Goal: Feedback & Contribution: Contribute content

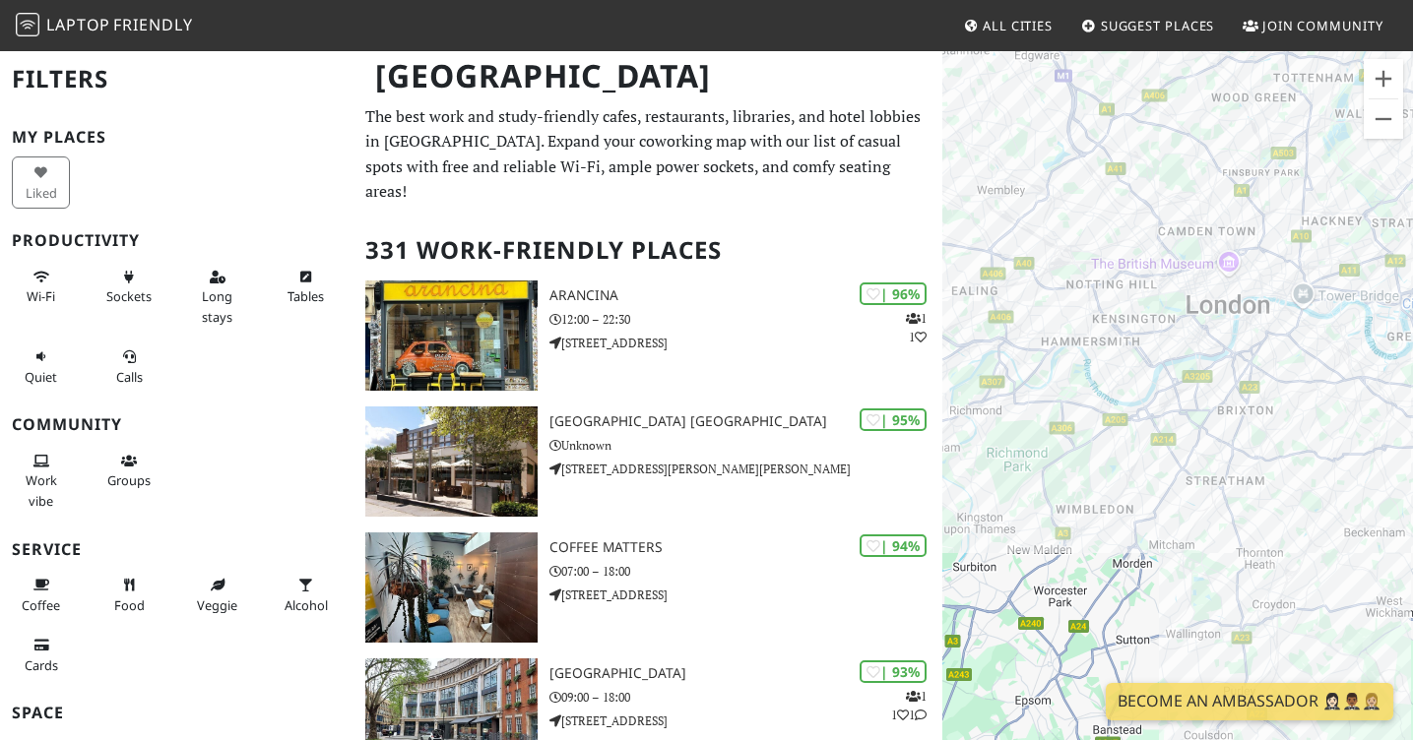
drag, startPoint x: 1172, startPoint y: 405, endPoint x: 970, endPoint y: 222, distance: 272.6
click at [970, 222] on div "To navigate, press the arrow keys." at bounding box center [1177, 419] width 471 height 740
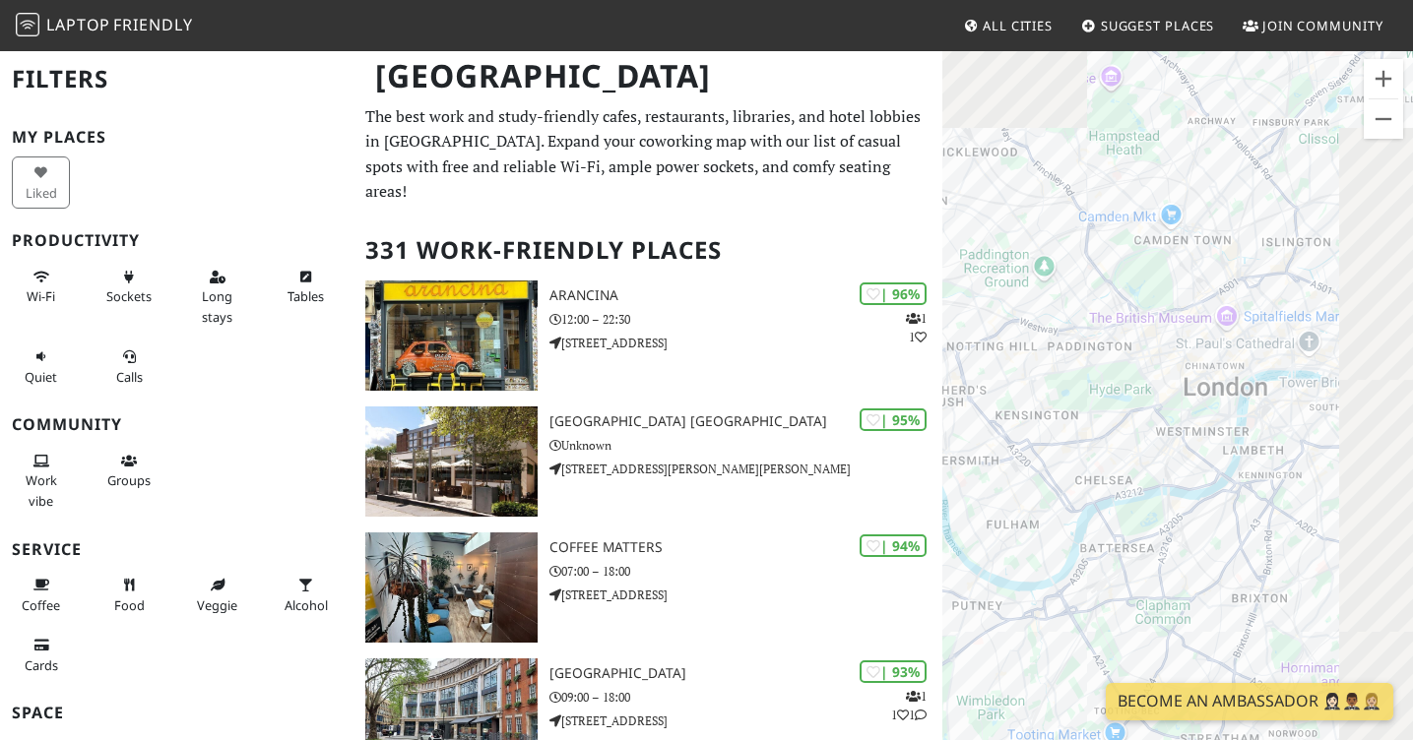
drag, startPoint x: 1311, startPoint y: 299, endPoint x: 1161, endPoint y: 471, distance: 228.1
click at [1161, 471] on div "To navigate, press the arrow keys." at bounding box center [1177, 419] width 471 height 740
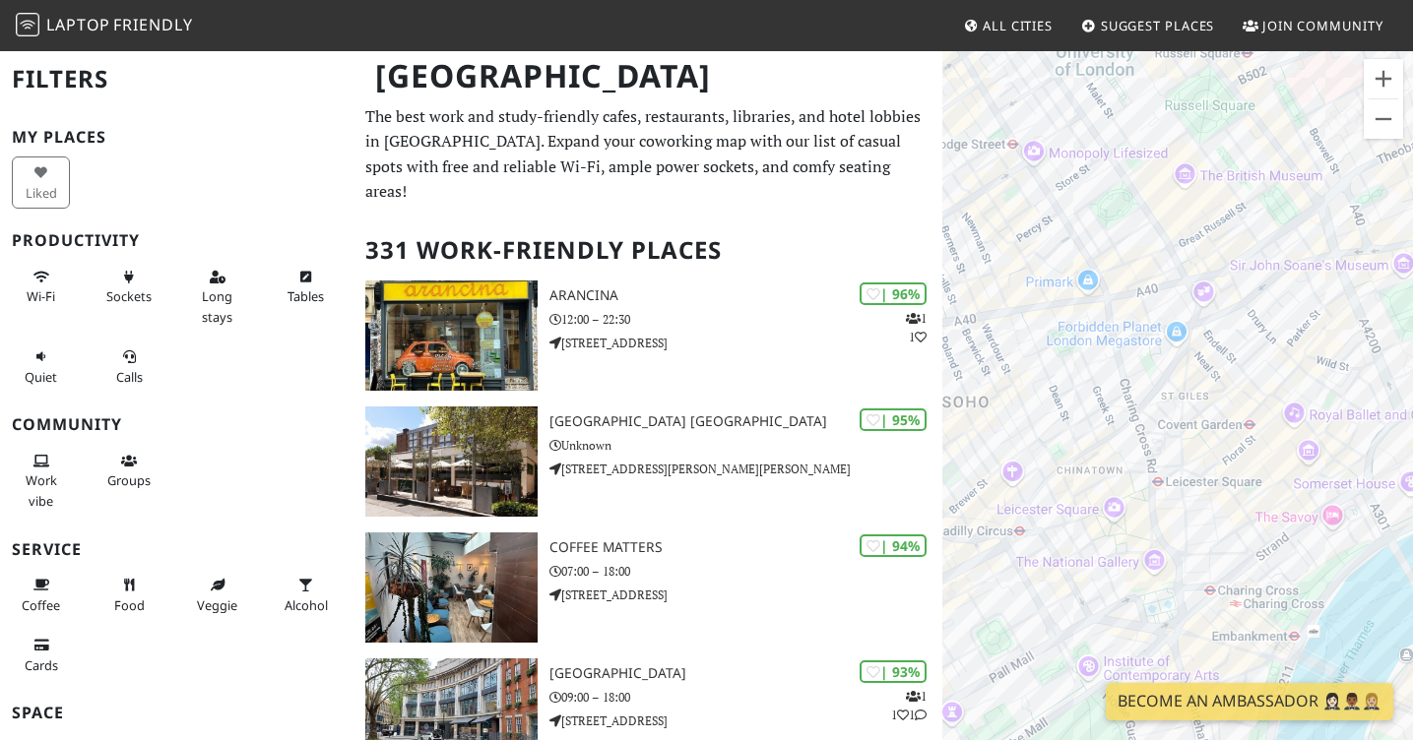
drag, startPoint x: 1233, startPoint y: 361, endPoint x: 1426, endPoint y: 375, distance: 193.4
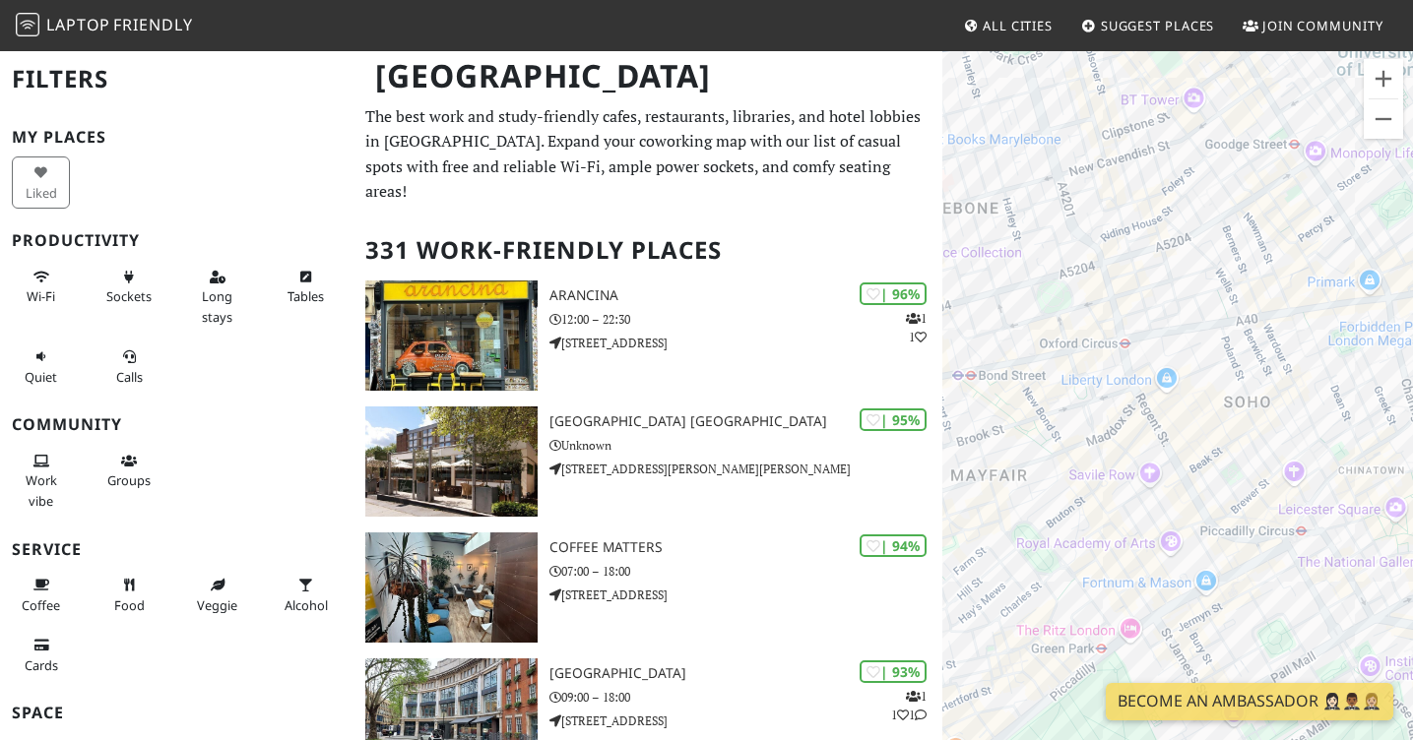
drag, startPoint x: 1109, startPoint y: 255, endPoint x: 1399, endPoint y: 256, distance: 289.4
click at [1399, 256] on div "To navigate, press the arrow keys." at bounding box center [1177, 419] width 471 height 740
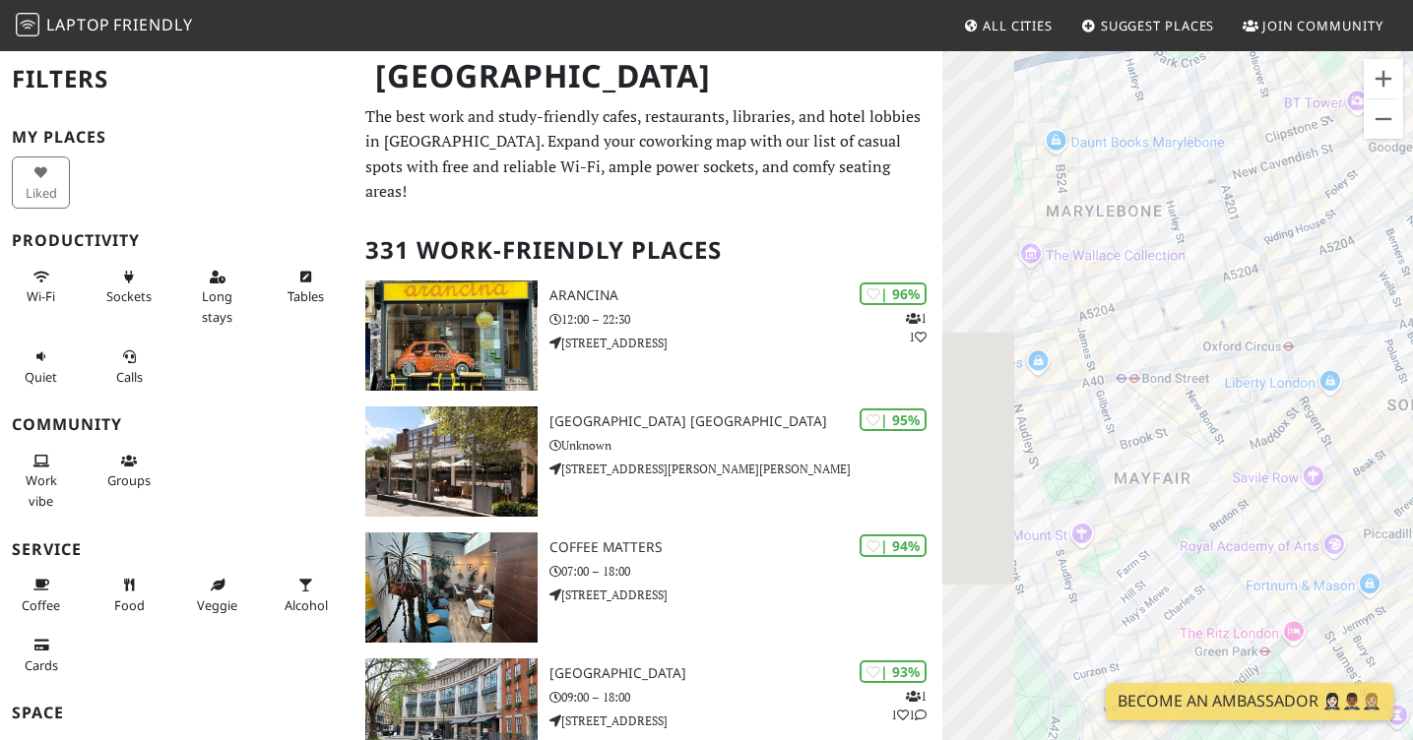
drag, startPoint x: 1112, startPoint y: 399, endPoint x: 1279, endPoint y: 404, distance: 166.4
click at [1279, 404] on div "To navigate, press the arrow keys." at bounding box center [1177, 419] width 471 height 740
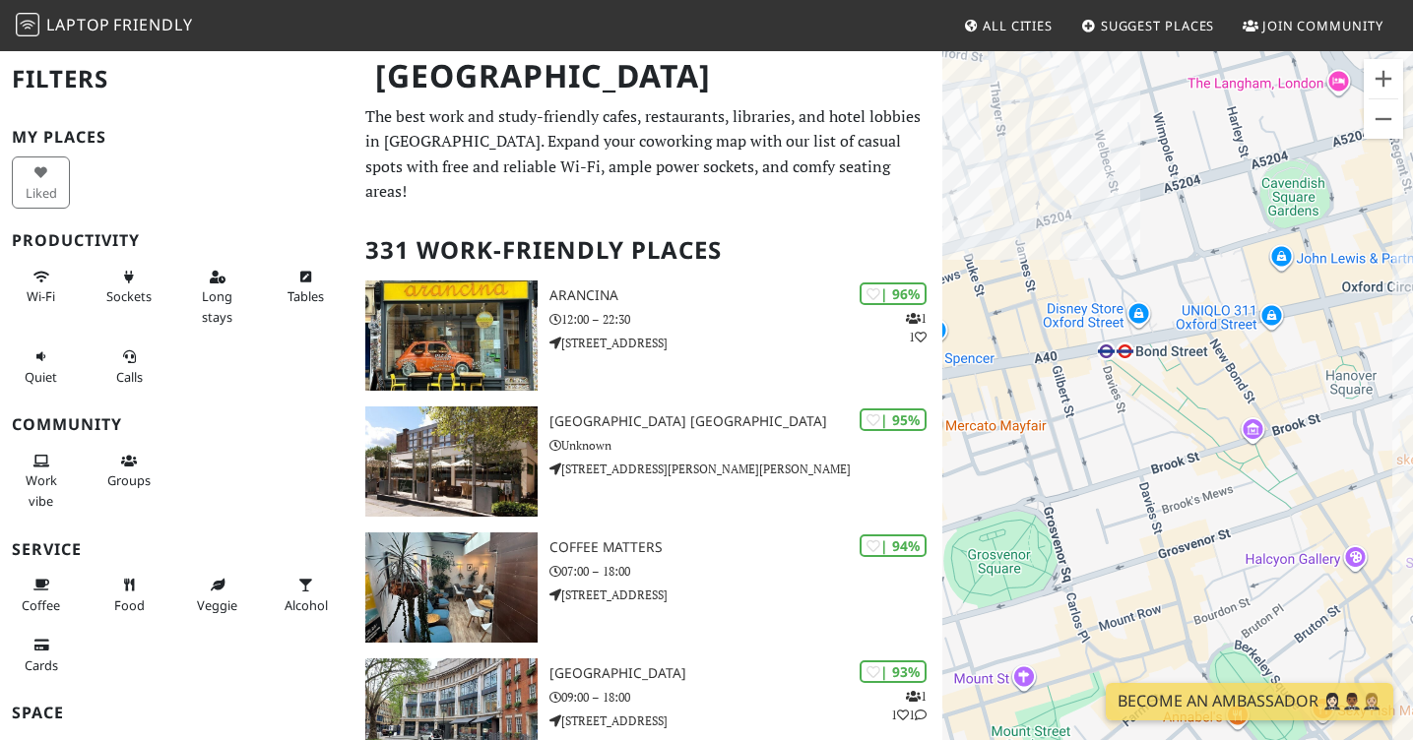
drag, startPoint x: 1188, startPoint y: 451, endPoint x: 1147, endPoint y: 440, distance: 42.7
click at [1147, 440] on div "To navigate, press the arrow keys." at bounding box center [1177, 419] width 471 height 740
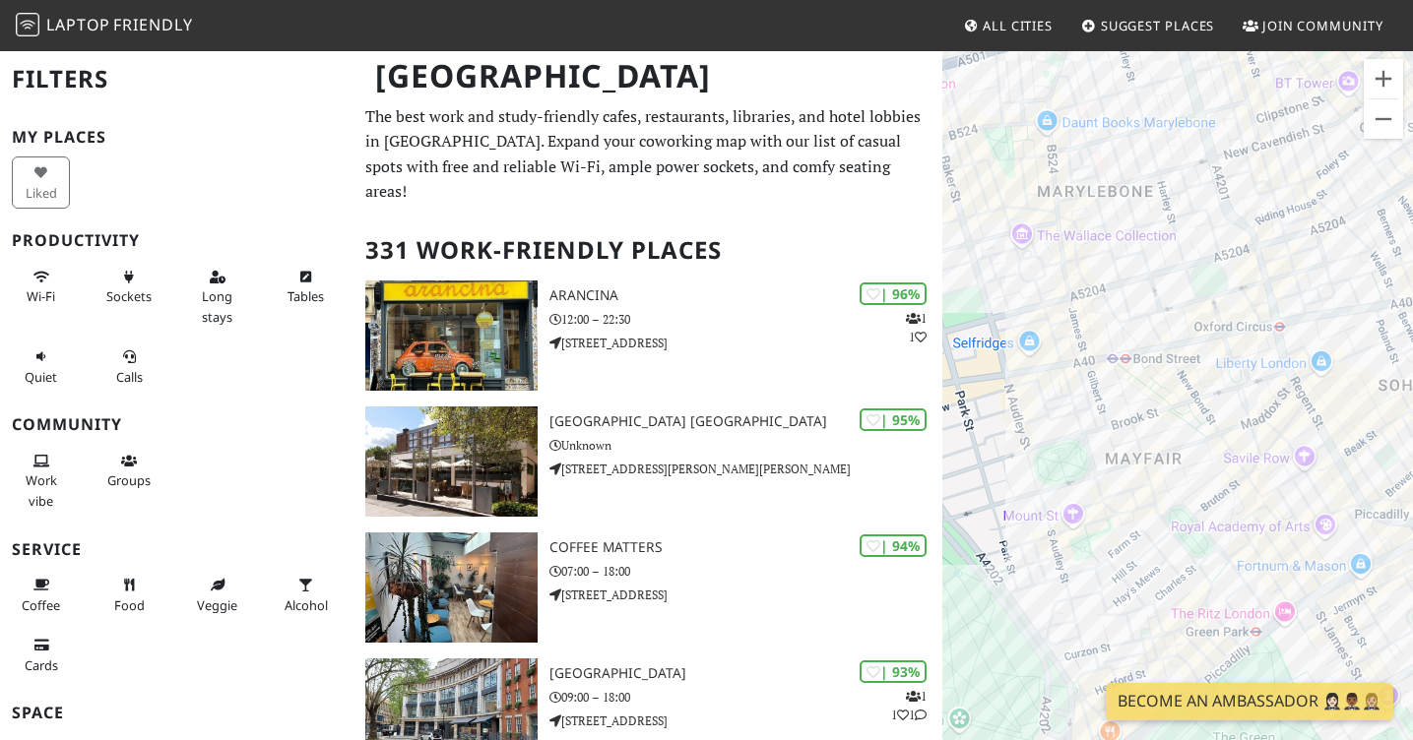
drag, startPoint x: 1158, startPoint y: 440, endPoint x: 1163, endPoint y: 401, distance: 39.7
click at [1163, 401] on div "To navigate, press the arrow keys." at bounding box center [1177, 419] width 471 height 740
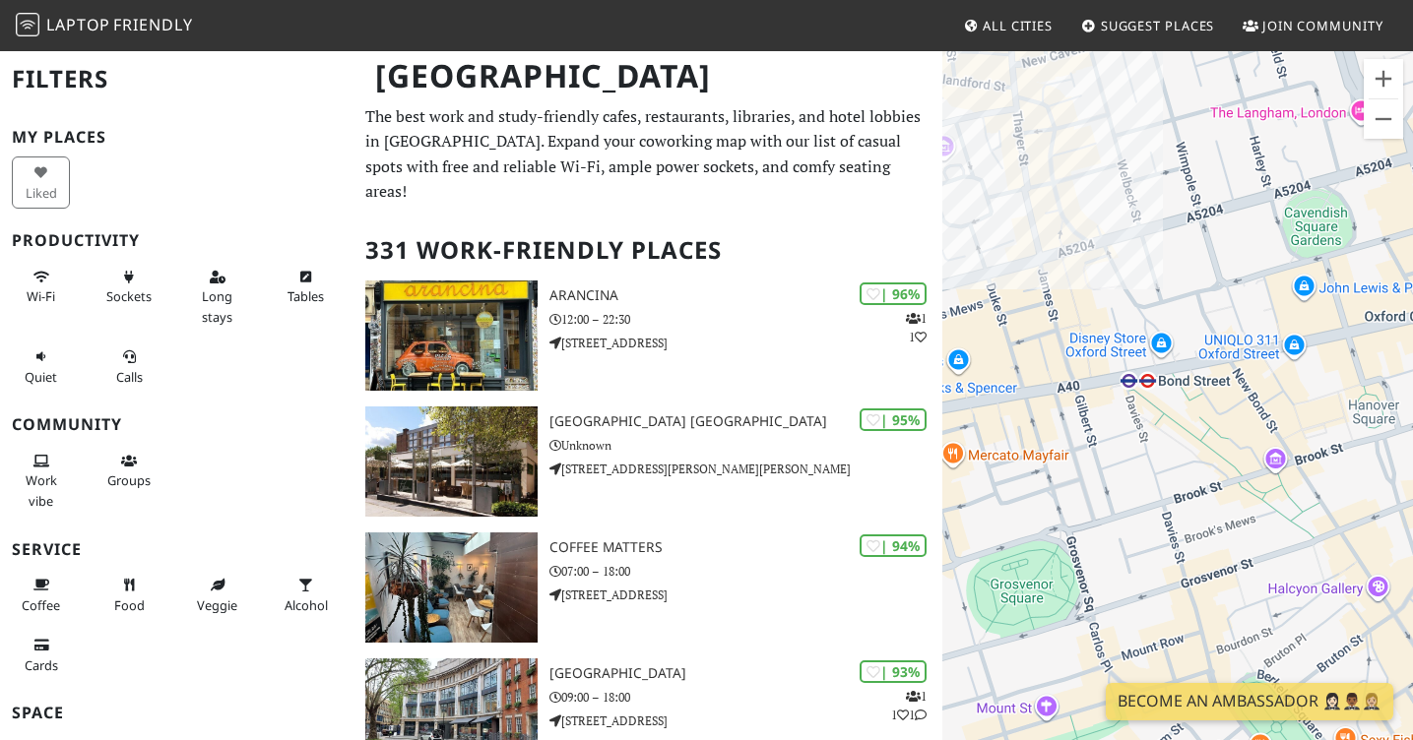
drag, startPoint x: 1148, startPoint y: 410, endPoint x: 1185, endPoint y: 420, distance: 38.9
click at [1184, 420] on div "To navigate, press the arrow keys." at bounding box center [1177, 419] width 471 height 740
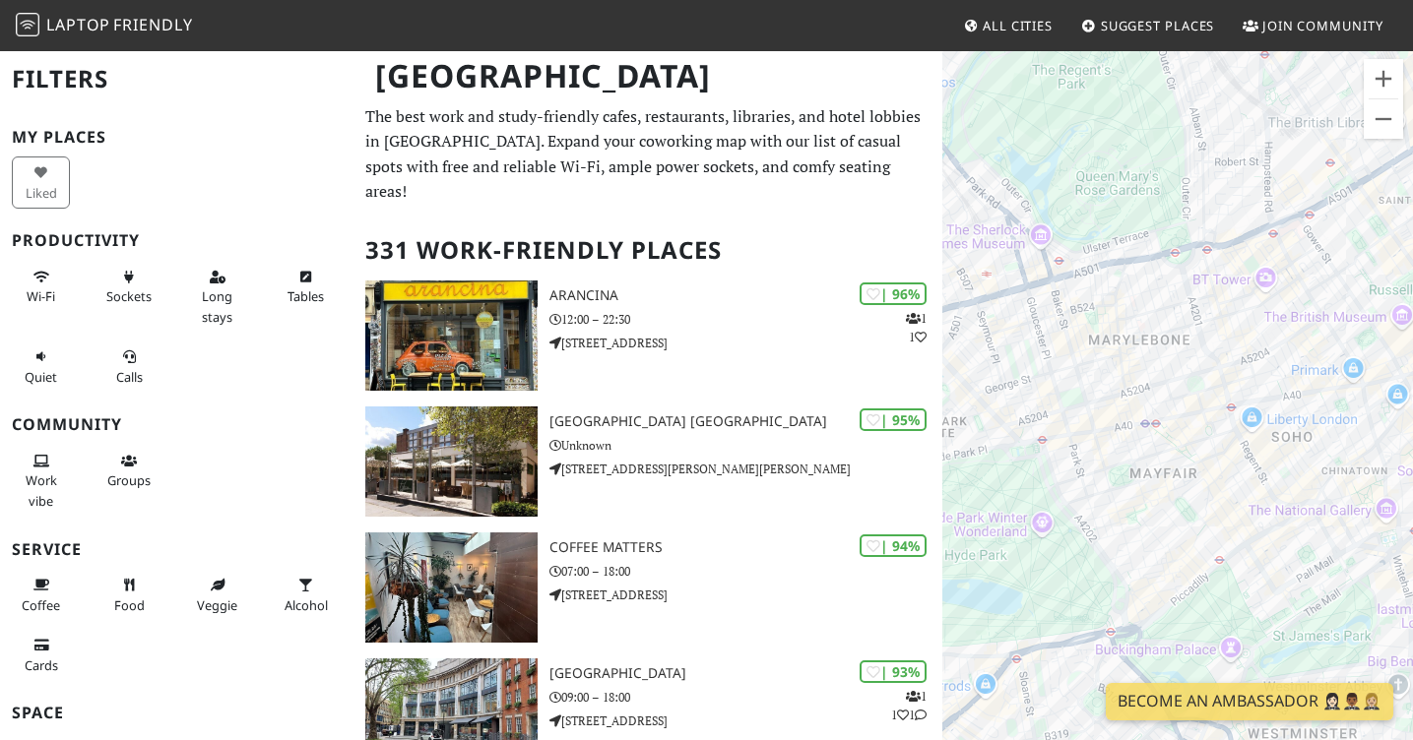
drag, startPoint x: 1231, startPoint y: 462, endPoint x: 1175, endPoint y: 484, distance: 59.6
click at [1175, 484] on div "To navigate, press the arrow keys." at bounding box center [1177, 419] width 471 height 740
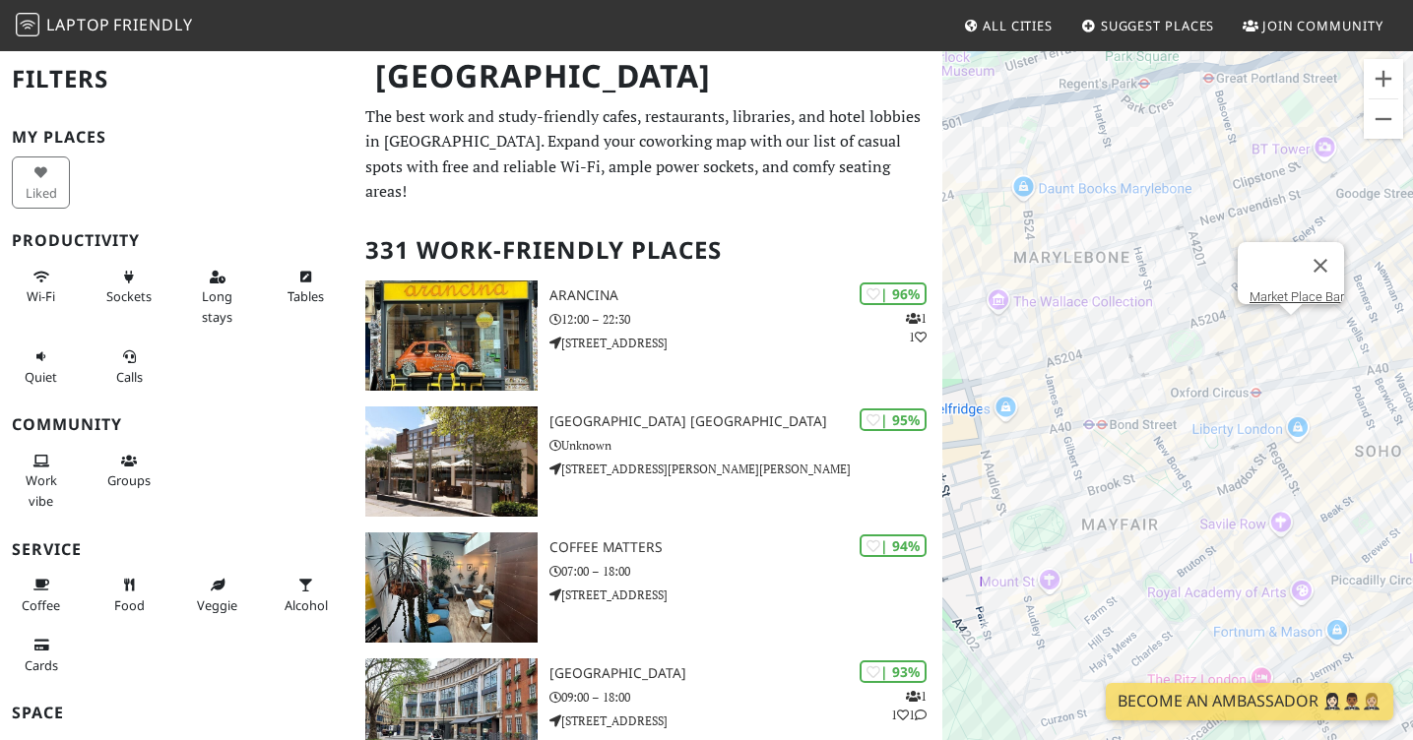
click at [1288, 337] on div "To navigate, press the arrow keys. Market Place Bar" at bounding box center [1177, 419] width 471 height 740
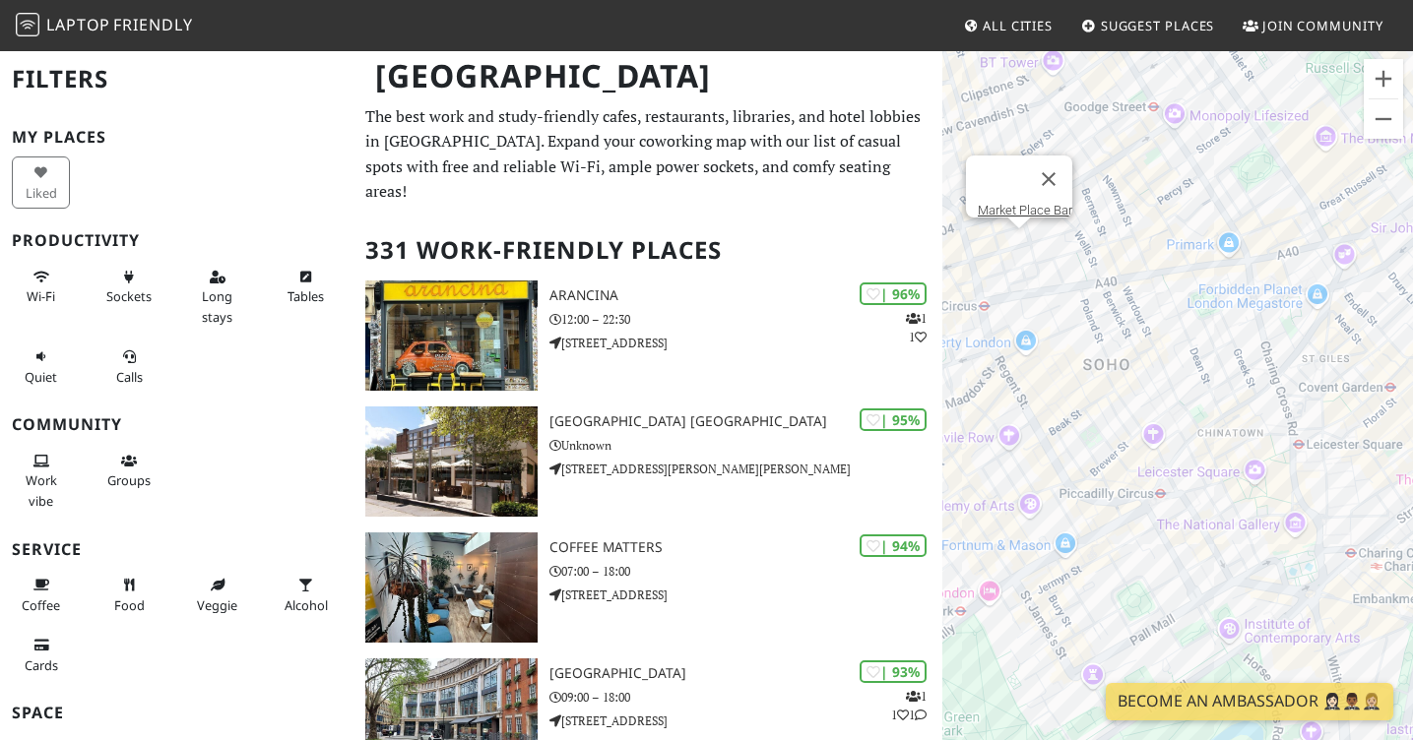
drag, startPoint x: 1184, startPoint y: 491, endPoint x: 1140, endPoint y: 463, distance: 52.7
click at [1140, 463] on div "To navigate, press the arrow keys. Market Place Bar" at bounding box center [1177, 419] width 471 height 740
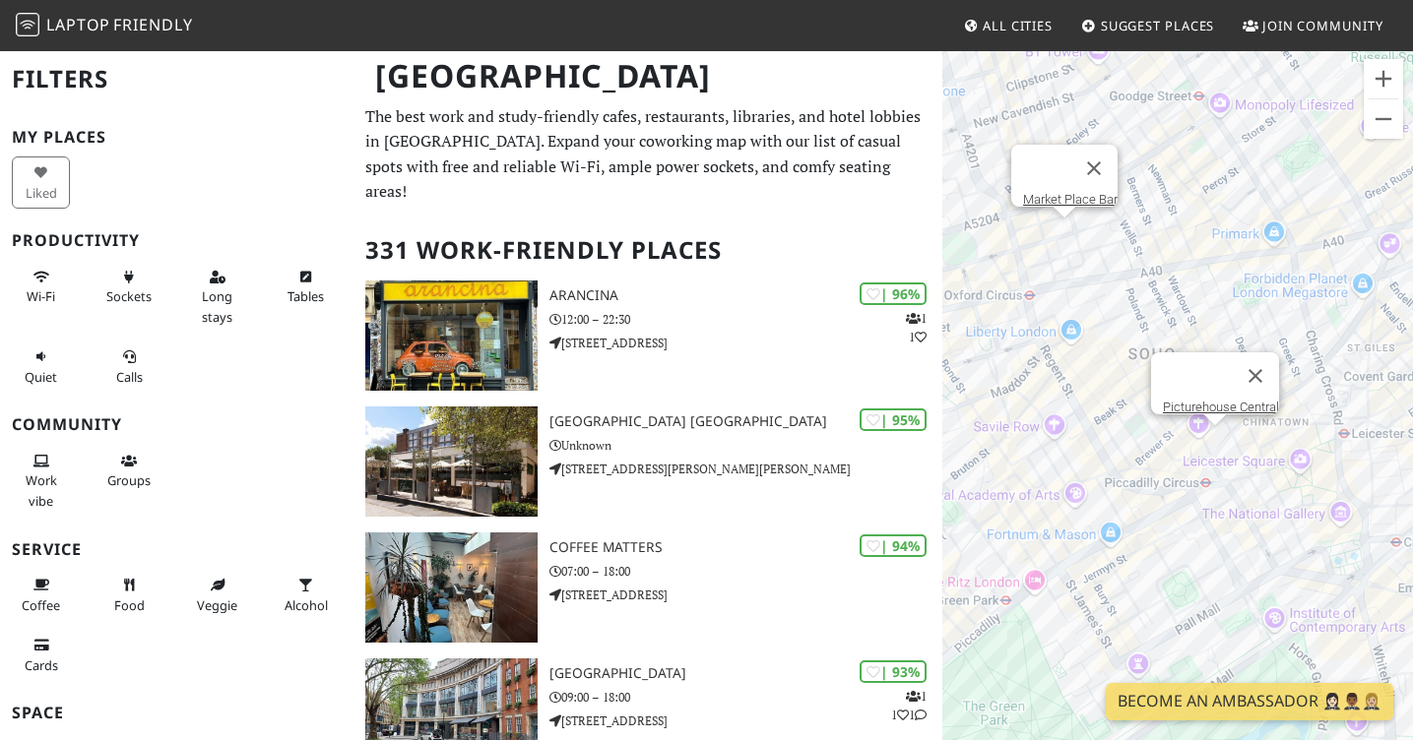
click at [1212, 443] on div "To navigate, press the arrow keys. Market Place Bar Picturehouse Central" at bounding box center [1177, 419] width 471 height 740
click at [1213, 447] on div "To navigate, press the arrow keys. Picturehouse Central Picturehouse Central" at bounding box center [1177, 419] width 471 height 740
click at [1219, 400] on link "Picturehouse Central" at bounding box center [1221, 407] width 116 height 15
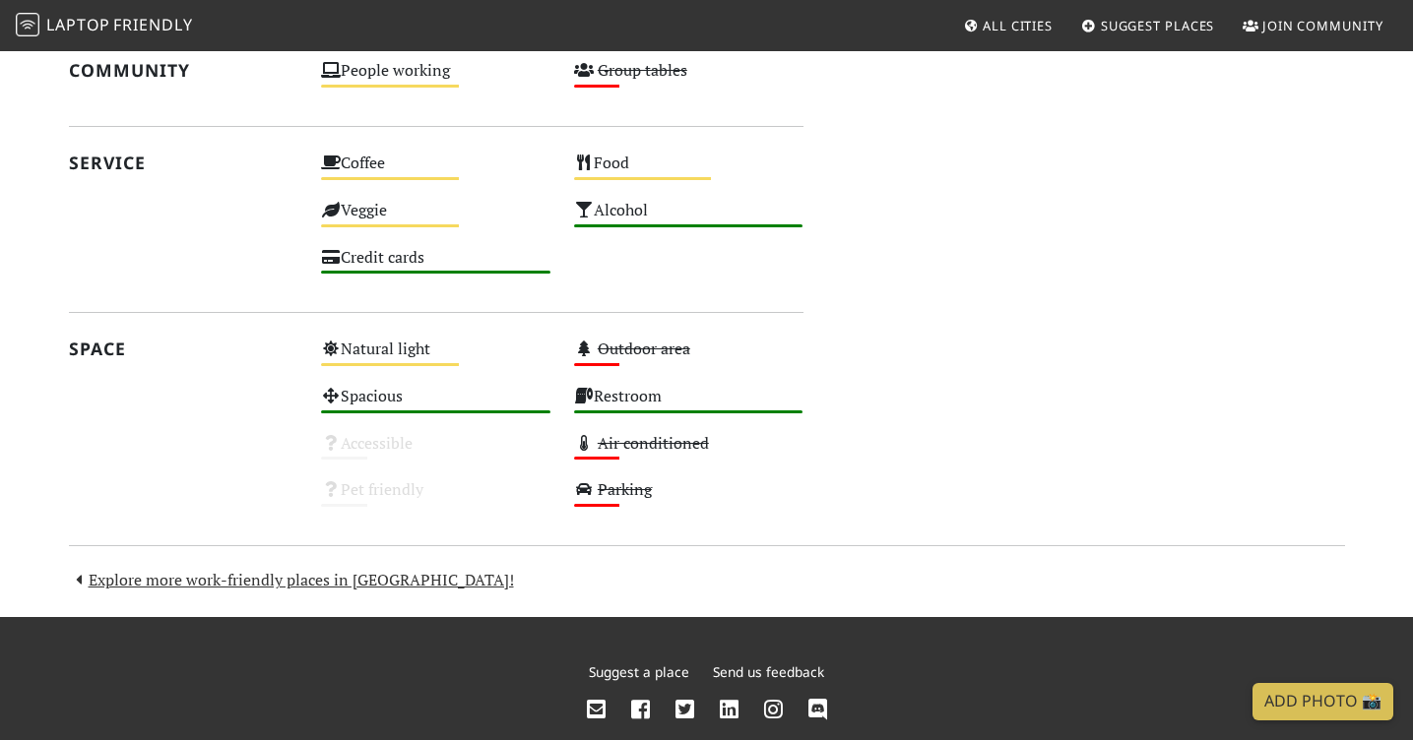
scroll to position [940, 0]
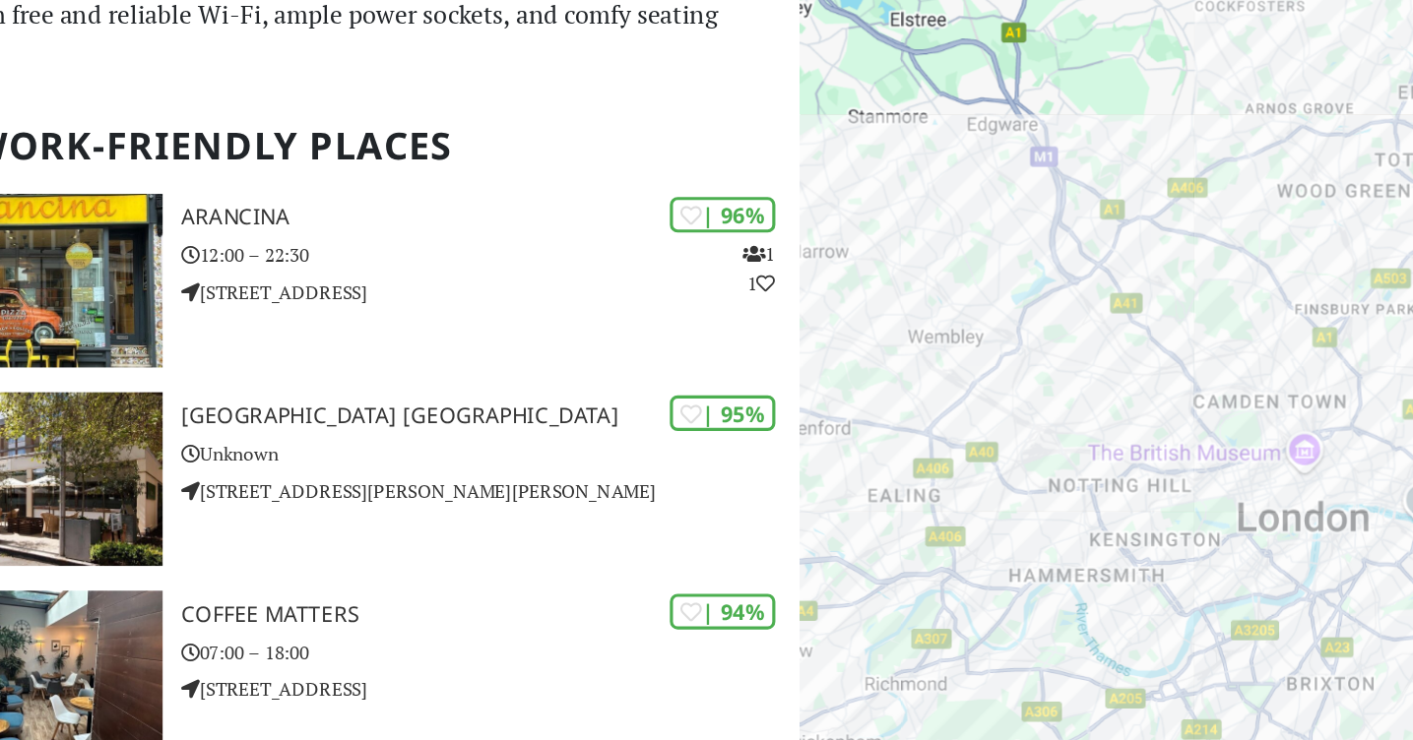
drag, startPoint x: 1145, startPoint y: 379, endPoint x: 1071, endPoint y: 426, distance: 87.7
click at [1071, 426] on div "To navigate, press the arrow keys." at bounding box center [1177, 419] width 471 height 740
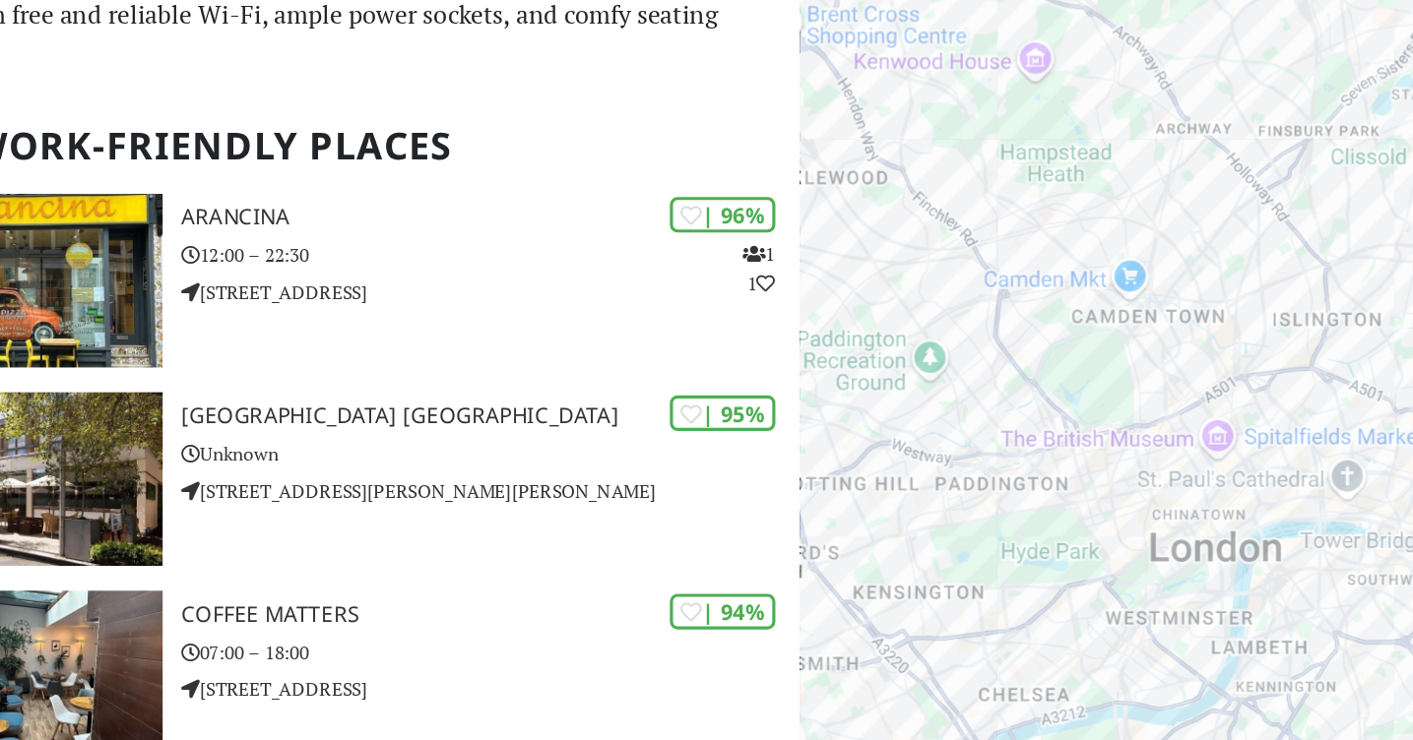
drag, startPoint x: 1159, startPoint y: 498, endPoint x: 1135, endPoint y: 316, distance: 183.6
click at [1135, 316] on div "To navigate, press the arrow keys." at bounding box center [1177, 419] width 471 height 740
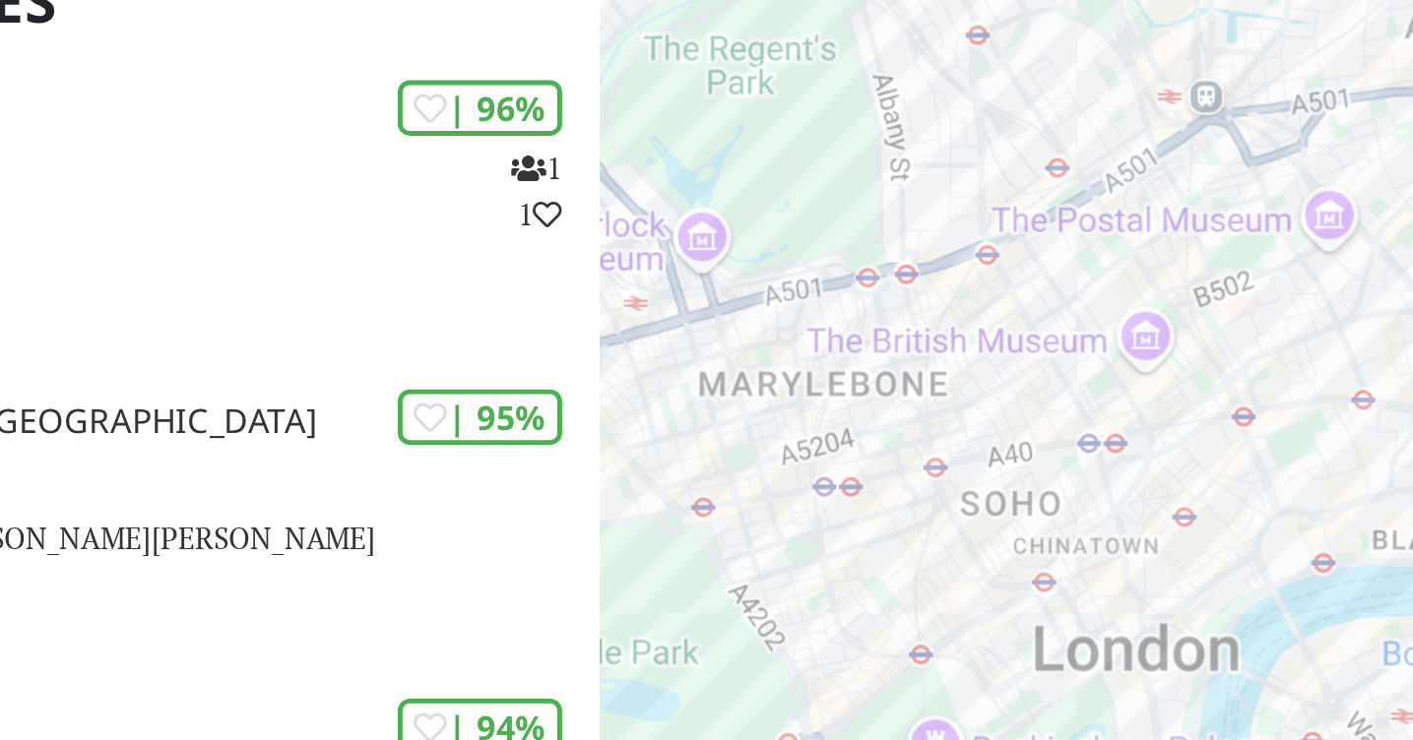
drag, startPoint x: 1112, startPoint y: 455, endPoint x: 1058, endPoint y: 452, distance: 54.2
click at [1057, 452] on div "To navigate, press the arrow keys." at bounding box center [1177, 419] width 471 height 740
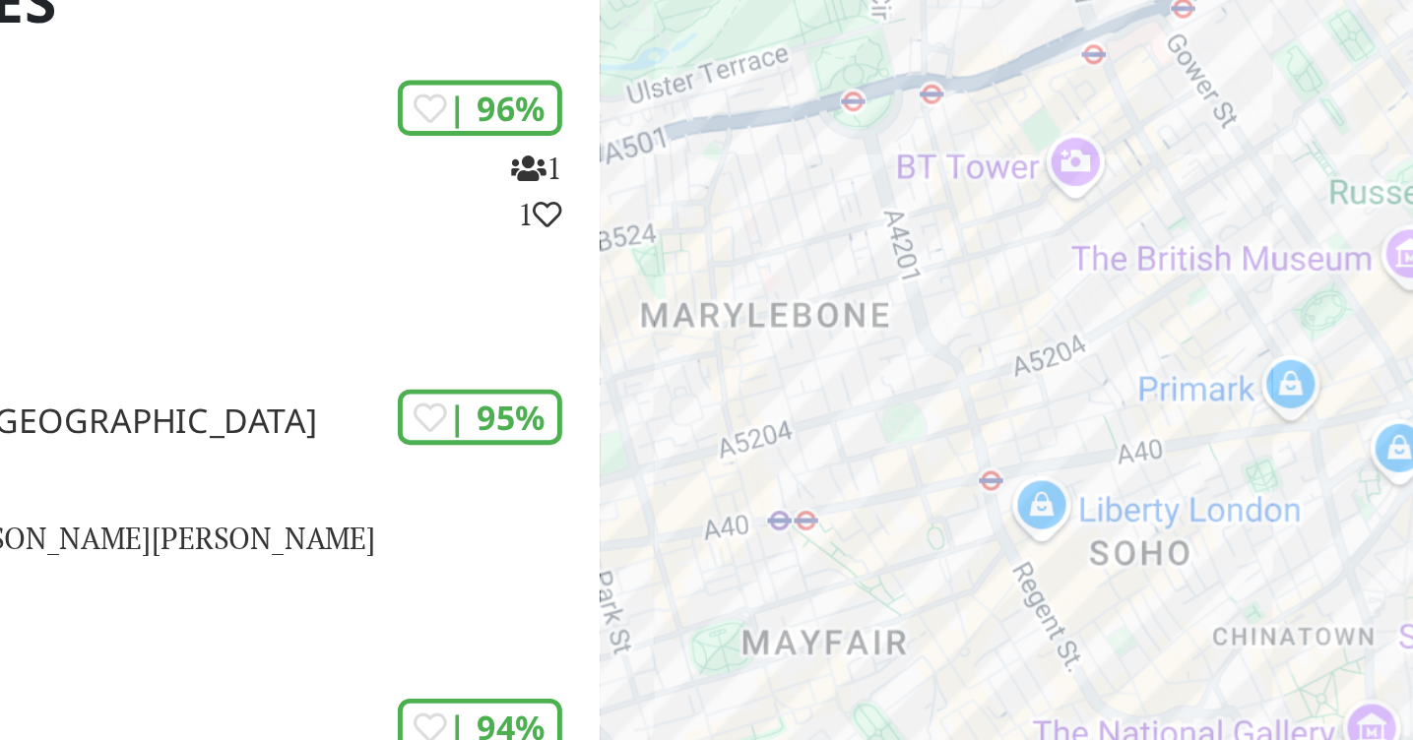
drag, startPoint x: 1057, startPoint y: 395, endPoint x: 1082, endPoint y: 421, distance: 36.2
click at [1082, 421] on div "To navigate, press the arrow keys." at bounding box center [1177, 419] width 471 height 740
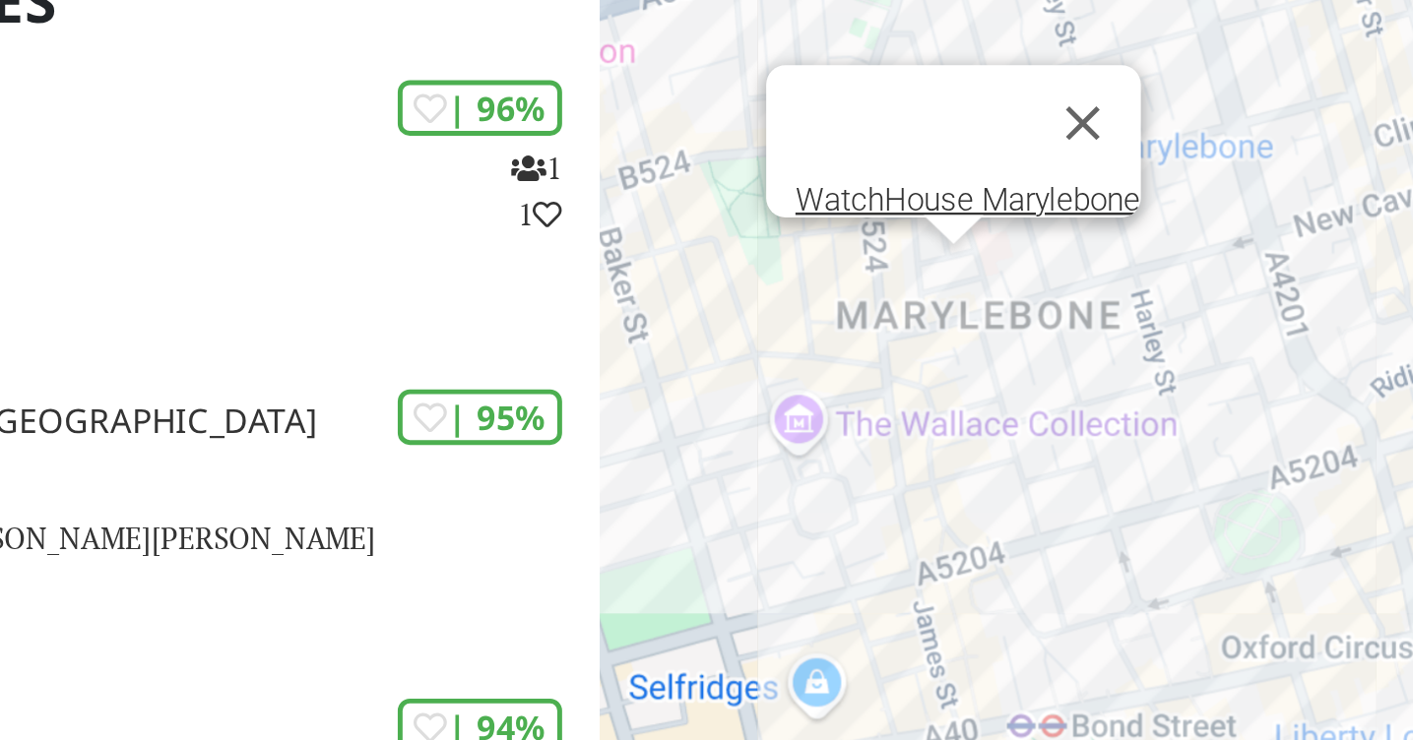
click at [1090, 360] on div "To navigate, press the arrow keys. WatchHouse Marylebone" at bounding box center [1177, 419] width 471 height 740
click at [1090, 365] on div "To navigate, press the arrow keys. WatchHouse Marylebone WatchHouse Marylebone" at bounding box center [1177, 419] width 471 height 740
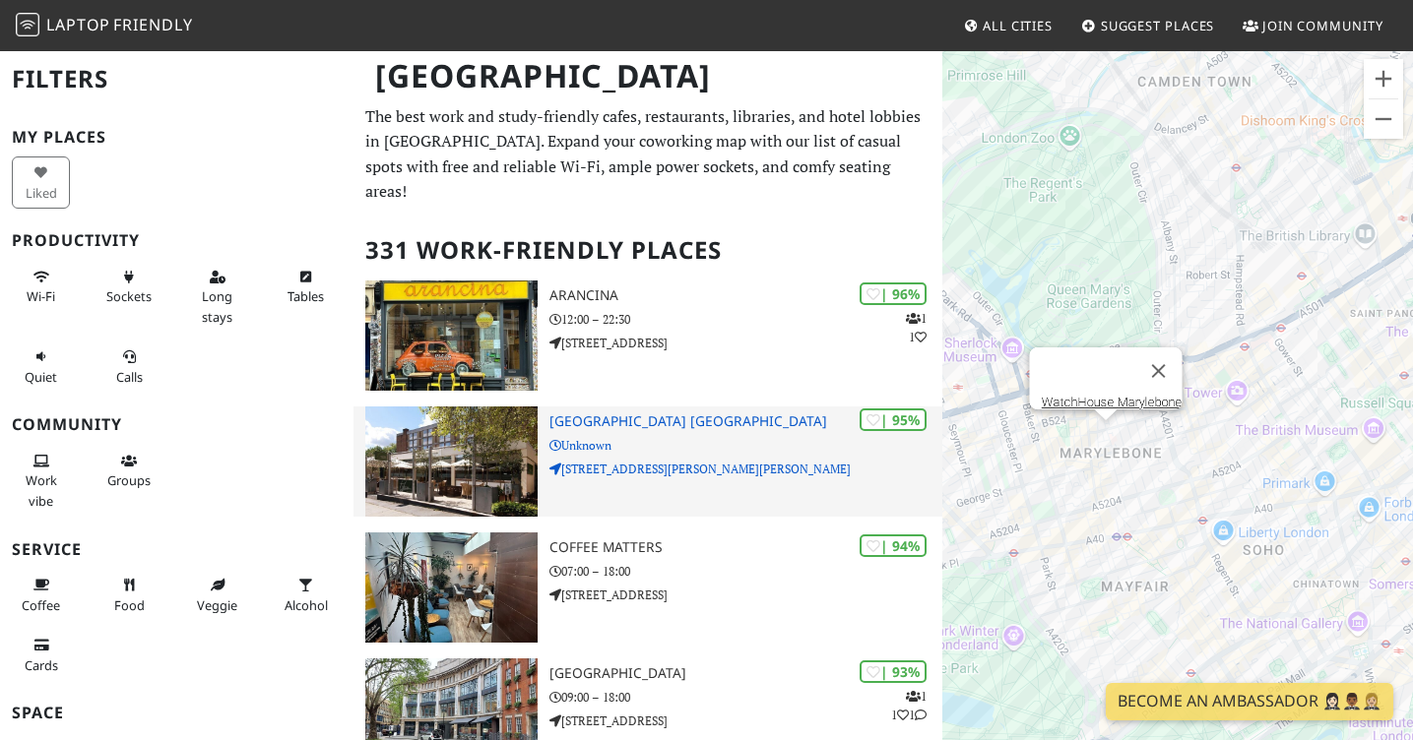
drag, startPoint x: 1180, startPoint y: 565, endPoint x: 931, endPoint y: 433, distance: 281.8
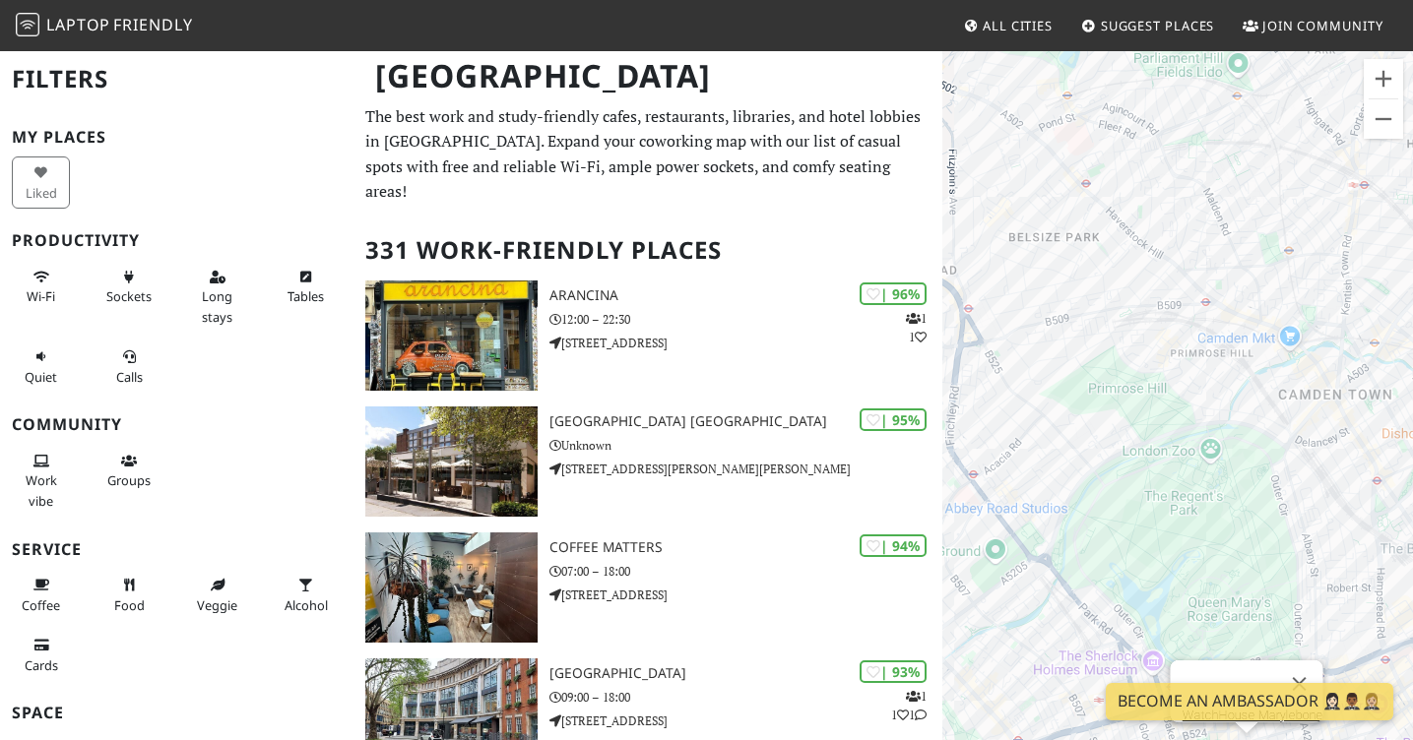
drag, startPoint x: 1173, startPoint y: 485, endPoint x: 778, endPoint y: 194, distance: 491.4
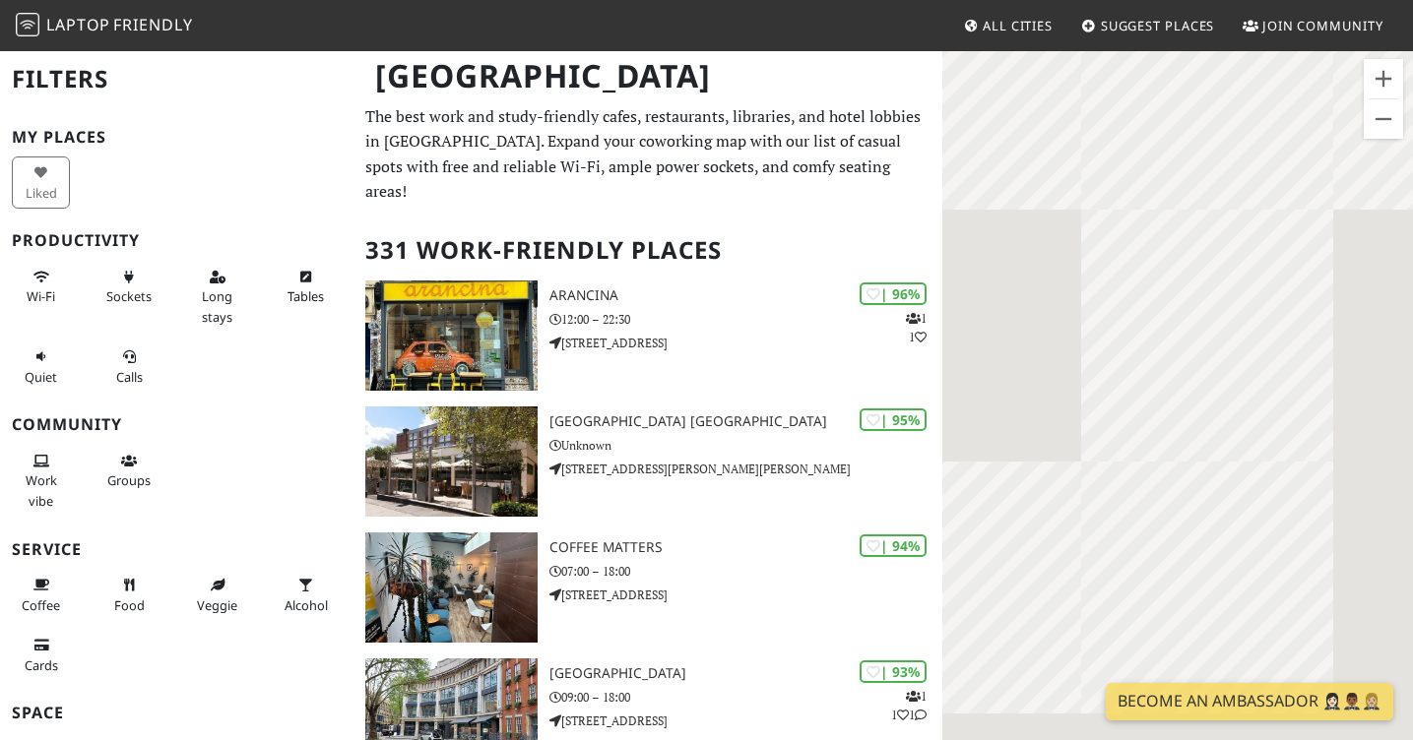
drag, startPoint x: 1050, startPoint y: 265, endPoint x: 1183, endPoint y: 284, distance: 134.2
click at [1183, 284] on div "To navigate, press the arrow keys. WatchHouse Marylebone" at bounding box center [1177, 419] width 471 height 740
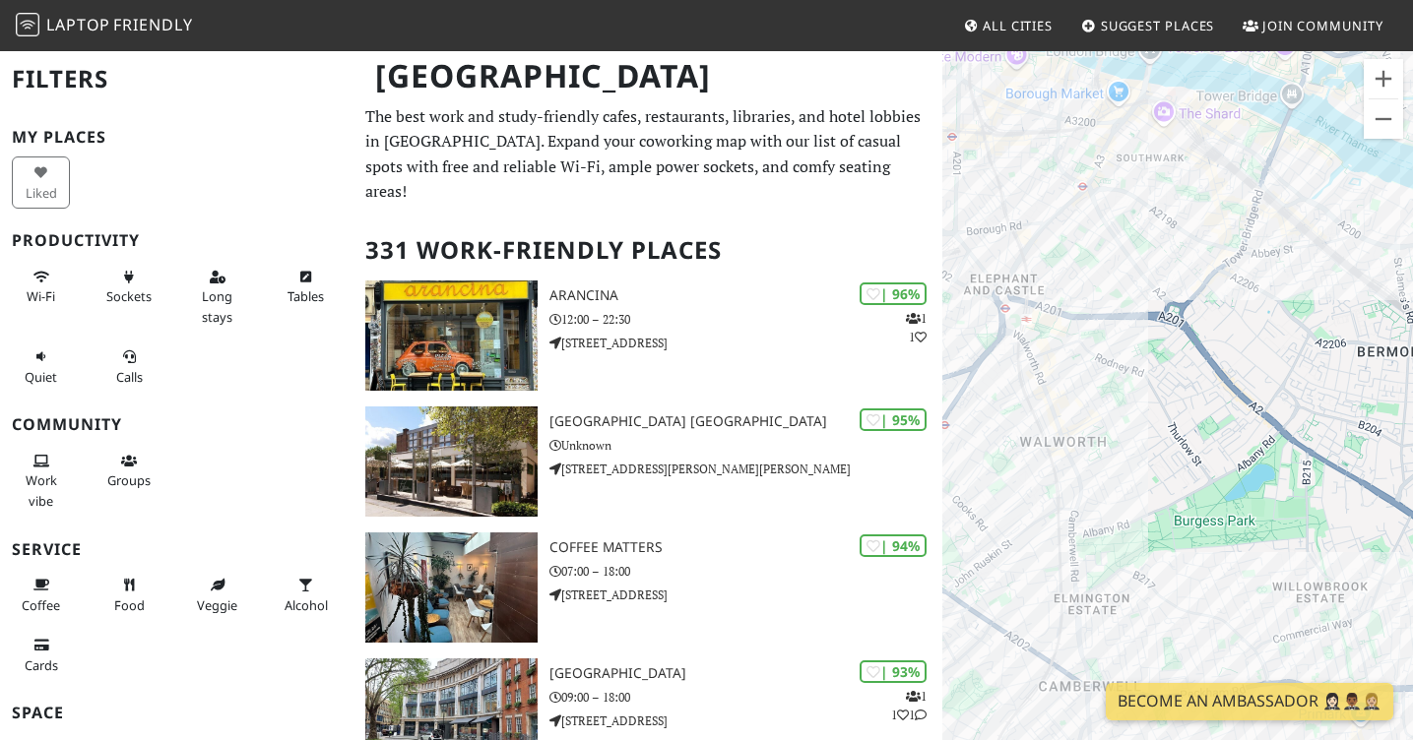
drag, startPoint x: 1232, startPoint y: 295, endPoint x: 1426, endPoint y: 371, distance: 209.1
click at [1412, 371] on html "Laptop Friendly All Cities Suggest Places Join Community London Filters My Plac…" at bounding box center [706, 370] width 1413 height 740
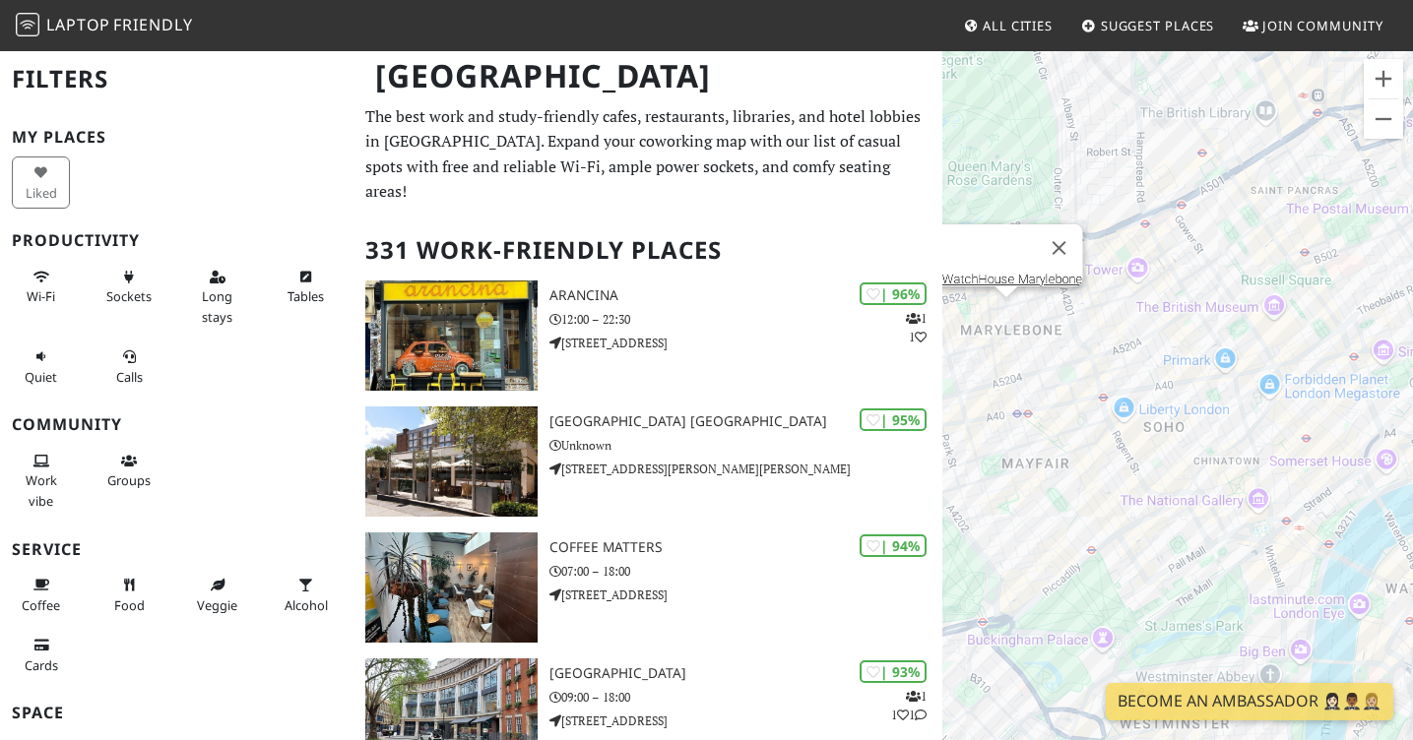
drag, startPoint x: 1174, startPoint y: 294, endPoint x: 1409, endPoint y: 612, distance: 395.0
click at [1412, 617] on html "Laptop Friendly All Cities Suggest Places Join Community London Filters My Plac…" at bounding box center [706, 370] width 1413 height 740
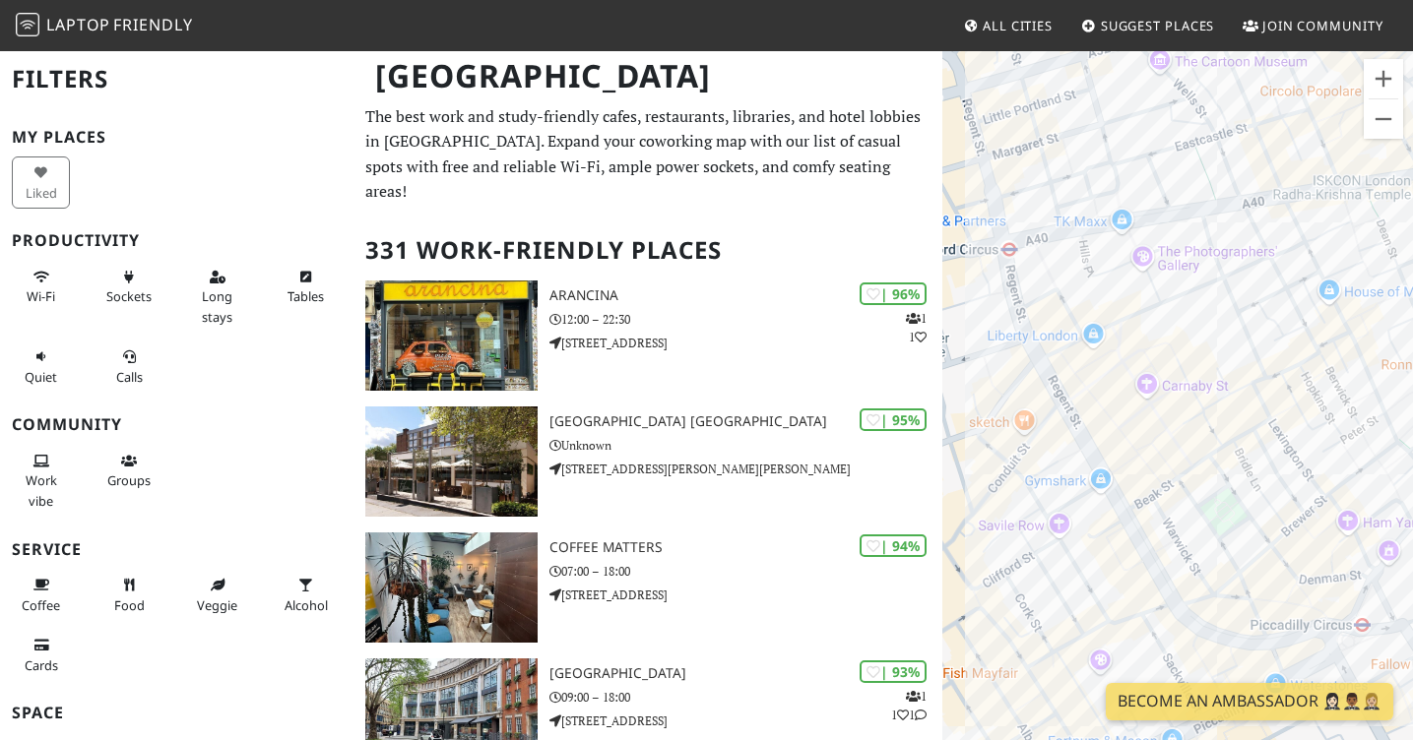
drag, startPoint x: 1236, startPoint y: 314, endPoint x: 1221, endPoint y: 312, distance: 15.9
click at [1221, 312] on div "To navigate, press the arrow keys. WatchHouse Marylebone" at bounding box center [1177, 419] width 471 height 740
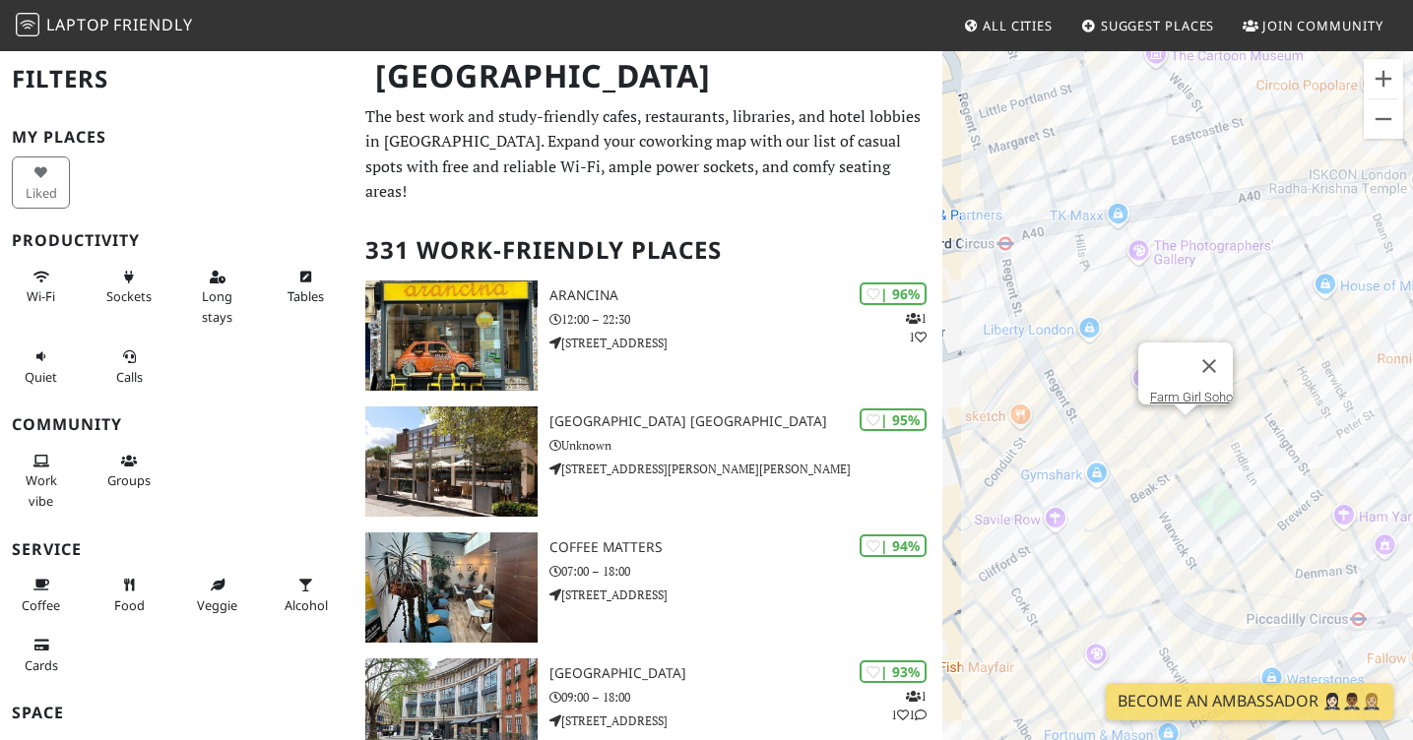
click at [1190, 436] on div "To navigate, press the arrow keys. WatchHouse Marylebone Farm Girl Soho" at bounding box center [1177, 419] width 471 height 740
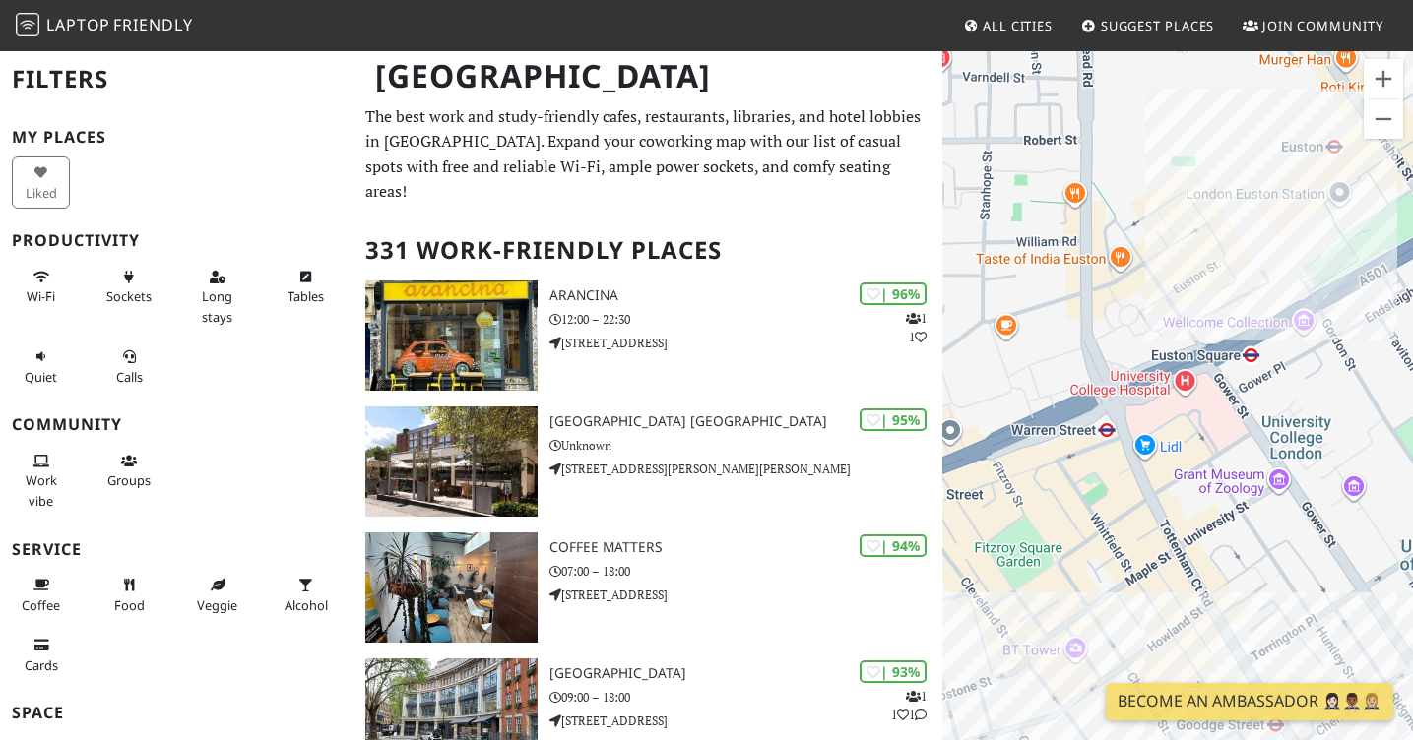
drag, startPoint x: 1044, startPoint y: 453, endPoint x: 1161, endPoint y: 533, distance: 140.9
click at [1161, 533] on div "To navigate, press the arrow keys. Farm Girl Soho" at bounding box center [1177, 419] width 471 height 740
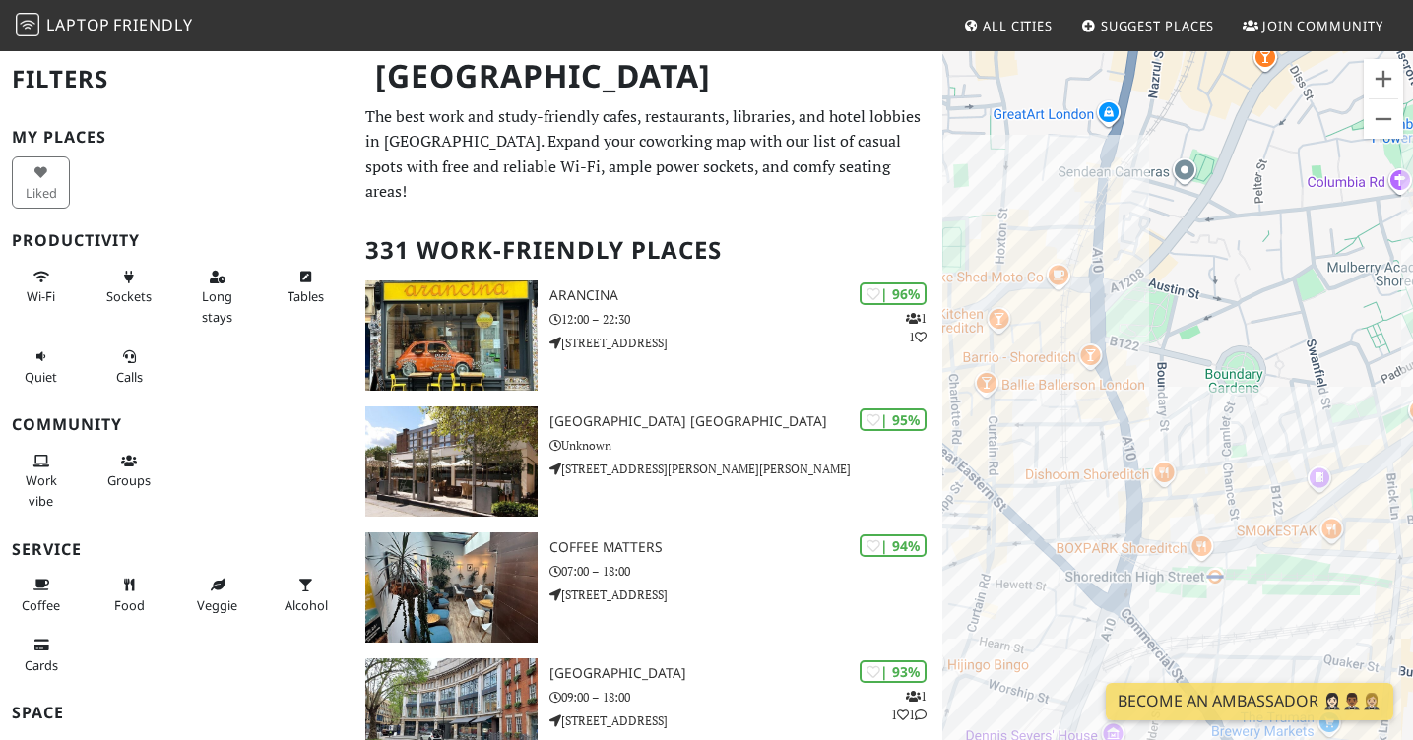
drag, startPoint x: 1106, startPoint y: 433, endPoint x: 1223, endPoint y: 489, distance: 129.0
click at [1223, 489] on div "To navigate, press the arrow keys. Farm Girl Soho" at bounding box center [1177, 419] width 471 height 740
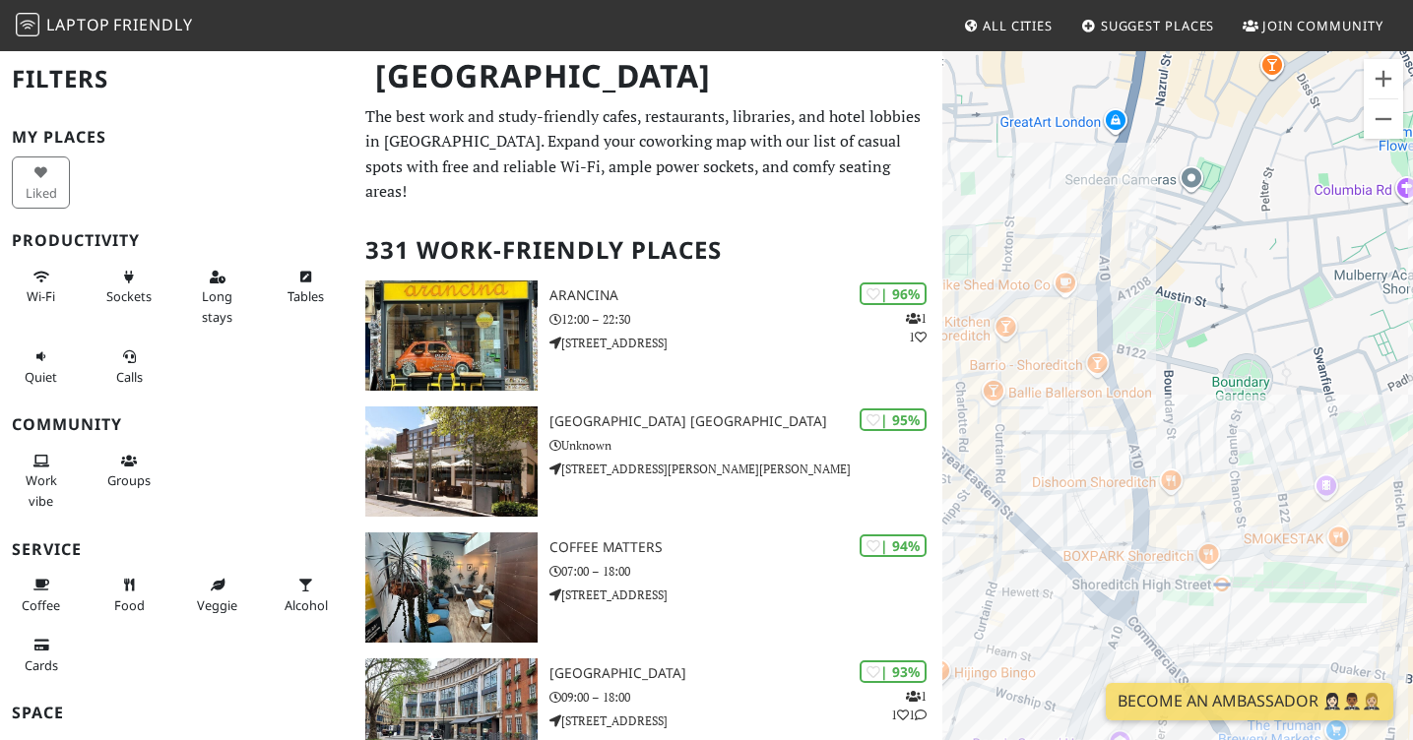
drag, startPoint x: 1250, startPoint y: 444, endPoint x: 1426, endPoint y: 384, distance: 186.2
click at [1412, 384] on html "Laptop Friendly All Cities Suggest Places Join Community London Filters My Plac…" at bounding box center [706, 370] width 1413 height 740
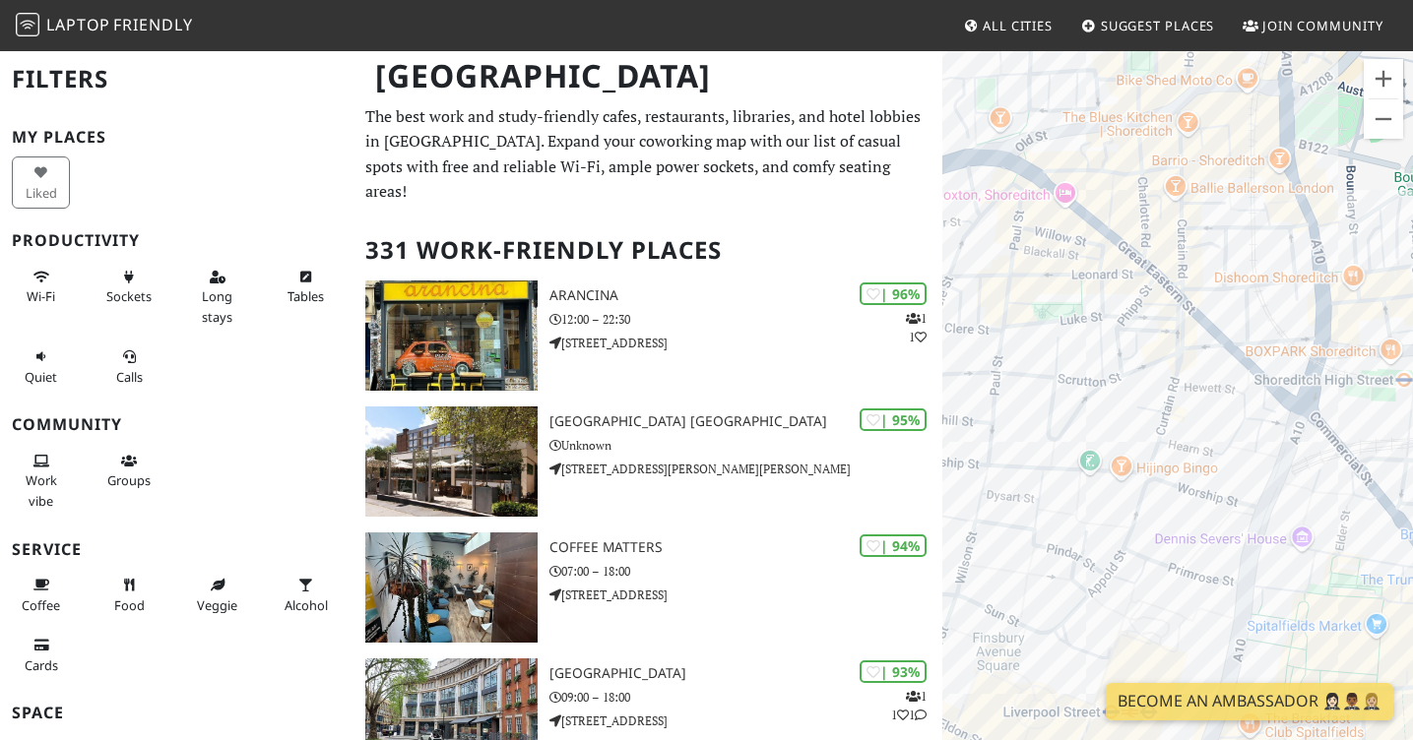
drag, startPoint x: 1146, startPoint y: 398, endPoint x: 1113, endPoint y: 305, distance: 98.1
click at [1146, 391] on div "To navigate, press the arrow keys. Farm Girl Soho" at bounding box center [1177, 419] width 471 height 740
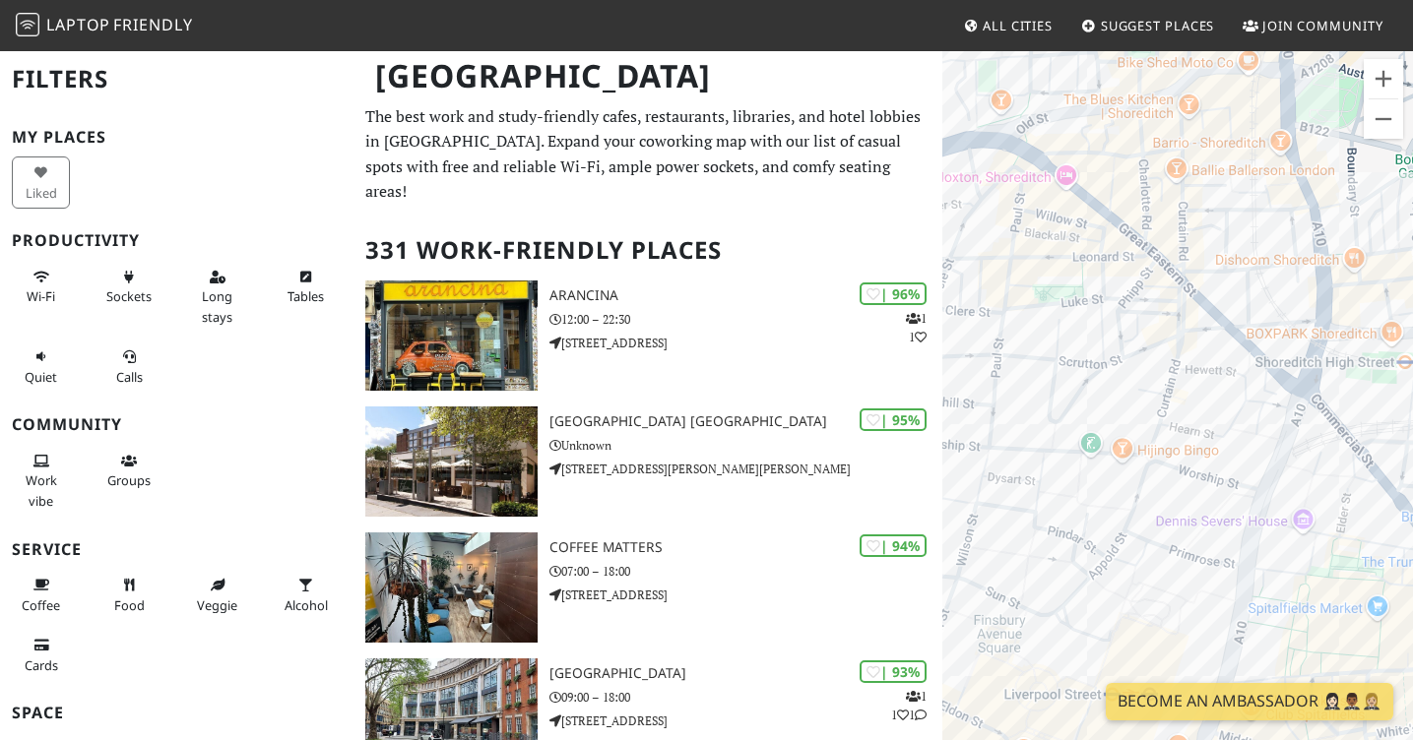
drag, startPoint x: 1193, startPoint y: 417, endPoint x: 935, endPoint y: 241, distance: 312.4
click at [958, 258] on div "To navigate, press the arrow keys. Farm Girl Soho" at bounding box center [1177, 419] width 471 height 740
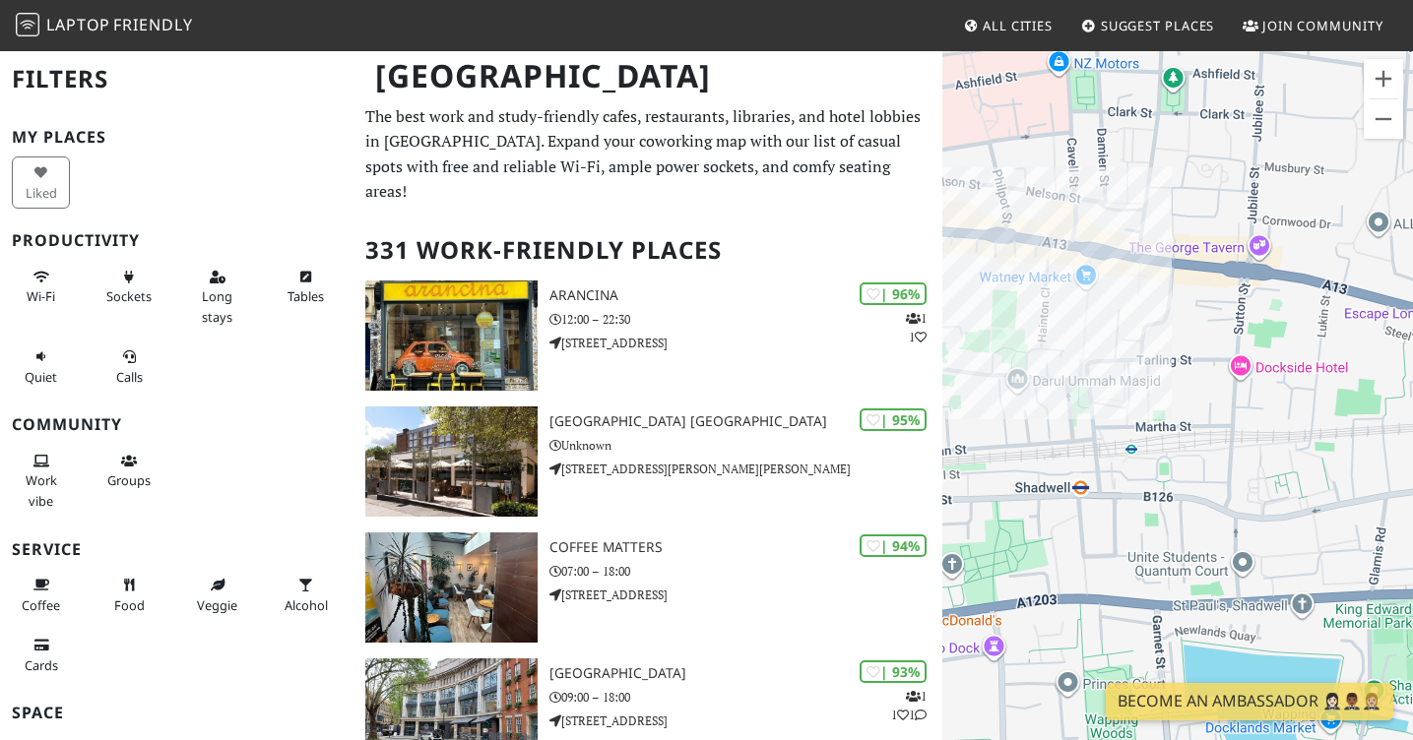
drag, startPoint x: 1161, startPoint y: 335, endPoint x: 1172, endPoint y: 386, distance: 52.5
click at [1172, 386] on div "To navigate, press the arrow keys. Farm Girl Soho" at bounding box center [1177, 419] width 471 height 740
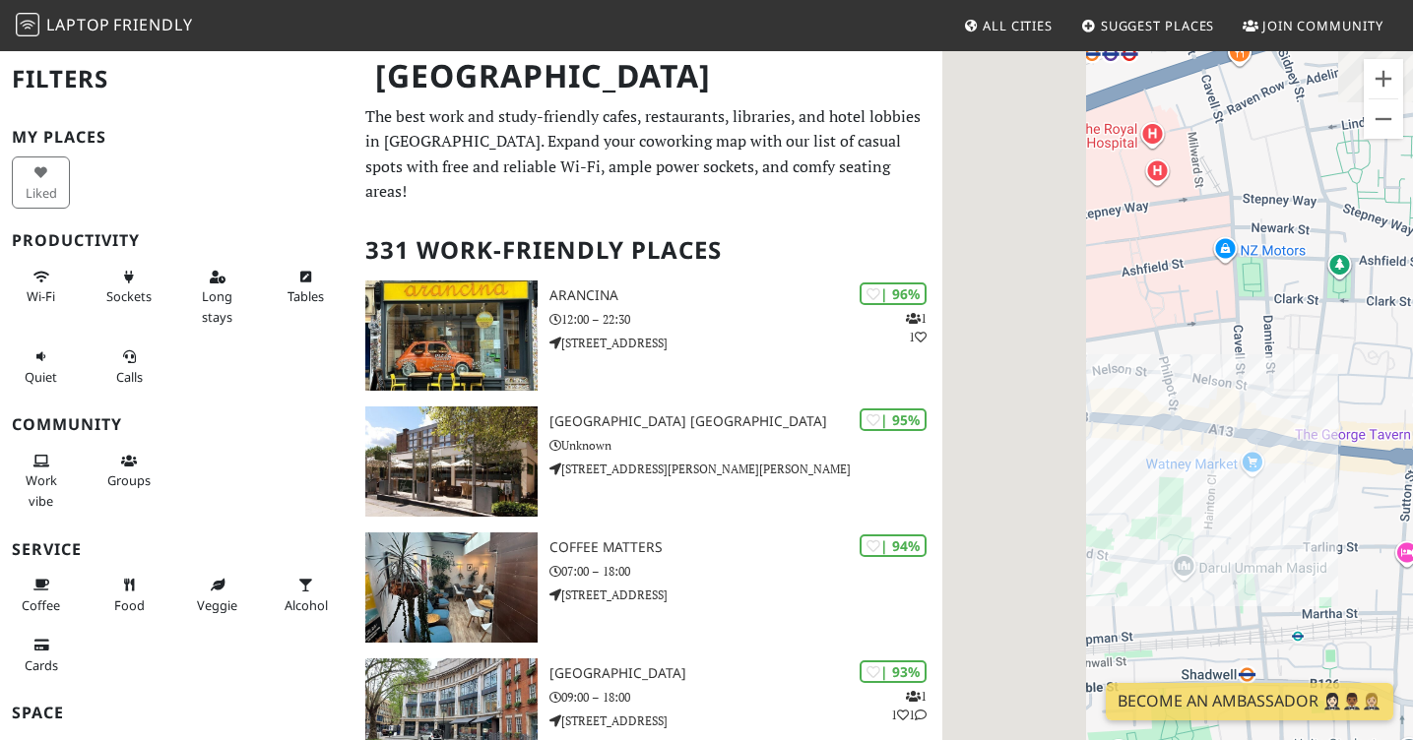
drag, startPoint x: 1158, startPoint y: 256, endPoint x: 1183, endPoint y: 299, distance: 50.3
click at [1183, 299] on div "To navigate, press the arrow keys. Farm Girl Soho" at bounding box center [1177, 419] width 471 height 740
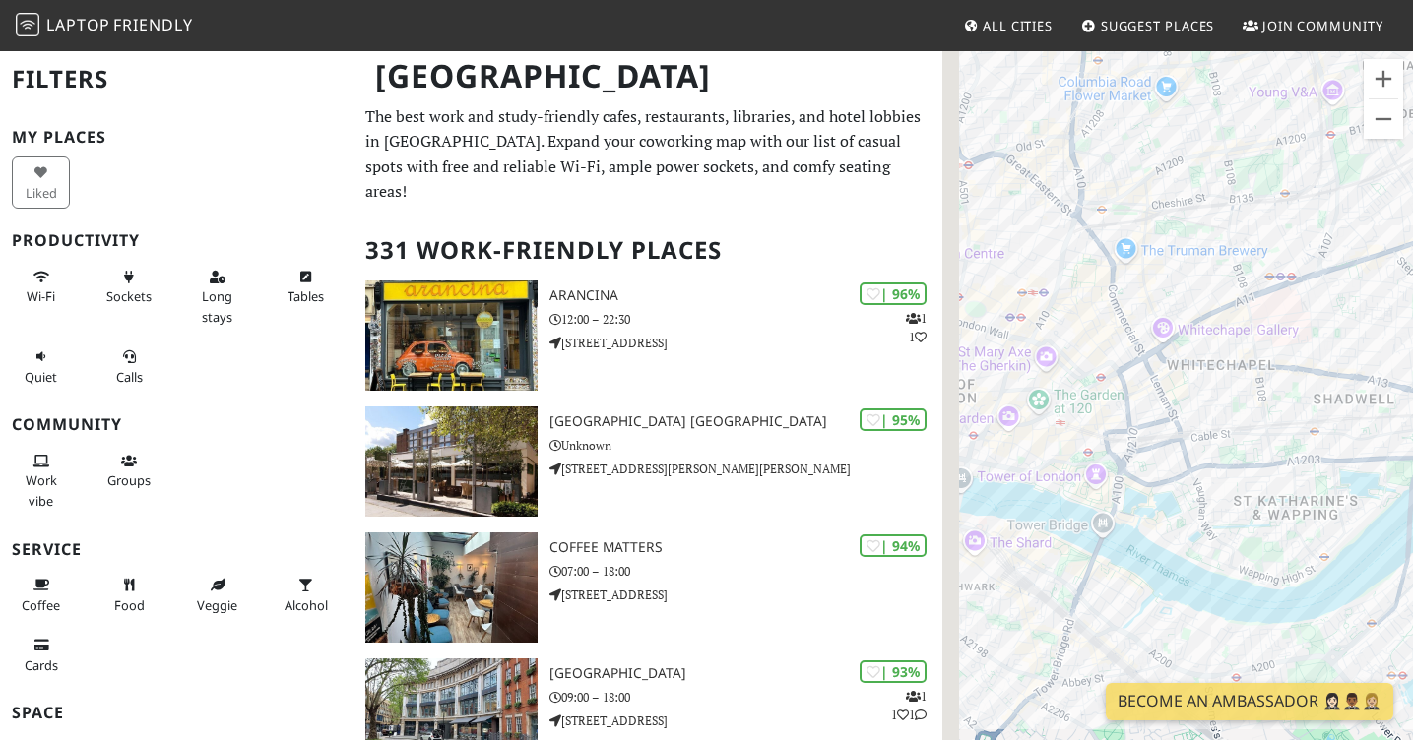
drag, startPoint x: 1140, startPoint y: 364, endPoint x: 1336, endPoint y: 392, distance: 197.8
click at [1333, 392] on div "To navigate, press the arrow keys. Farm Girl Soho" at bounding box center [1177, 419] width 471 height 740
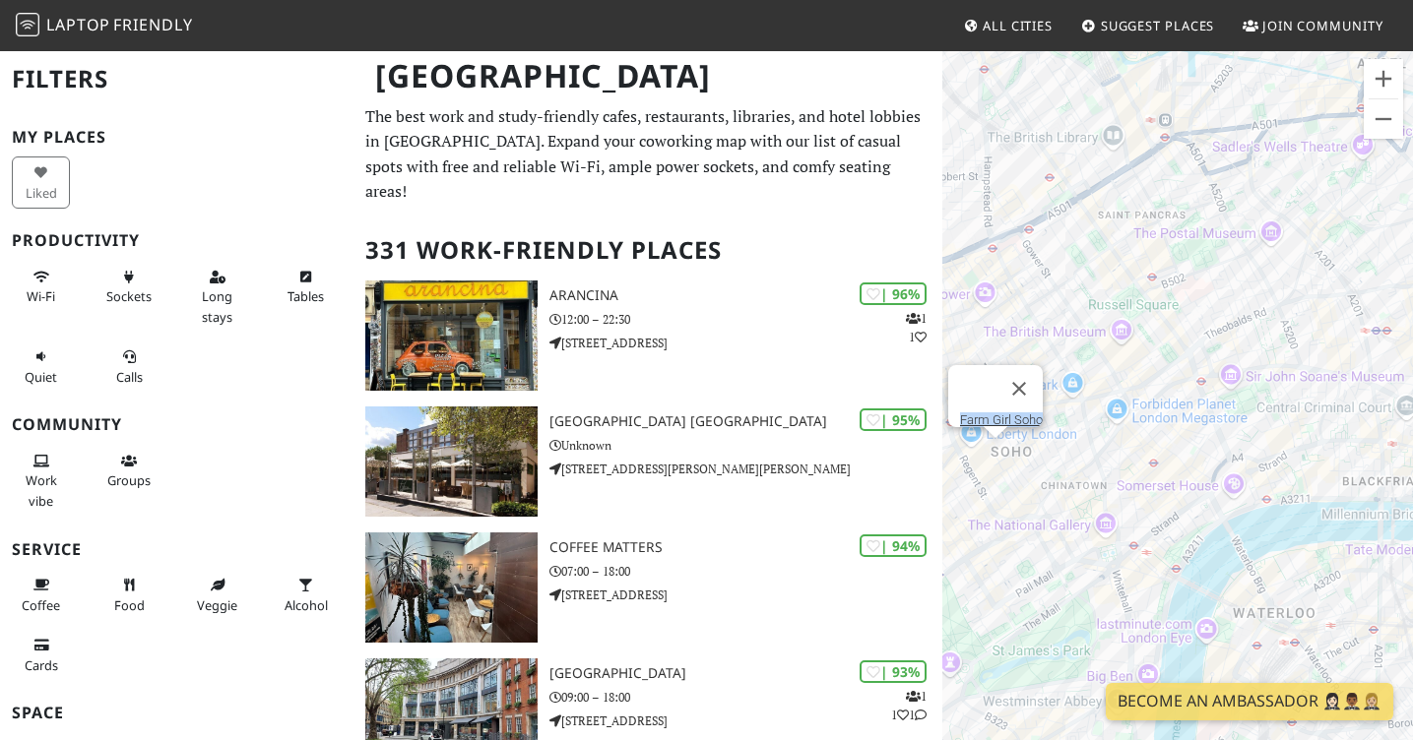
drag, startPoint x: 1150, startPoint y: 530, endPoint x: 1295, endPoint y: 546, distance: 145.7
click at [1295, 546] on div "To navigate, press the arrow keys. Farm Girl Soho" at bounding box center [1177, 419] width 471 height 740
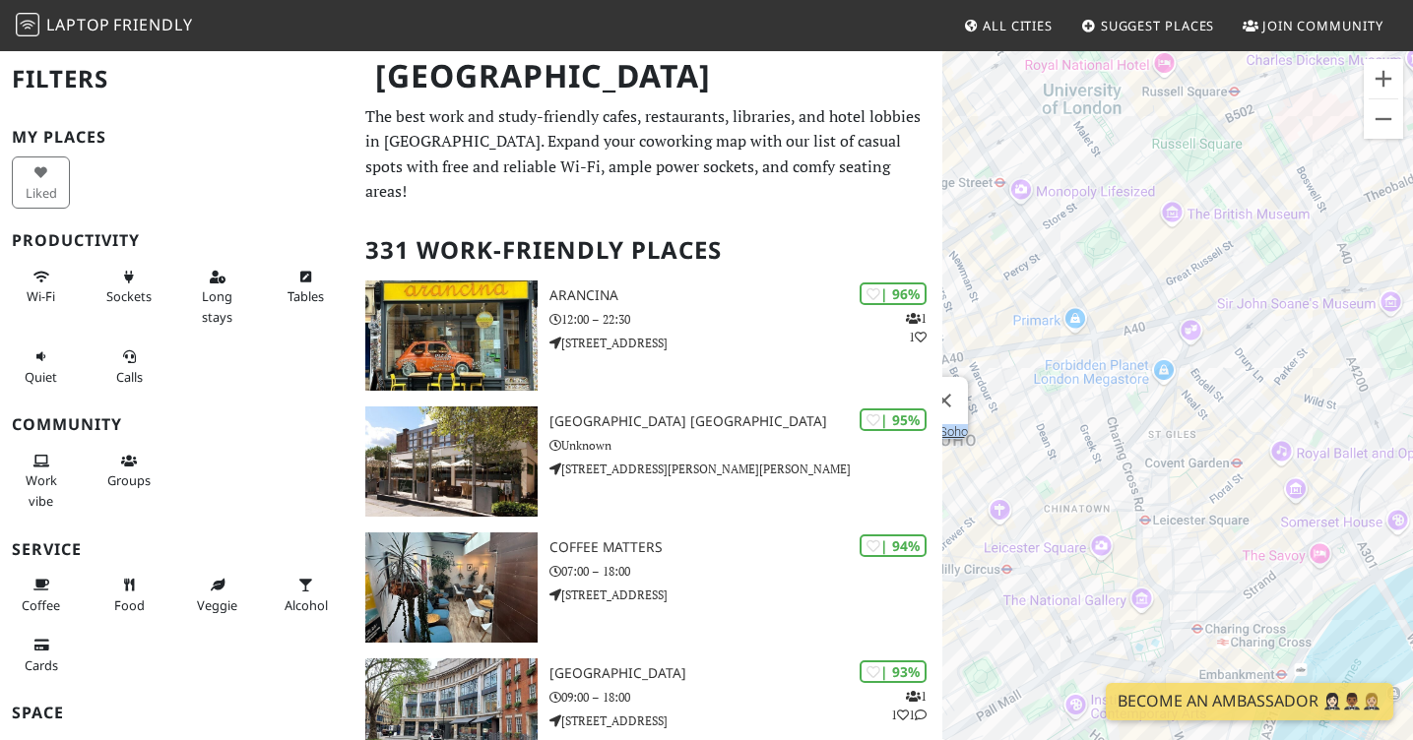
drag, startPoint x: 1060, startPoint y: 467, endPoint x: 1117, endPoint y: 500, distance: 66.2
click at [1117, 500] on div "To navigate, press the arrow keys. Farm Girl Soho" at bounding box center [1177, 419] width 471 height 740
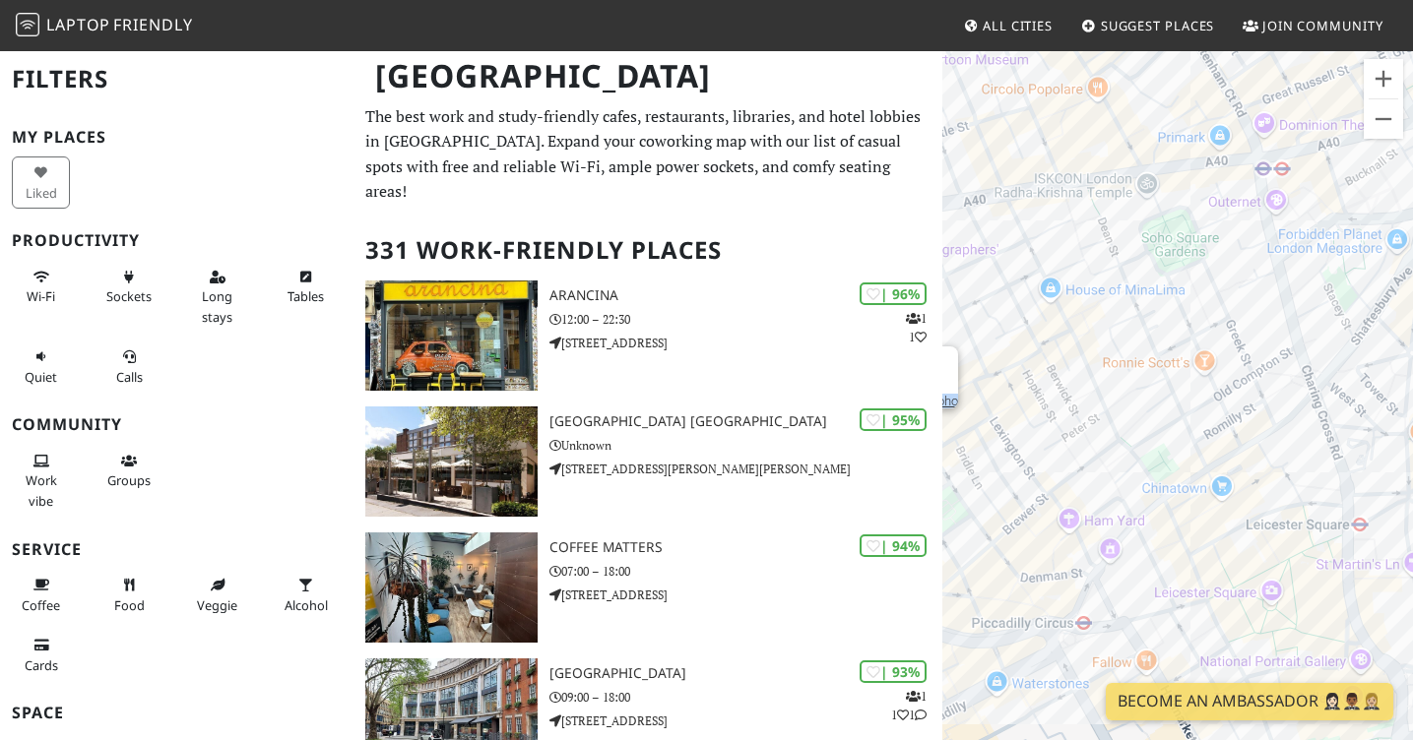
drag, startPoint x: 1141, startPoint y: 403, endPoint x: 1403, endPoint y: 308, distance: 278.4
click at [1403, 308] on div "To navigate, press the arrow keys. Farm Girl Soho" at bounding box center [1177, 419] width 471 height 740
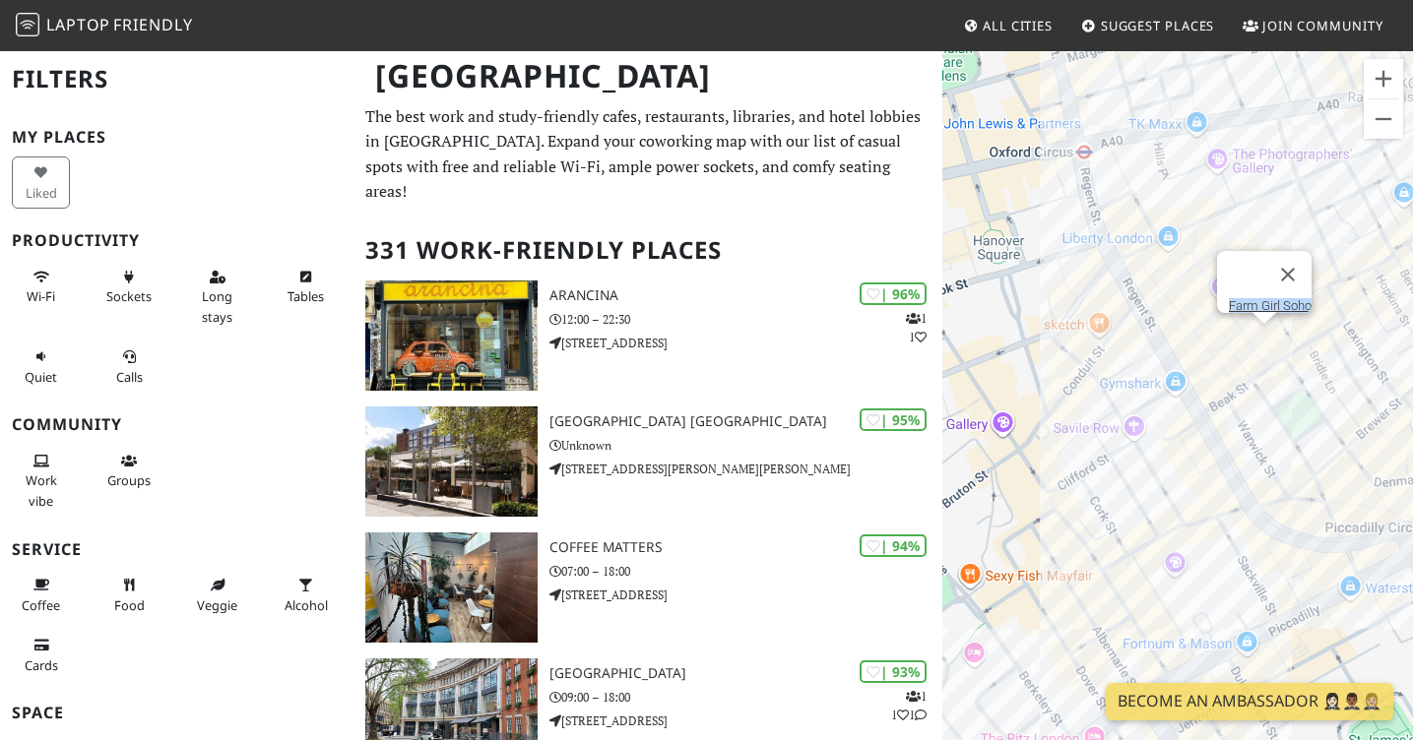
click at [1219, 414] on div "To navigate, press the arrow keys. Farm Girl Soho" at bounding box center [1177, 419] width 471 height 740
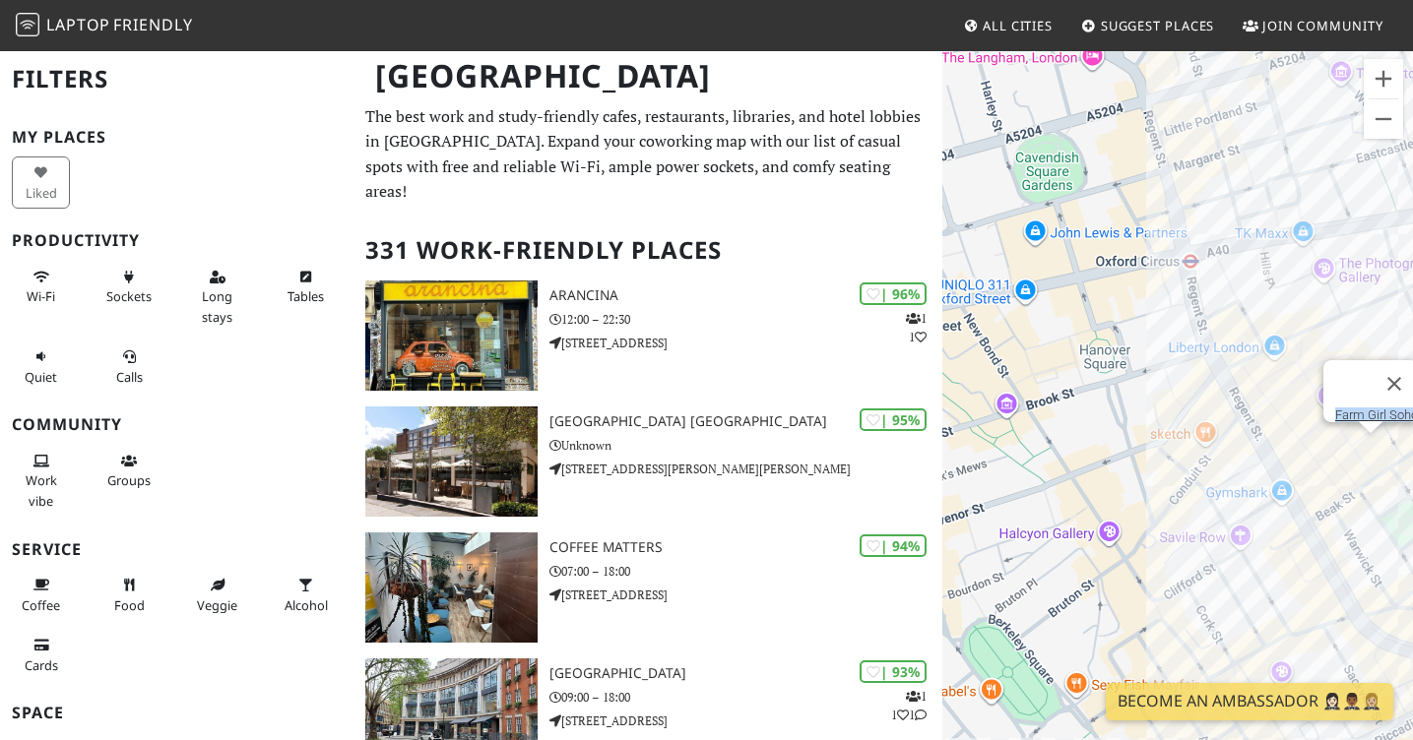
drag, startPoint x: 1203, startPoint y: 373, endPoint x: 1274, endPoint y: 455, distance: 108.2
click at [1274, 455] on div "To navigate, press the arrow keys. Farm Girl Soho" at bounding box center [1177, 419] width 471 height 740
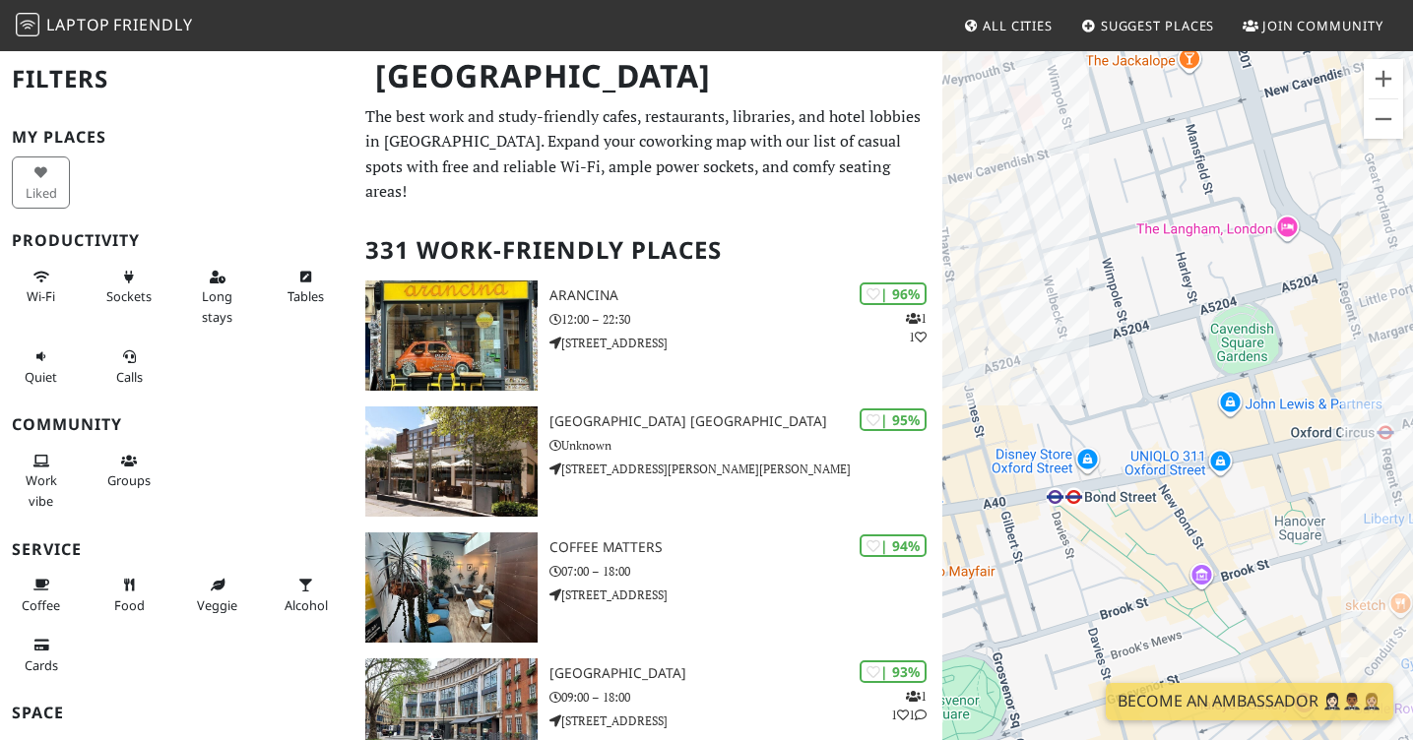
drag, startPoint x: 1061, startPoint y: 218, endPoint x: 1259, endPoint y: 389, distance: 261.7
click at [1259, 389] on div "To navigate, press the arrow keys. Farm Girl Soho" at bounding box center [1177, 419] width 471 height 740
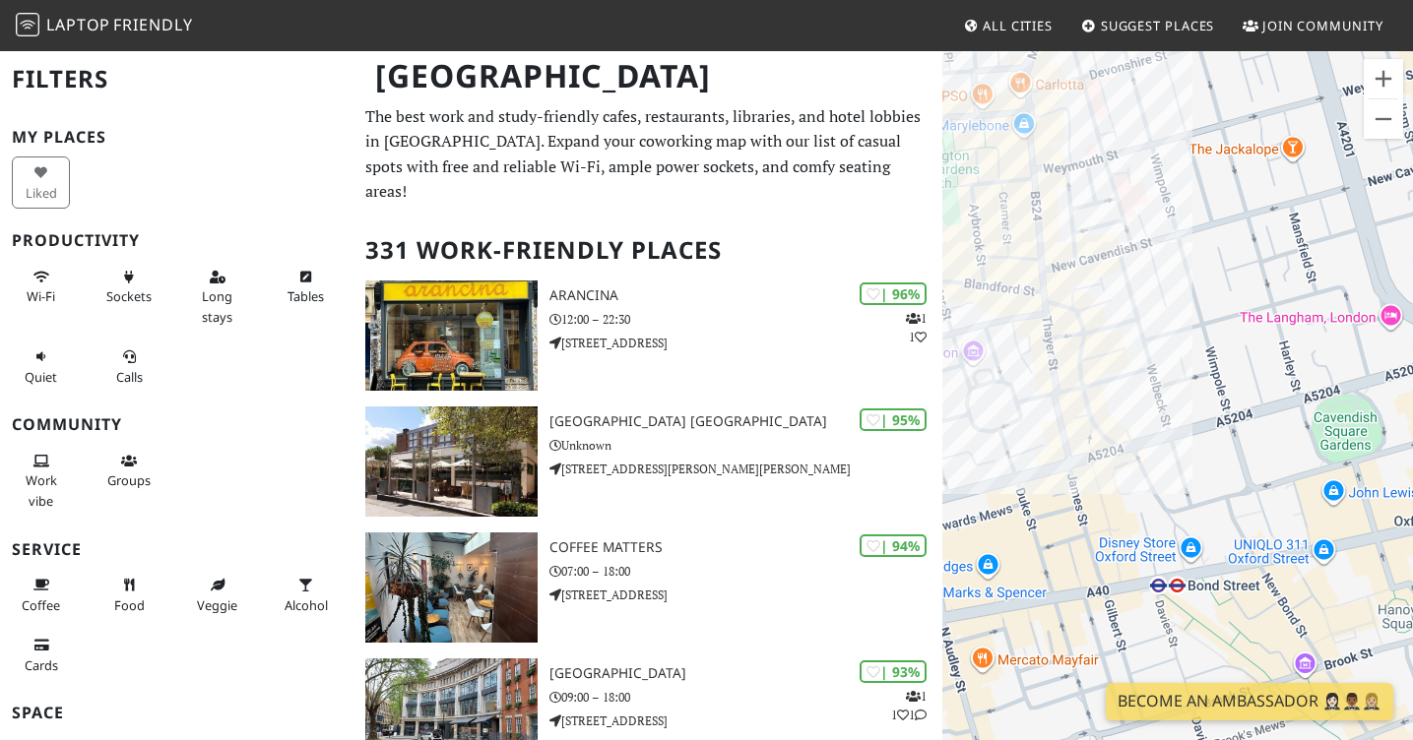
drag, startPoint x: 1047, startPoint y: 252, endPoint x: 1152, endPoint y: 343, distance: 138.2
click at [1152, 343] on div "To navigate, press the arrow keys. Farm Girl Soho" at bounding box center [1177, 419] width 471 height 740
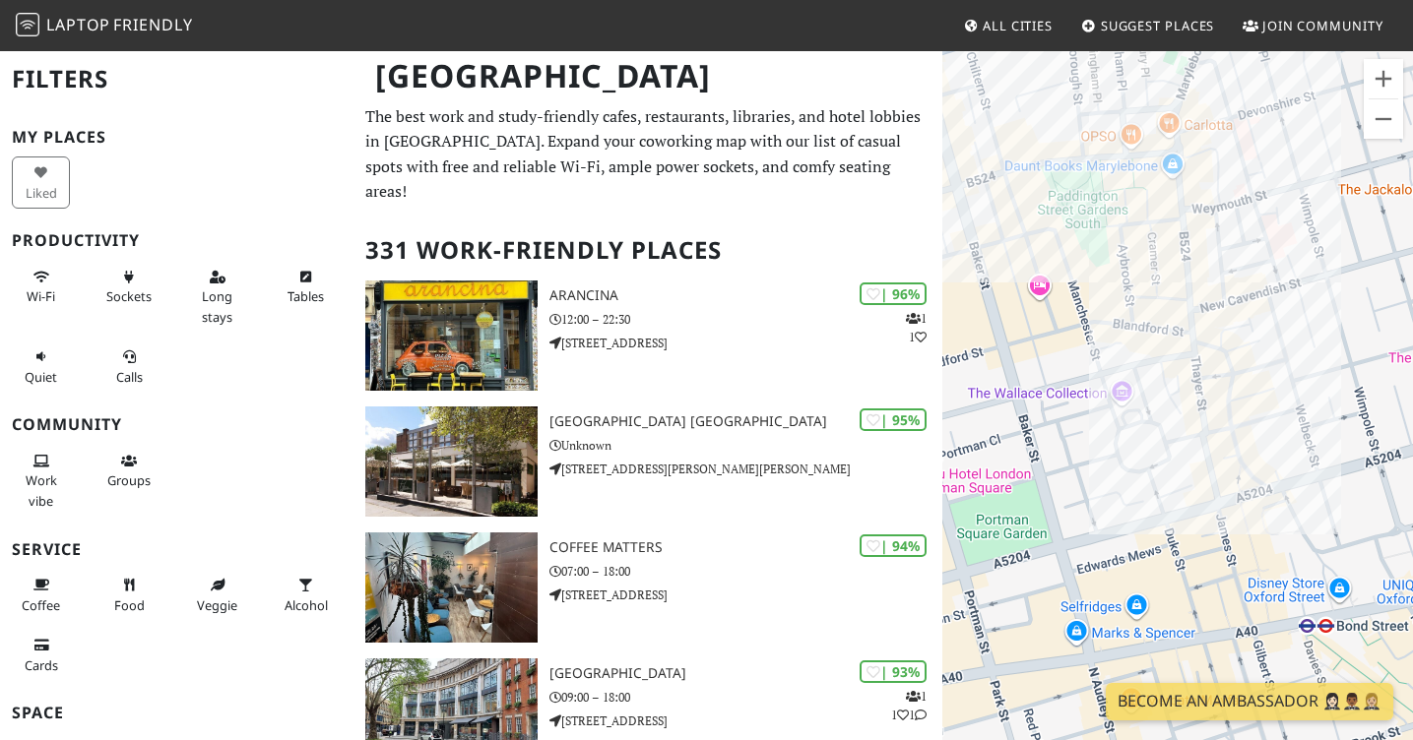
drag, startPoint x: 1036, startPoint y: 304, endPoint x: 1214, endPoint y: 209, distance: 202.2
click at [1191, 348] on div "To navigate, press the arrow keys. Farm Girl Soho" at bounding box center [1177, 419] width 471 height 740
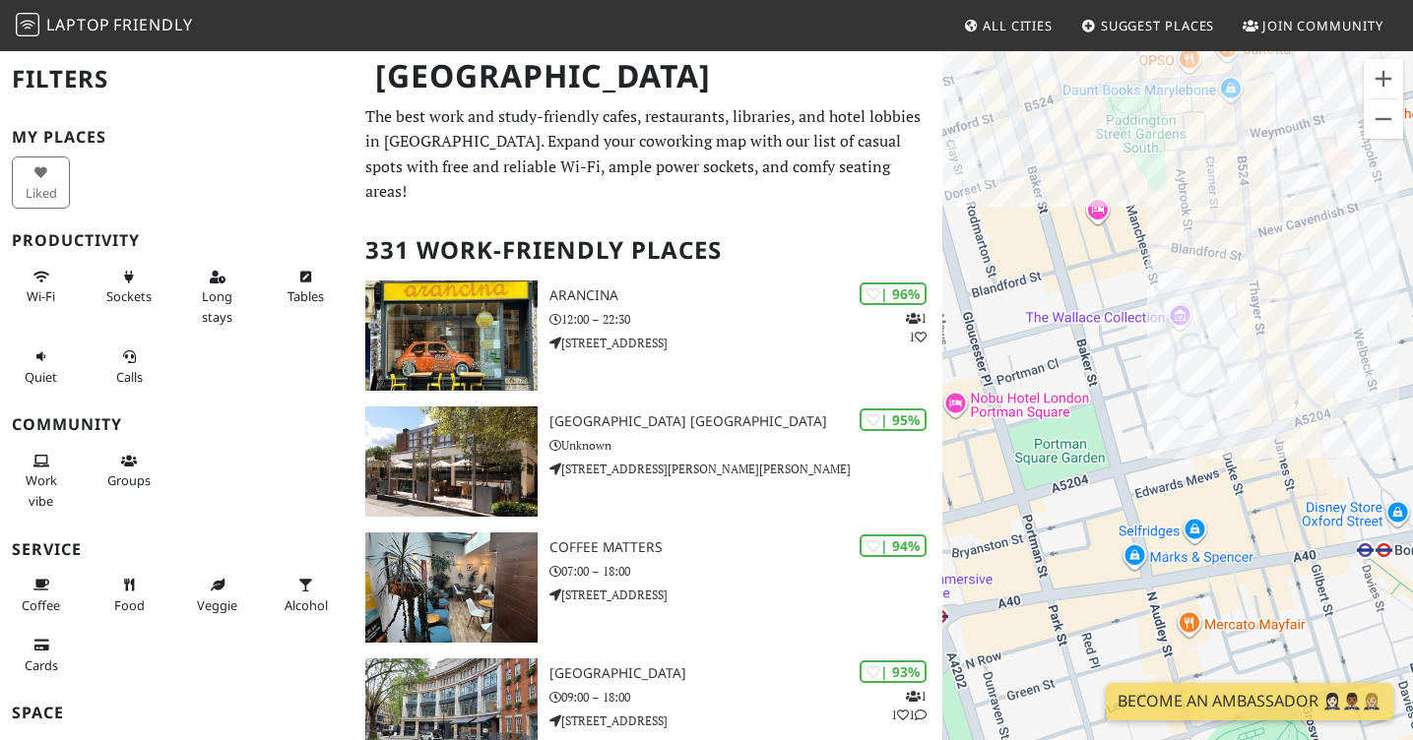
drag, startPoint x: 1190, startPoint y: 344, endPoint x: 1232, endPoint y: 221, distance: 128.9
click at [1232, 221] on div "To navigate, press the arrow keys. Farm Girl Soho" at bounding box center [1177, 419] width 471 height 740
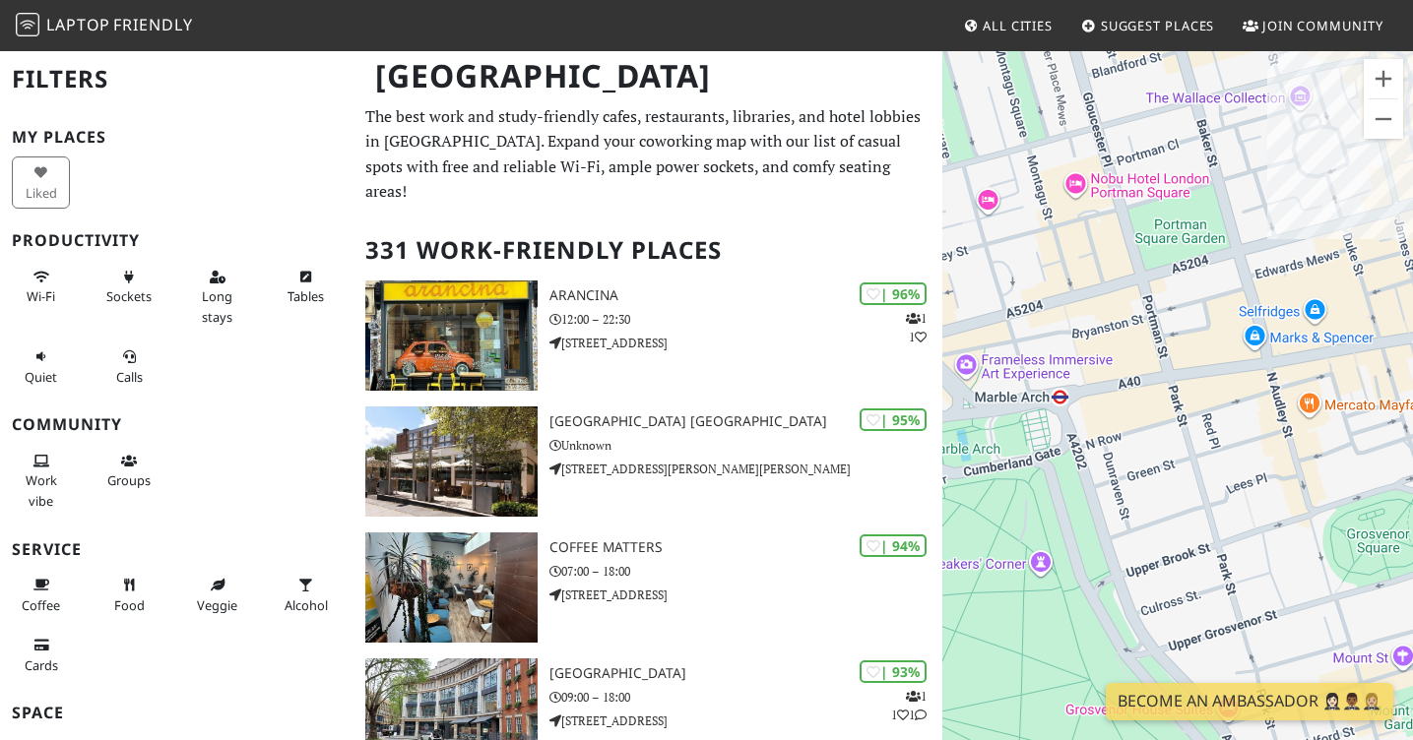
drag, startPoint x: 1147, startPoint y: 396, endPoint x: 1224, endPoint y: 311, distance: 114.3
click at [1224, 311] on div "To navigate, press the arrow keys. Farm Girl Soho" at bounding box center [1177, 419] width 471 height 740
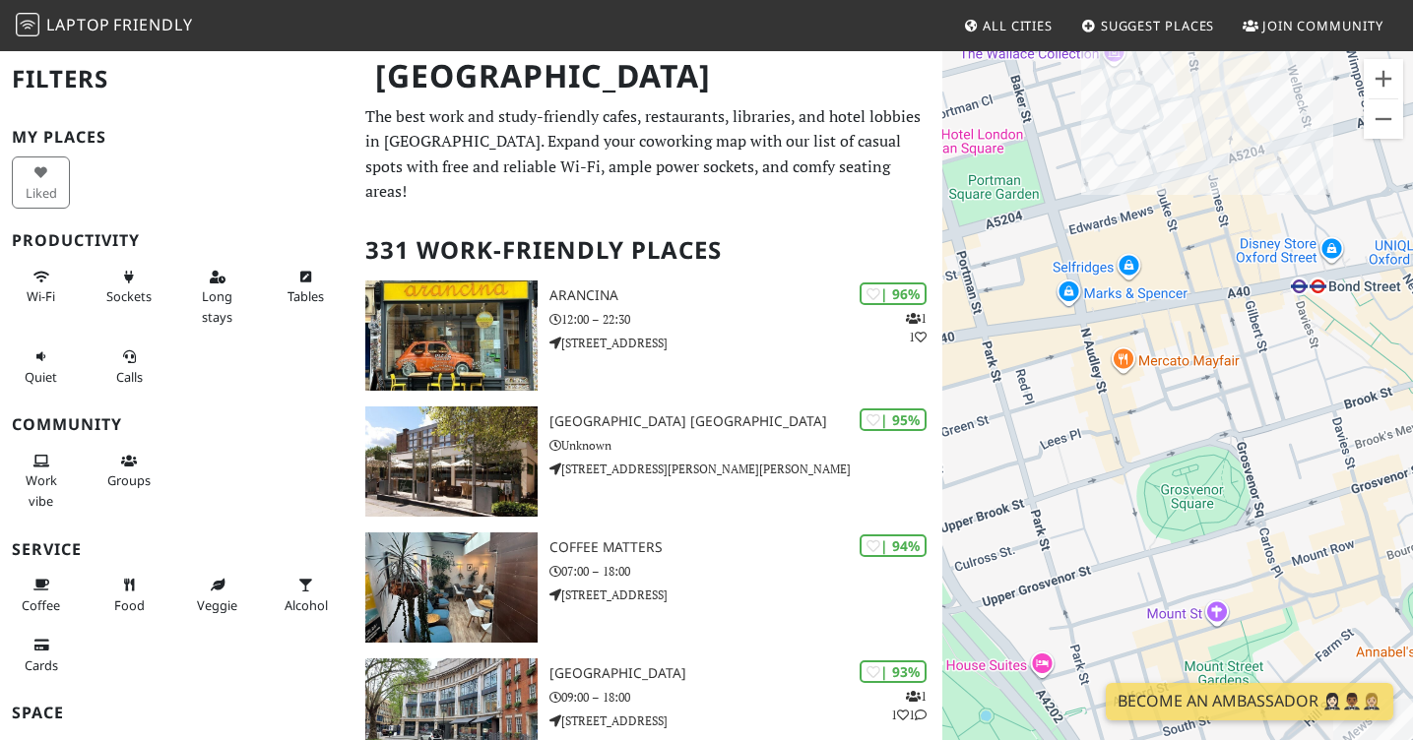
drag, startPoint x: 1236, startPoint y: 359, endPoint x: 1058, endPoint y: 313, distance: 184.1
click at [1057, 313] on div "To navigate, press the arrow keys. Farm Girl Soho" at bounding box center [1177, 419] width 471 height 740
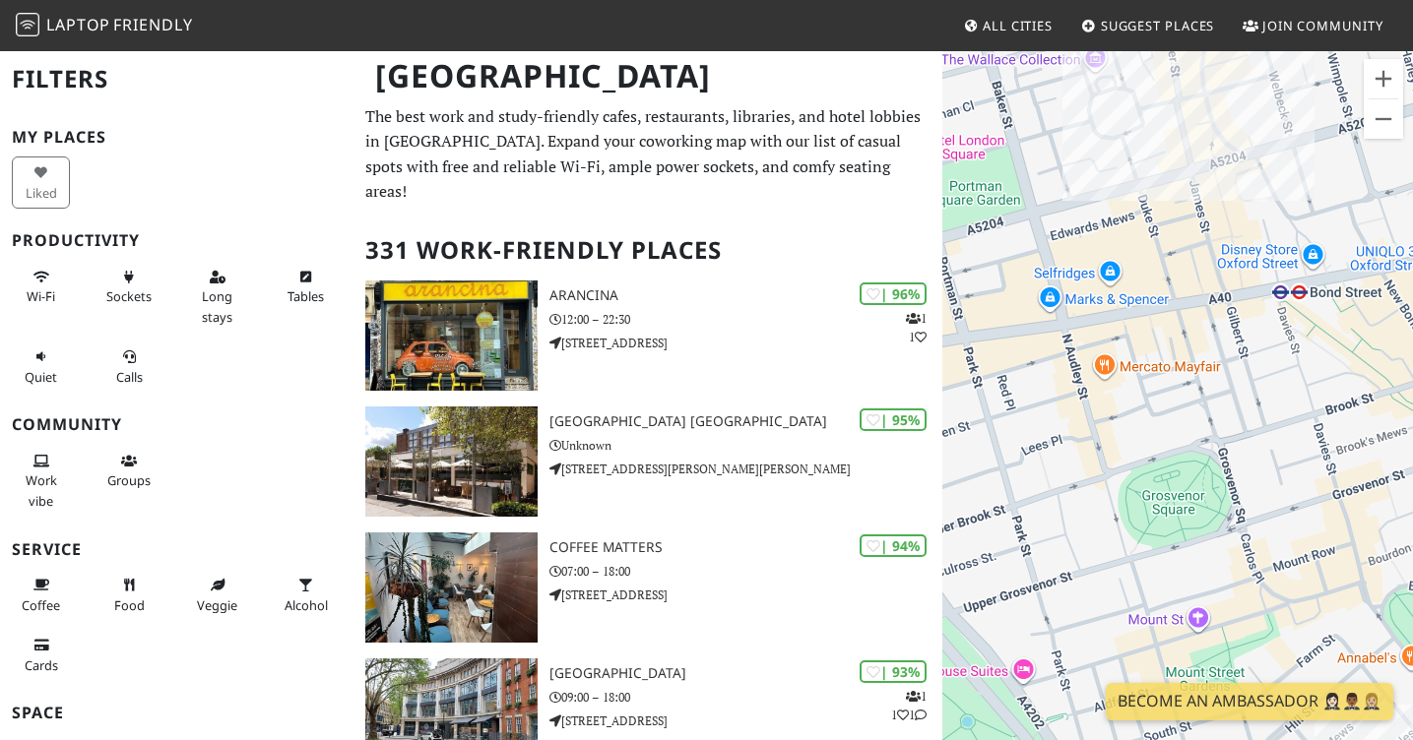
drag, startPoint x: 1252, startPoint y: 333, endPoint x: 1232, endPoint y: 350, distance: 26.5
click at [1232, 350] on div "To navigate, press the arrow keys. Farm Girl Soho" at bounding box center [1177, 419] width 471 height 740
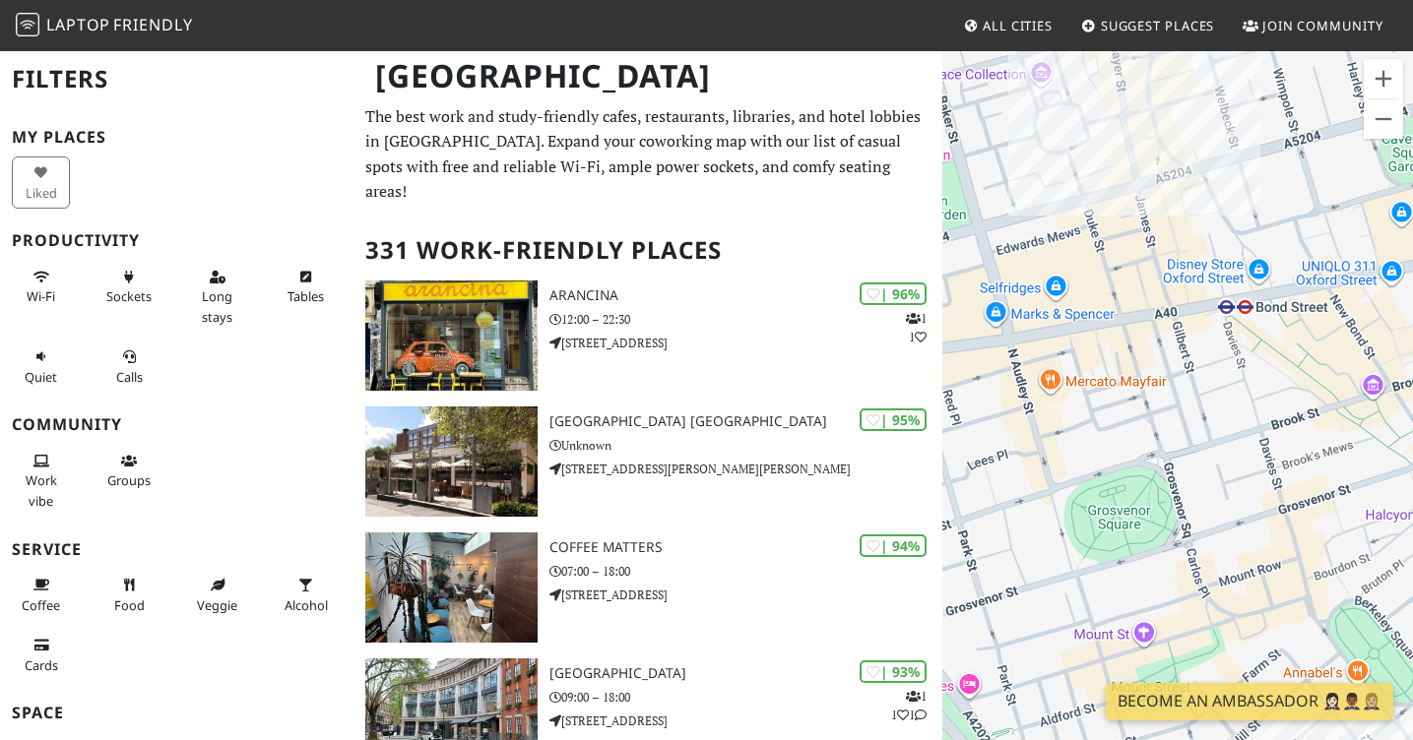
drag, startPoint x: 1316, startPoint y: 381, endPoint x: 1272, endPoint y: 386, distance: 44.6
click at [1272, 386] on div "To navigate, press the arrow keys. Farm Girl Soho" at bounding box center [1177, 419] width 471 height 740
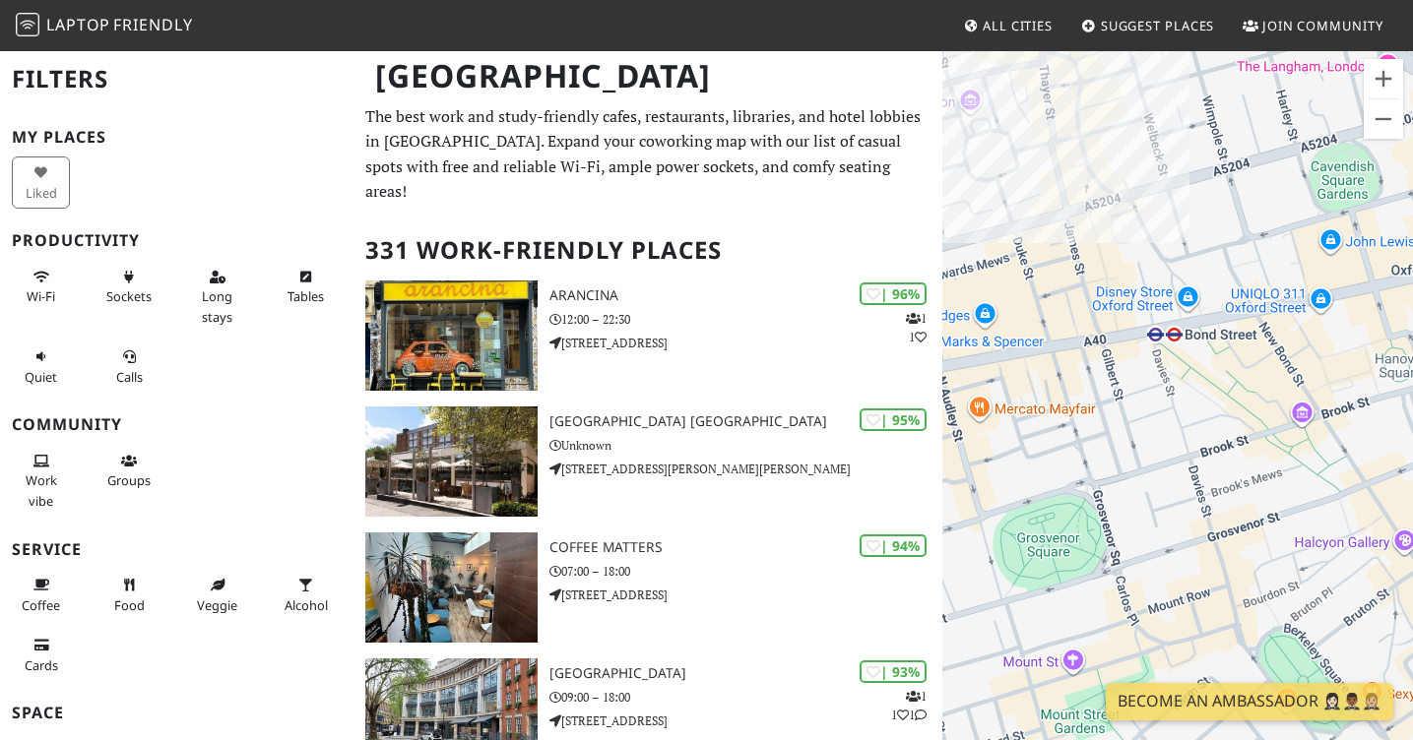
drag, startPoint x: 1265, startPoint y: 369, endPoint x: 1202, endPoint y: 399, distance: 69.6
click at [1202, 399] on div "To navigate, press the arrow keys. Farm Girl Soho" at bounding box center [1177, 419] width 471 height 740
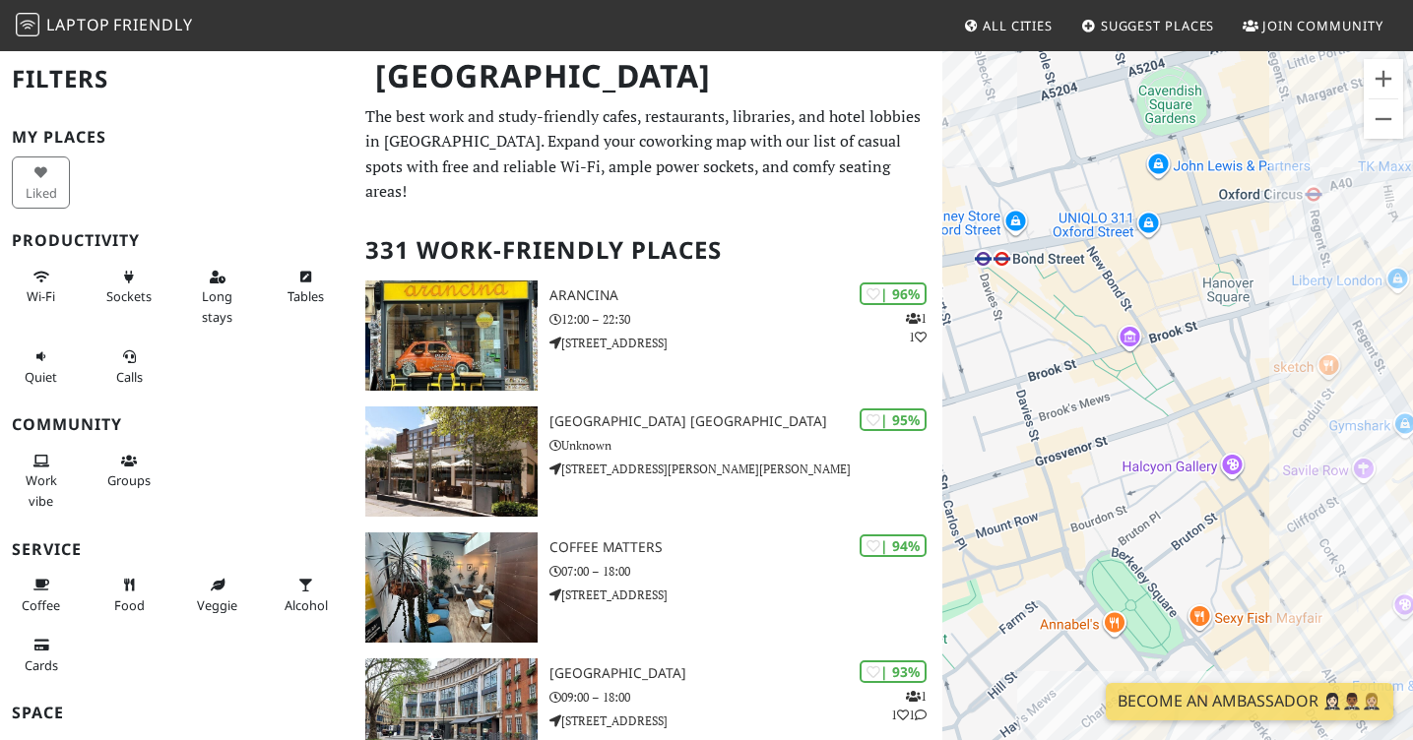
drag, startPoint x: 1228, startPoint y: 389, endPoint x: 1020, endPoint y: 235, distance: 258.3
click at [1020, 235] on div "To navigate, press the arrow keys. Farm Girl Soho" at bounding box center [1177, 419] width 471 height 740
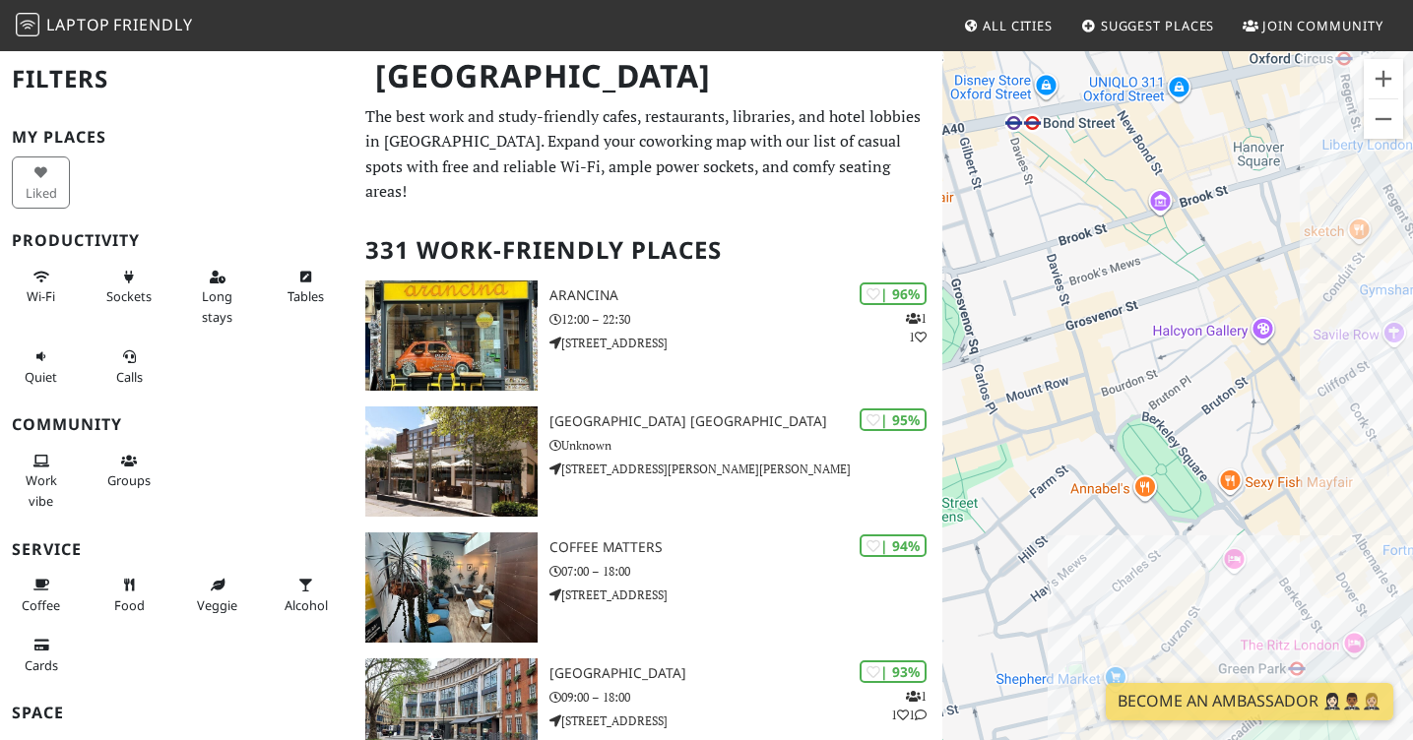
drag, startPoint x: 1170, startPoint y: 383, endPoint x: 1256, endPoint y: 317, distance: 108.1
click at [1256, 317] on div "To navigate, press the arrow keys. Farm Girl Soho" at bounding box center [1177, 419] width 471 height 740
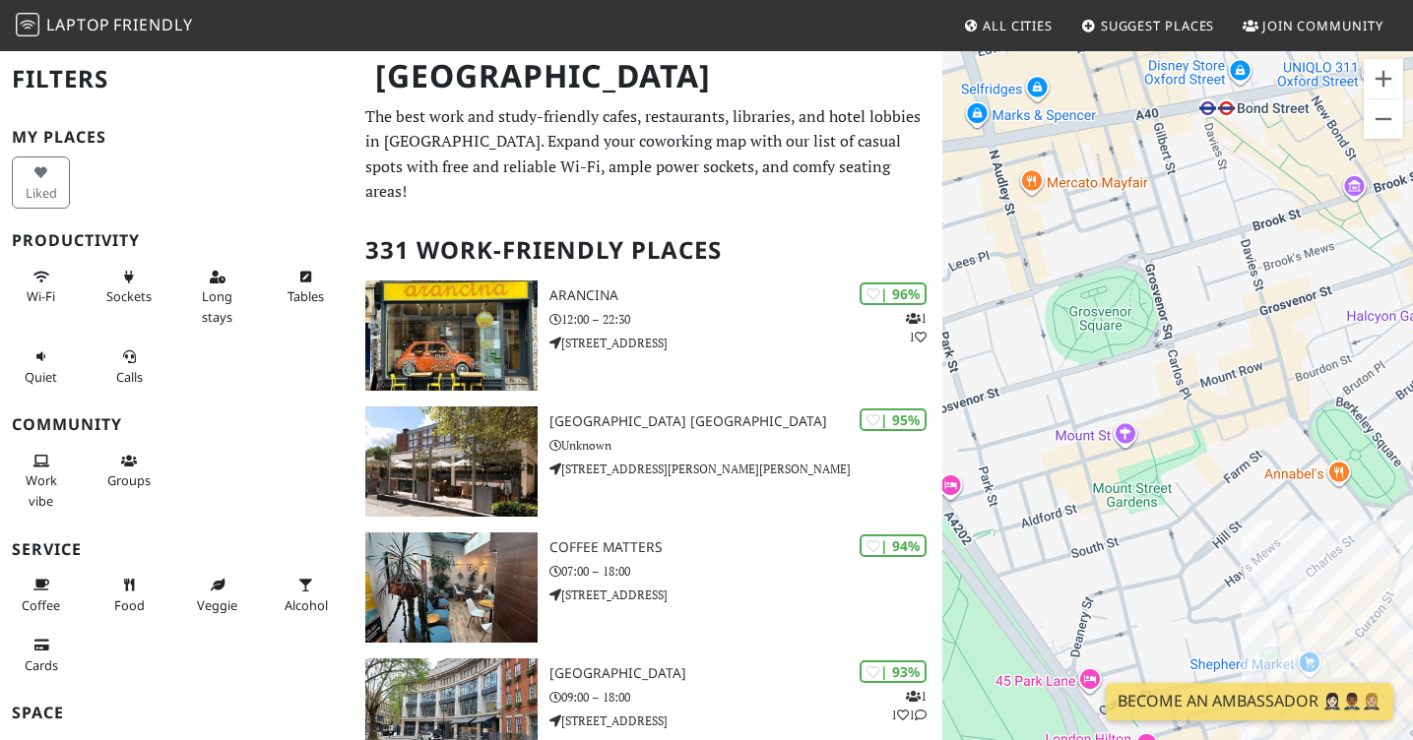
drag, startPoint x: 1161, startPoint y: 330, endPoint x: 1349, endPoint y: 320, distance: 188.3
click at [1349, 320] on div "To navigate, press the arrow keys. Farm Girl Soho" at bounding box center [1177, 419] width 471 height 740
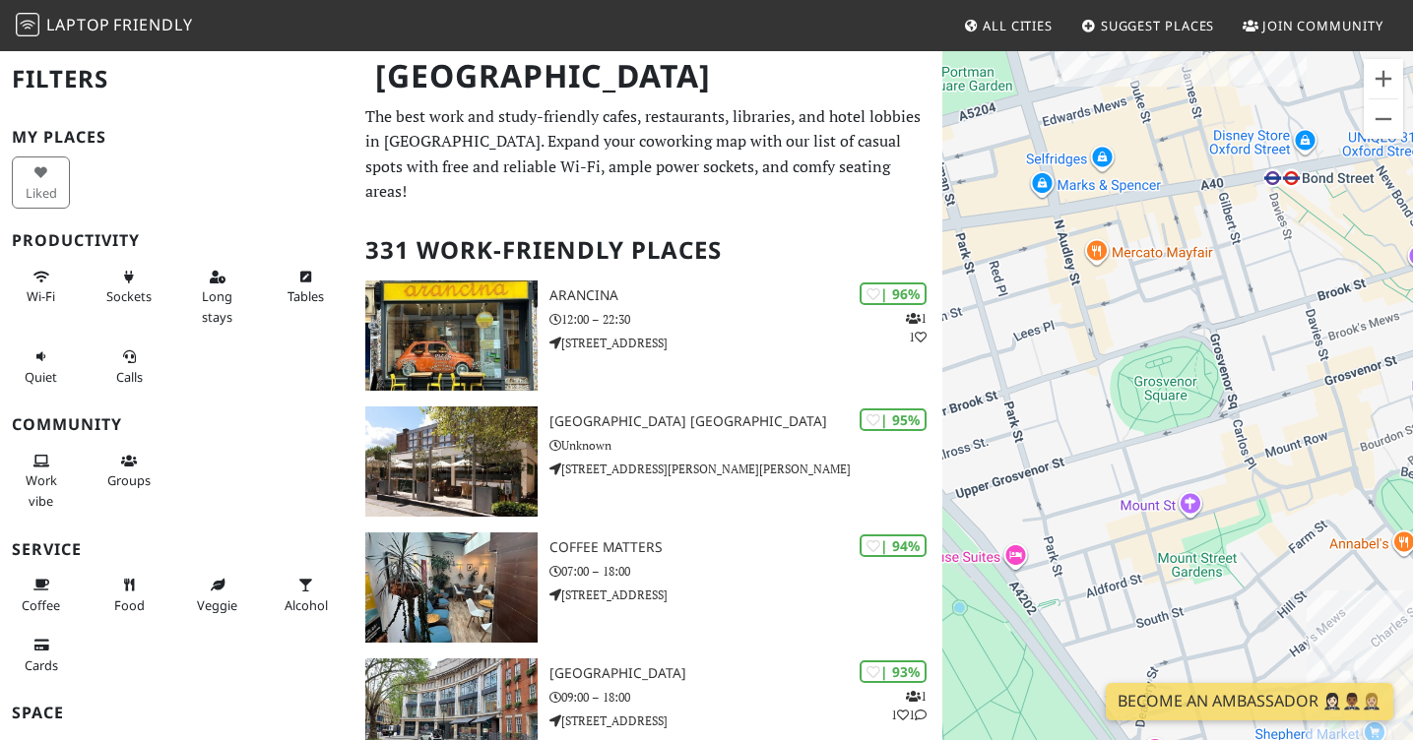
drag, startPoint x: 1294, startPoint y: 329, endPoint x: 1238, endPoint y: 516, distance: 195.0
click at [1238, 516] on div "To navigate, press the arrow keys. Farm Girl Soho" at bounding box center [1177, 419] width 471 height 740
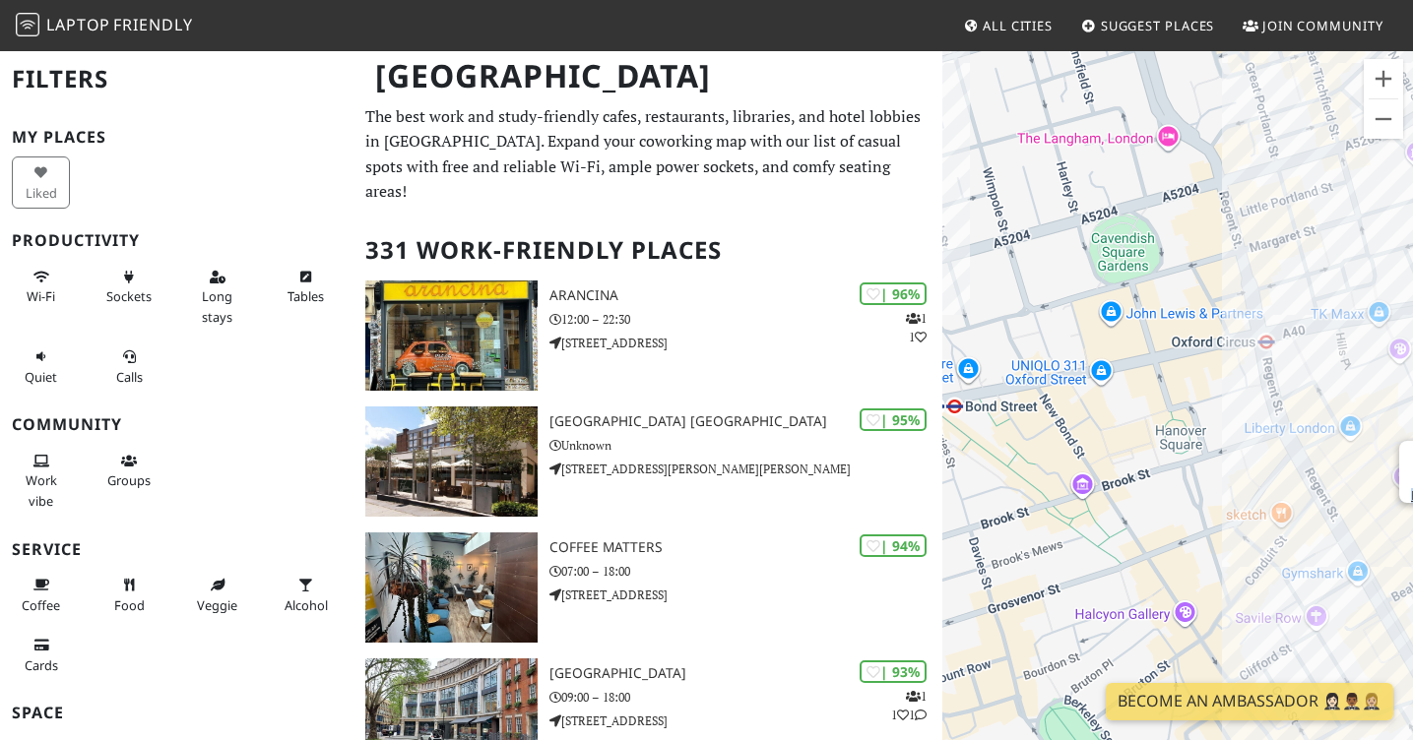
drag, startPoint x: 1314, startPoint y: 361, endPoint x: 1152, endPoint y: 400, distance: 166.9
click at [1152, 400] on div "To navigate, press the arrow keys. Farm Girl Soho" at bounding box center [1177, 419] width 471 height 740
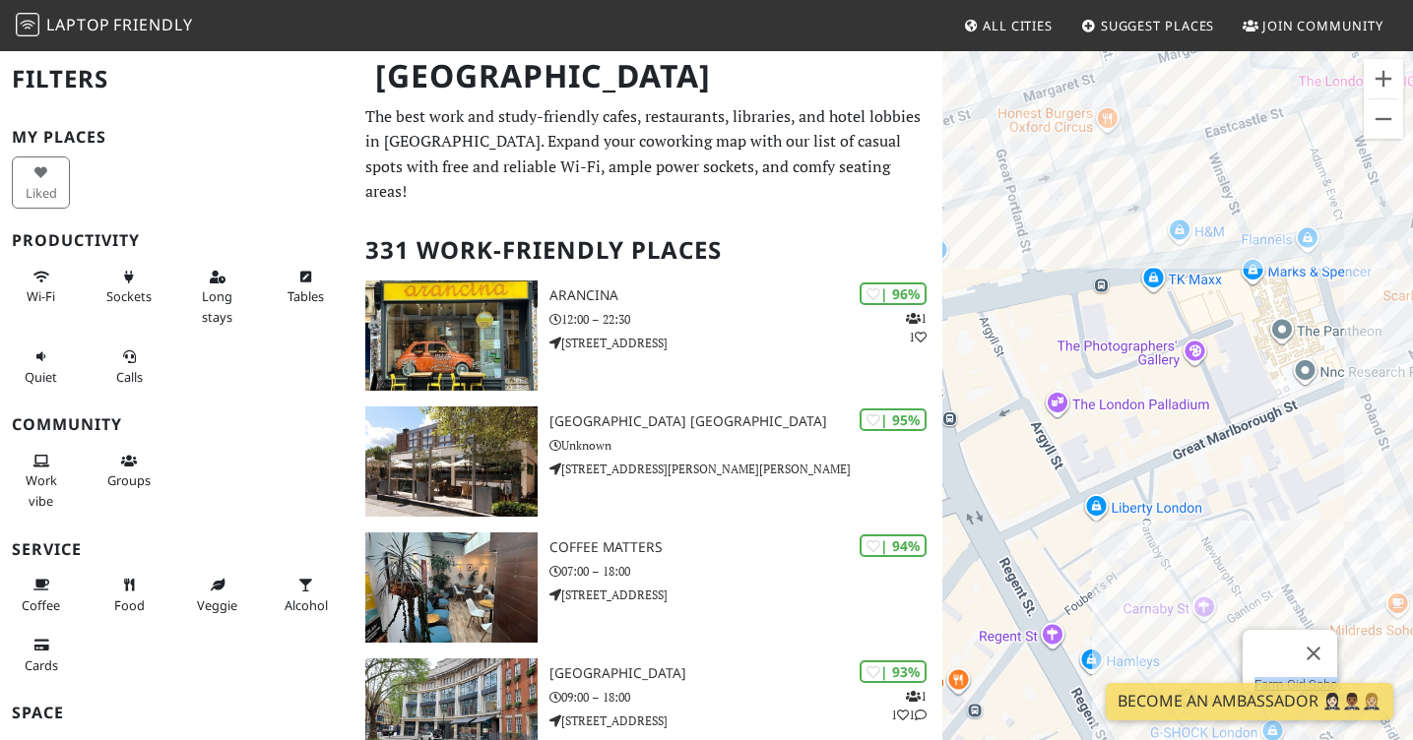
drag, startPoint x: 1263, startPoint y: 479, endPoint x: 1146, endPoint y: 479, distance: 117.1
click at [1146, 479] on div "To navigate, press the arrow keys. Farm Girl Soho" at bounding box center [1177, 419] width 471 height 740
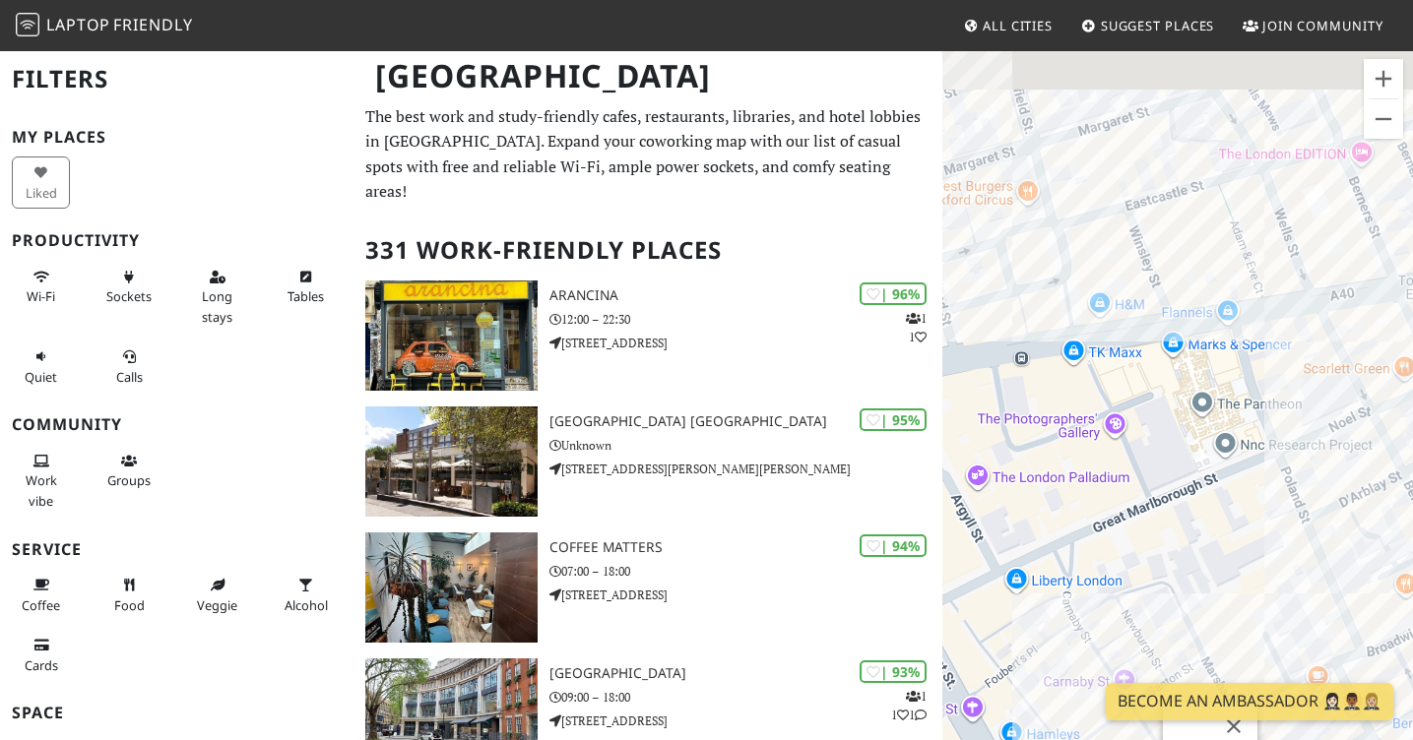
drag, startPoint x: 1282, startPoint y: 345, endPoint x: 1214, endPoint y: 404, distance: 90.0
click at [1214, 404] on div "To navigate, press the arrow keys. Farm Girl Soho" at bounding box center [1177, 419] width 471 height 740
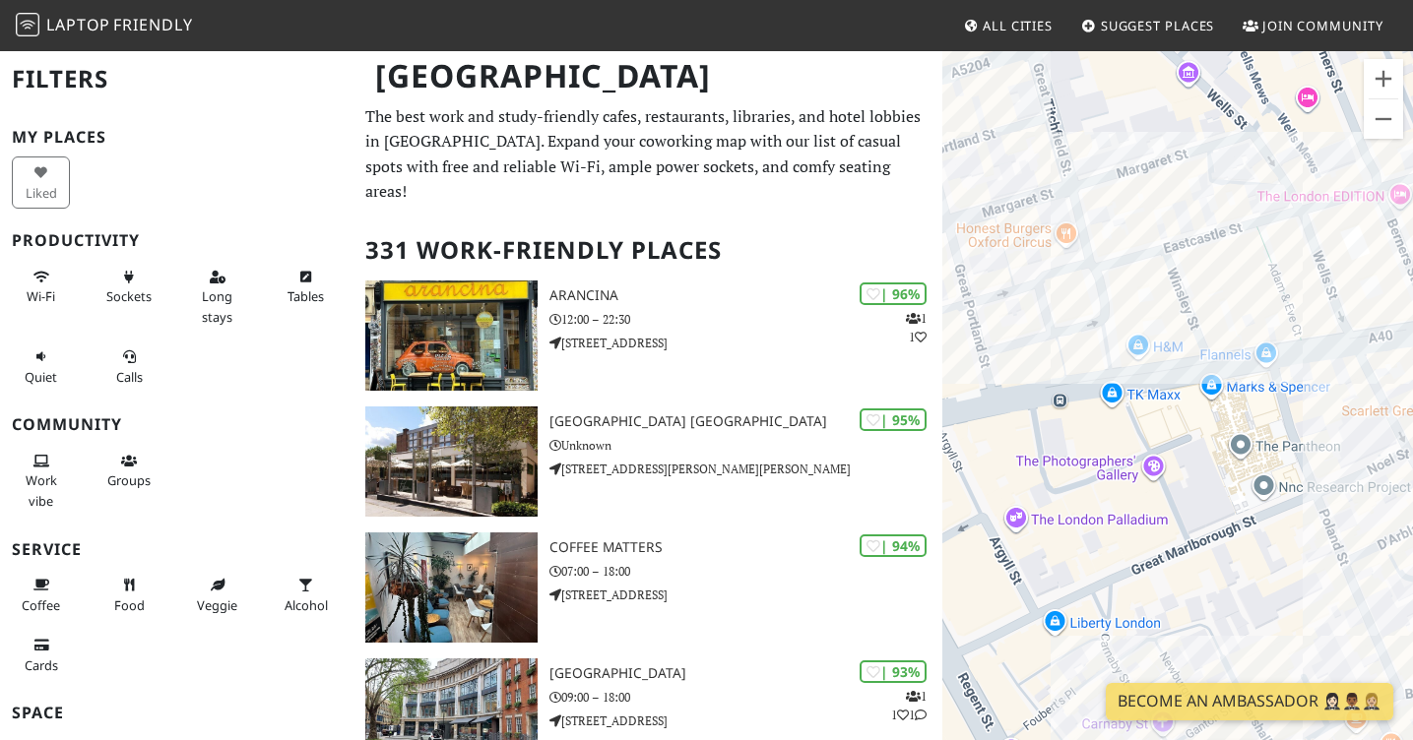
drag, startPoint x: 1254, startPoint y: 268, endPoint x: 1295, endPoint y: 313, distance: 60.7
click at [1295, 313] on div "To navigate, press the arrow keys. Farm Girl Soho" at bounding box center [1177, 419] width 471 height 740
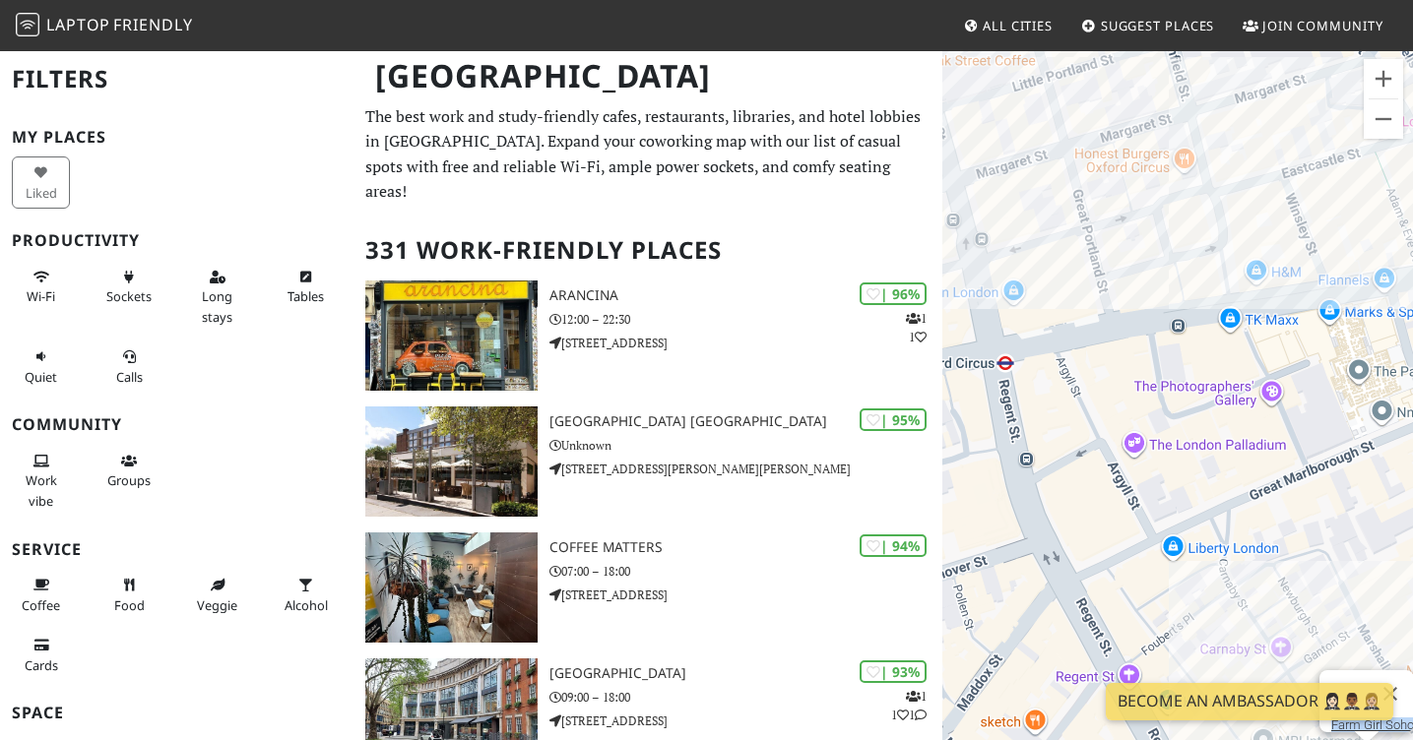
drag, startPoint x: 1077, startPoint y: 351, endPoint x: 1198, endPoint y: 276, distance: 142.9
click at [1198, 276] on div "To navigate, press the arrow keys. Farm Girl Soho" at bounding box center [1177, 419] width 471 height 740
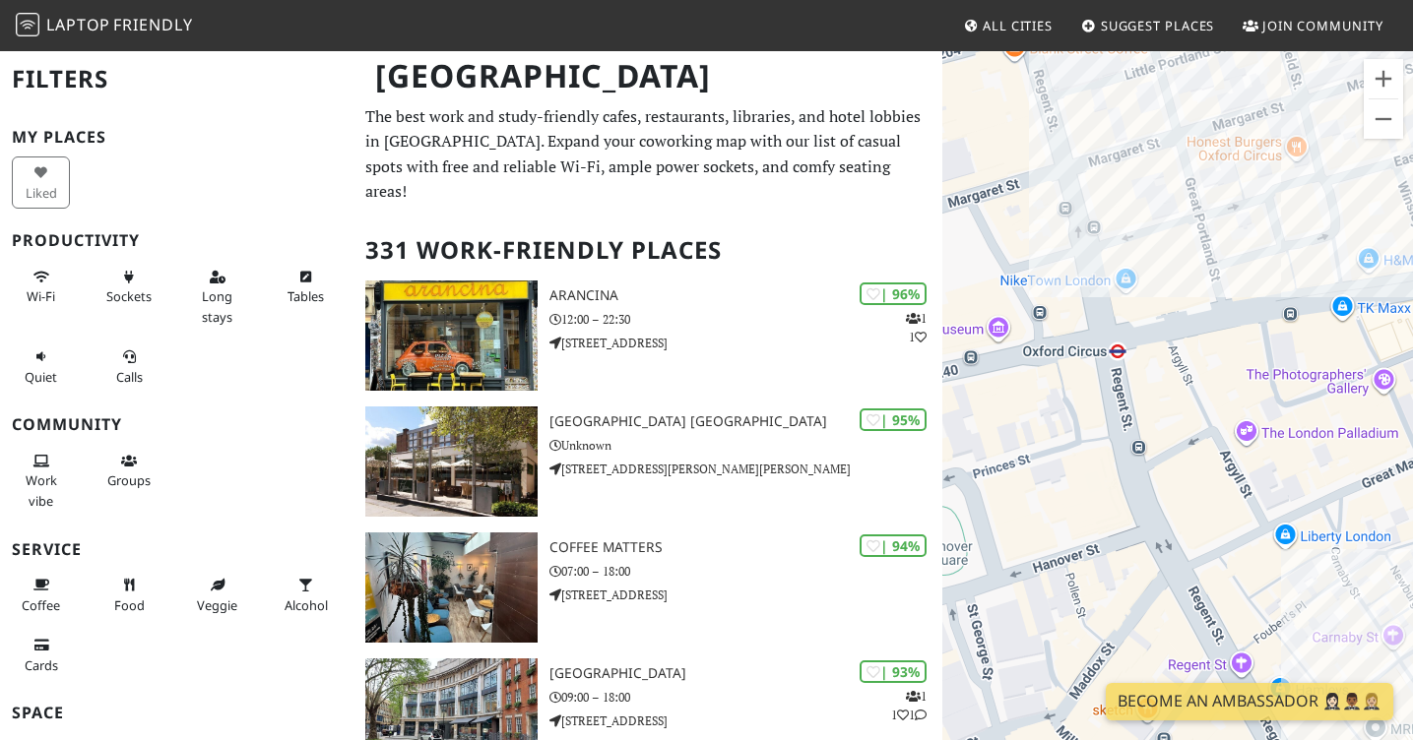
drag, startPoint x: 1140, startPoint y: 342, endPoint x: 1261, endPoint y: 332, distance: 121.5
click at [1261, 332] on div "To navigate, press the arrow keys. Farm Girl Soho" at bounding box center [1177, 419] width 471 height 740
drag, startPoint x: 1380, startPoint y: 344, endPoint x: 1401, endPoint y: 336, distance: 22.1
click at [1401, 336] on div "To navigate, press the arrow keys. Farm Girl Soho" at bounding box center [1177, 419] width 471 height 740
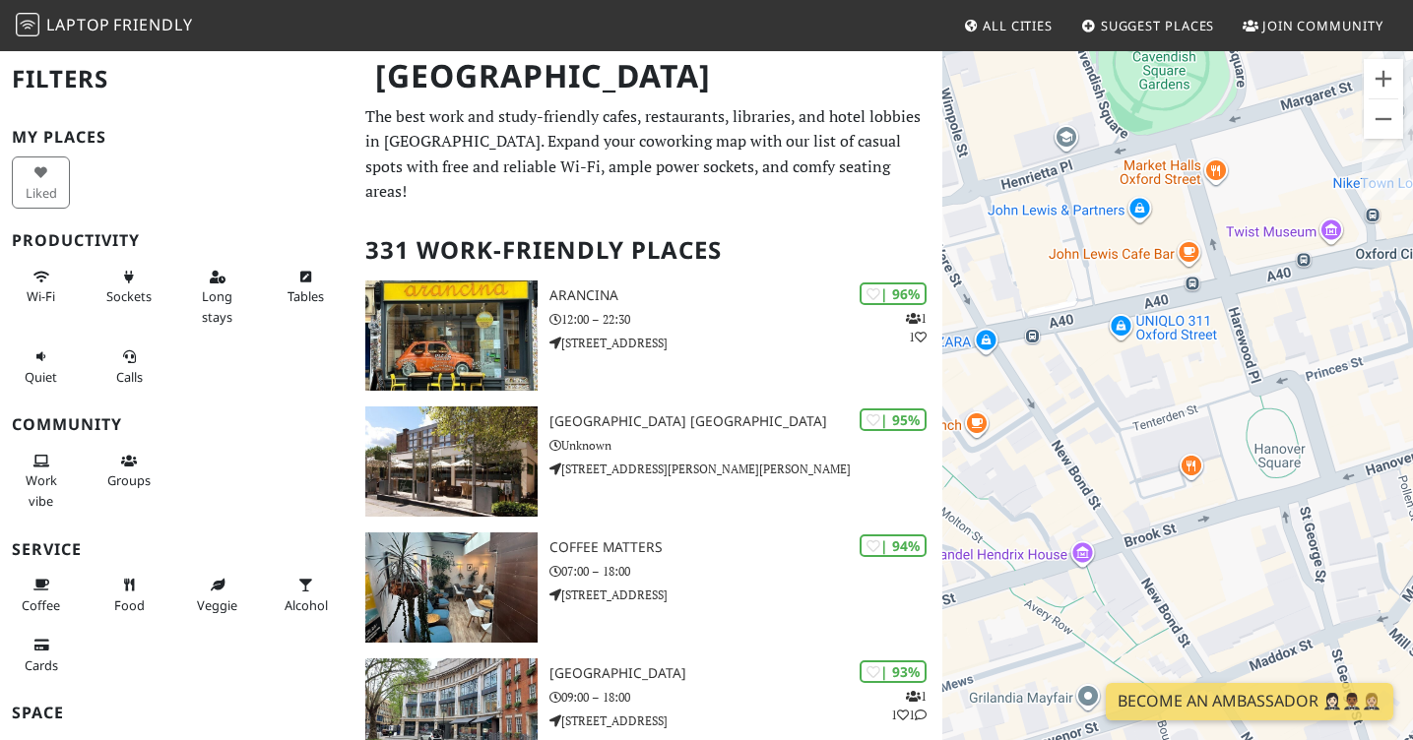
drag, startPoint x: 1224, startPoint y: 402, endPoint x: 1098, endPoint y: 515, distance: 169.4
click at [1098, 515] on div "To navigate, press the arrow keys. Farm Girl Soho" at bounding box center [1177, 419] width 471 height 740
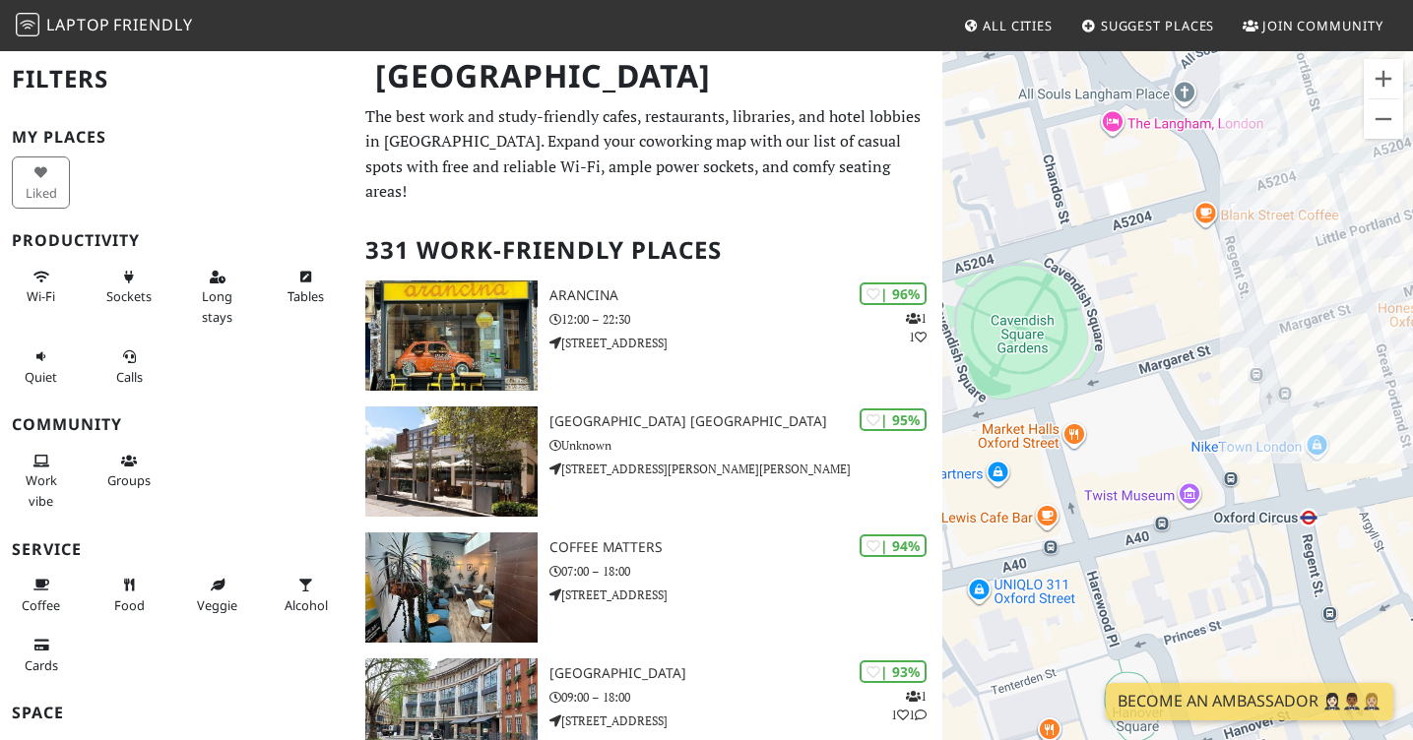
drag, startPoint x: 1243, startPoint y: 347, endPoint x: 1313, endPoint y: 434, distance: 112.1
click at [1313, 434] on div "To navigate, press the arrow keys. Farm Girl Soho" at bounding box center [1177, 419] width 471 height 740
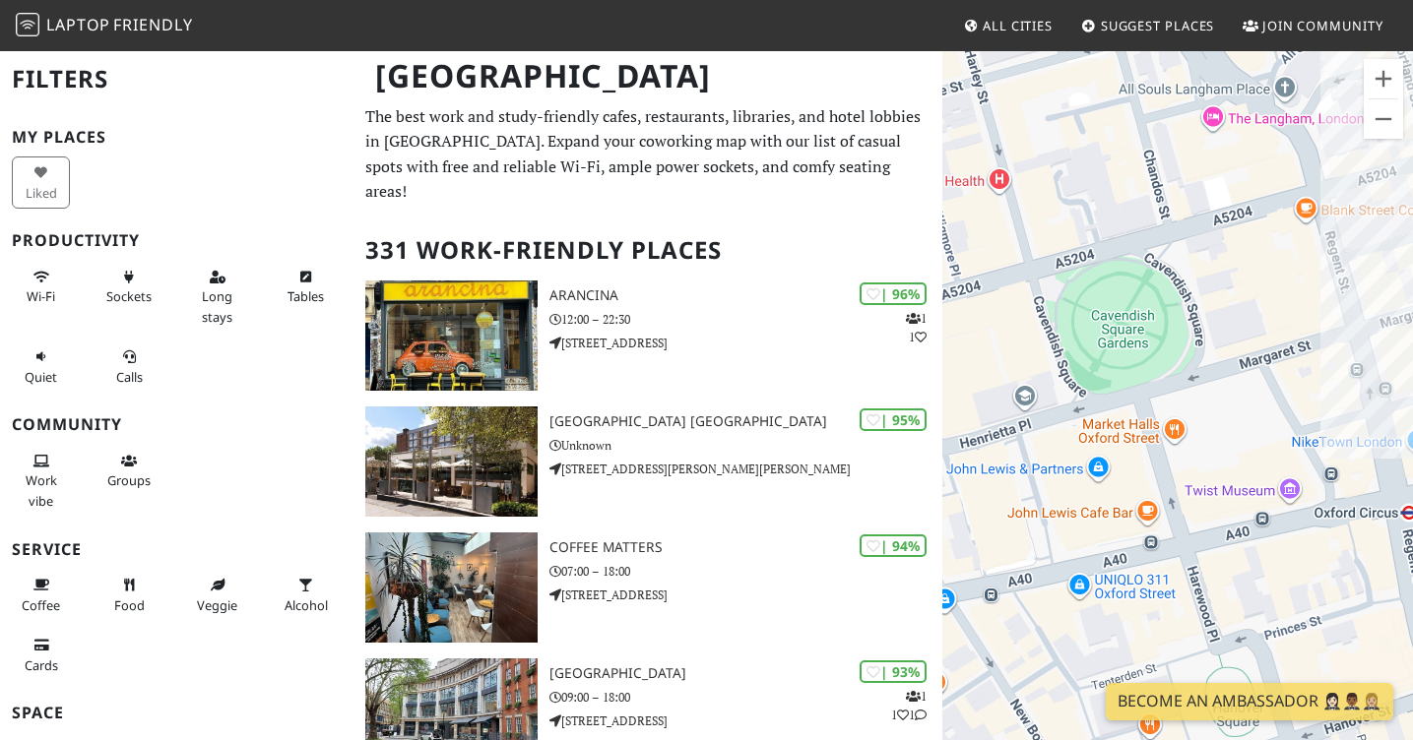
drag, startPoint x: 1226, startPoint y: 320, endPoint x: 1333, endPoint y: 314, distance: 107.5
click at [1333, 314] on div "To navigate, press the arrow keys. Farm Girl Soho" at bounding box center [1177, 419] width 471 height 740
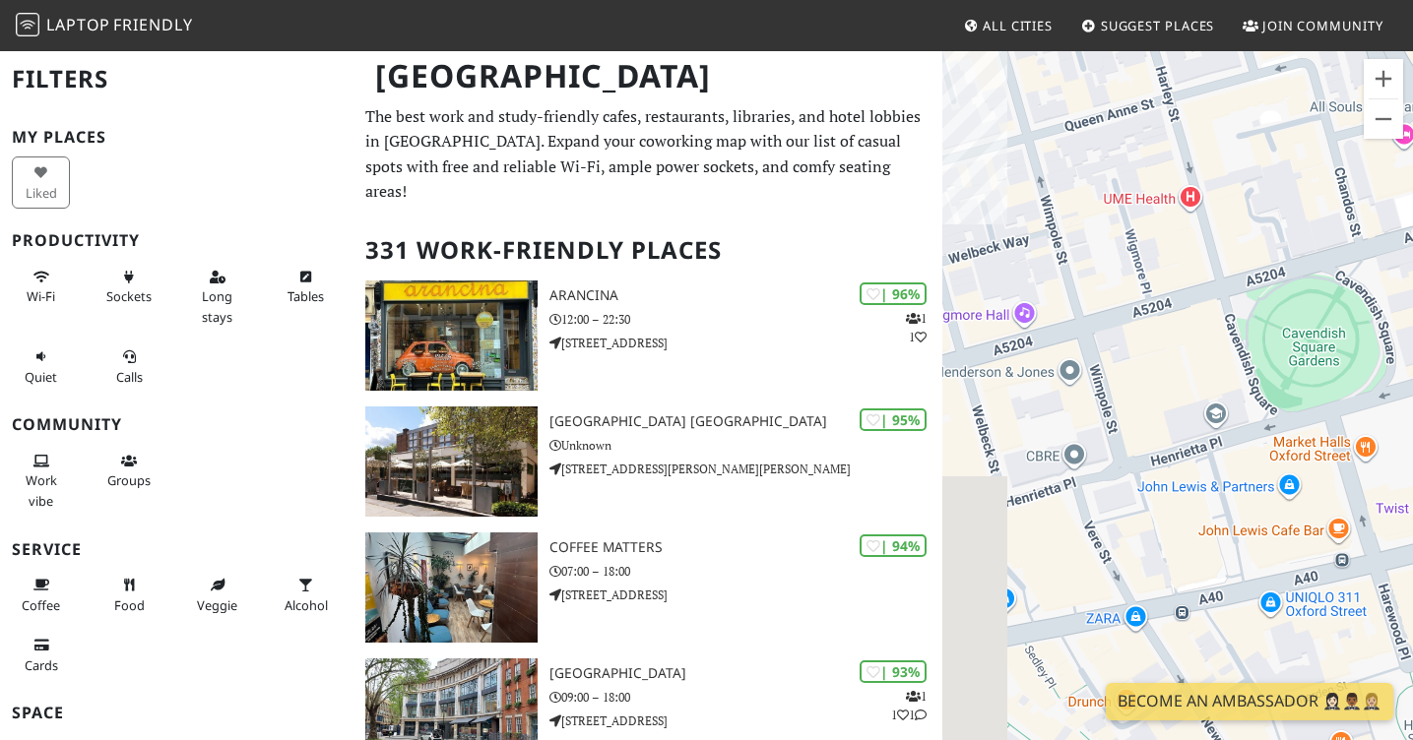
drag, startPoint x: 1095, startPoint y: 325, endPoint x: 1284, endPoint y: 344, distance: 189.9
click at [1284, 344] on div "To navigate, press the arrow keys. Farm Girl Soho" at bounding box center [1177, 419] width 471 height 740
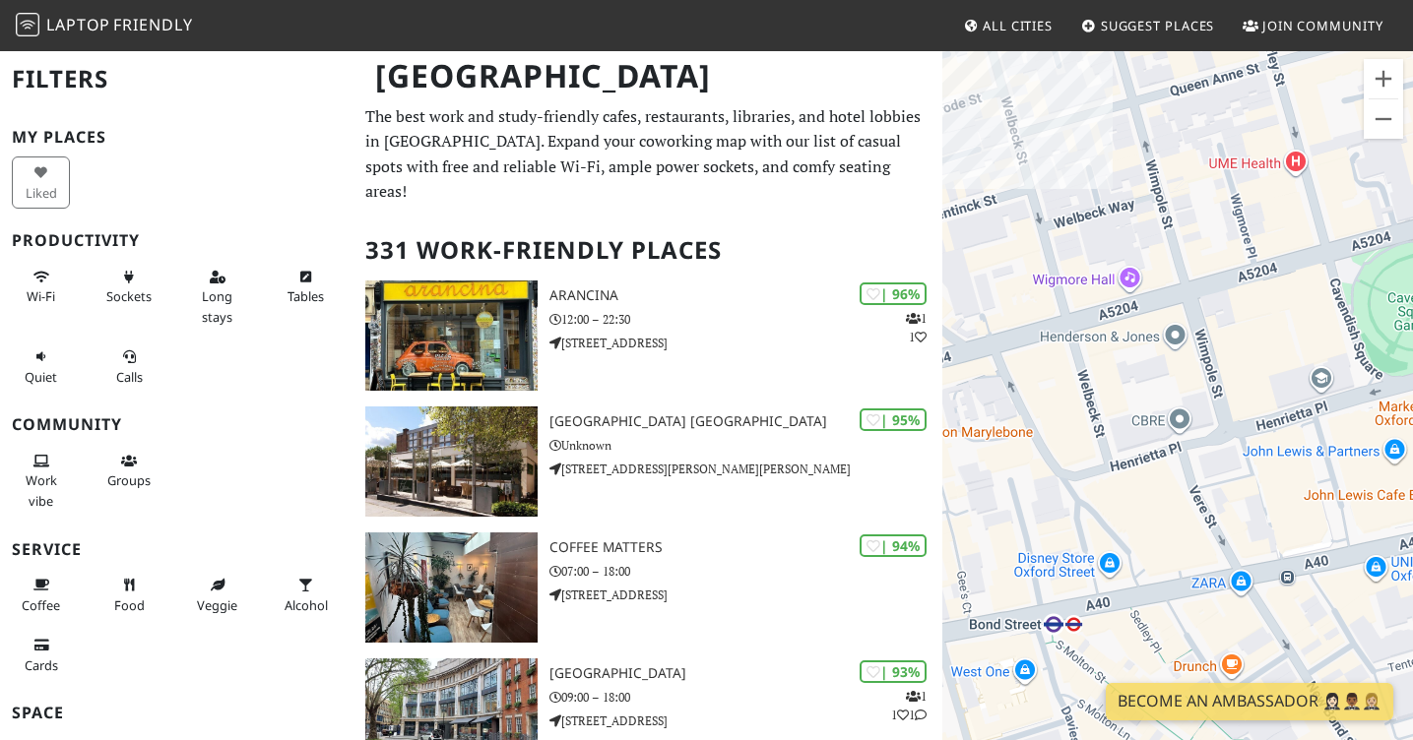
drag, startPoint x: 1233, startPoint y: 362, endPoint x: 1344, endPoint y: 325, distance: 116.4
click at [1344, 325] on div "To navigate, press the arrow keys. Farm Girl Soho" at bounding box center [1177, 419] width 471 height 740
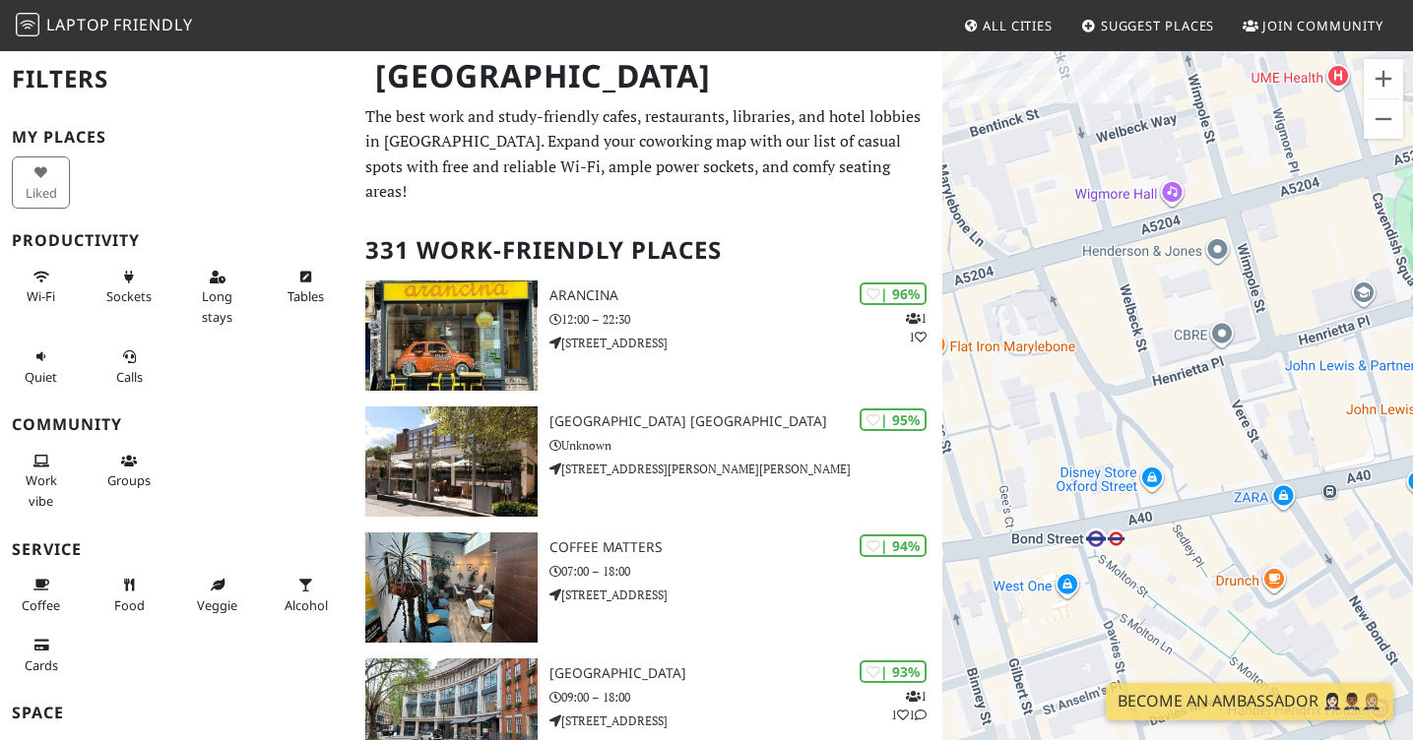
drag, startPoint x: 1174, startPoint y: 359, endPoint x: 1230, endPoint y: 242, distance: 129.5
click at [1230, 242] on div "To navigate, press the arrow keys. Farm Girl Soho" at bounding box center [1177, 419] width 471 height 740
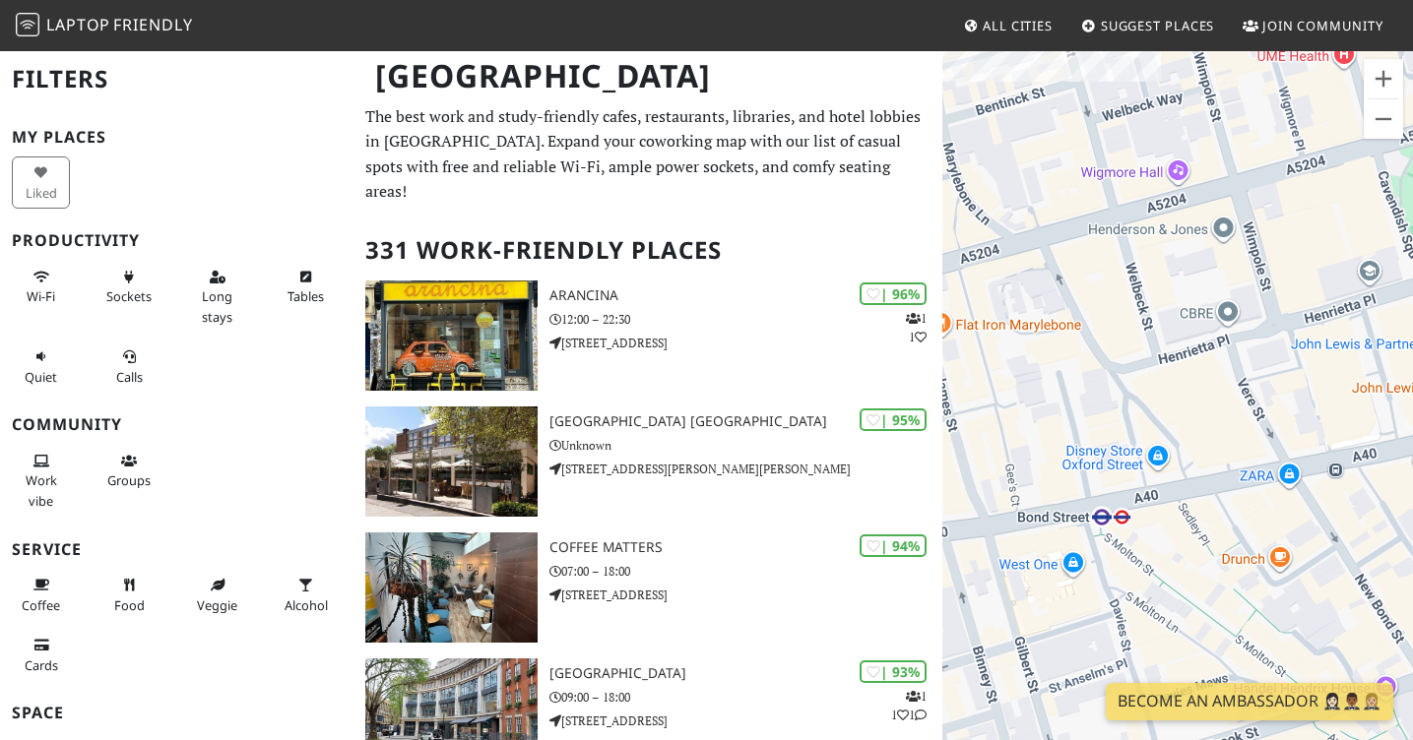
click at [1279, 562] on div "To navigate, press the arrow keys. Farm Girl Soho" at bounding box center [1177, 419] width 471 height 740
click at [1239, 561] on div "To navigate, press the arrow keys. Farm Girl Soho" at bounding box center [1177, 419] width 471 height 740
click at [1283, 559] on div "To navigate, press the arrow keys. Farm Girl Soho" at bounding box center [1177, 419] width 471 height 740
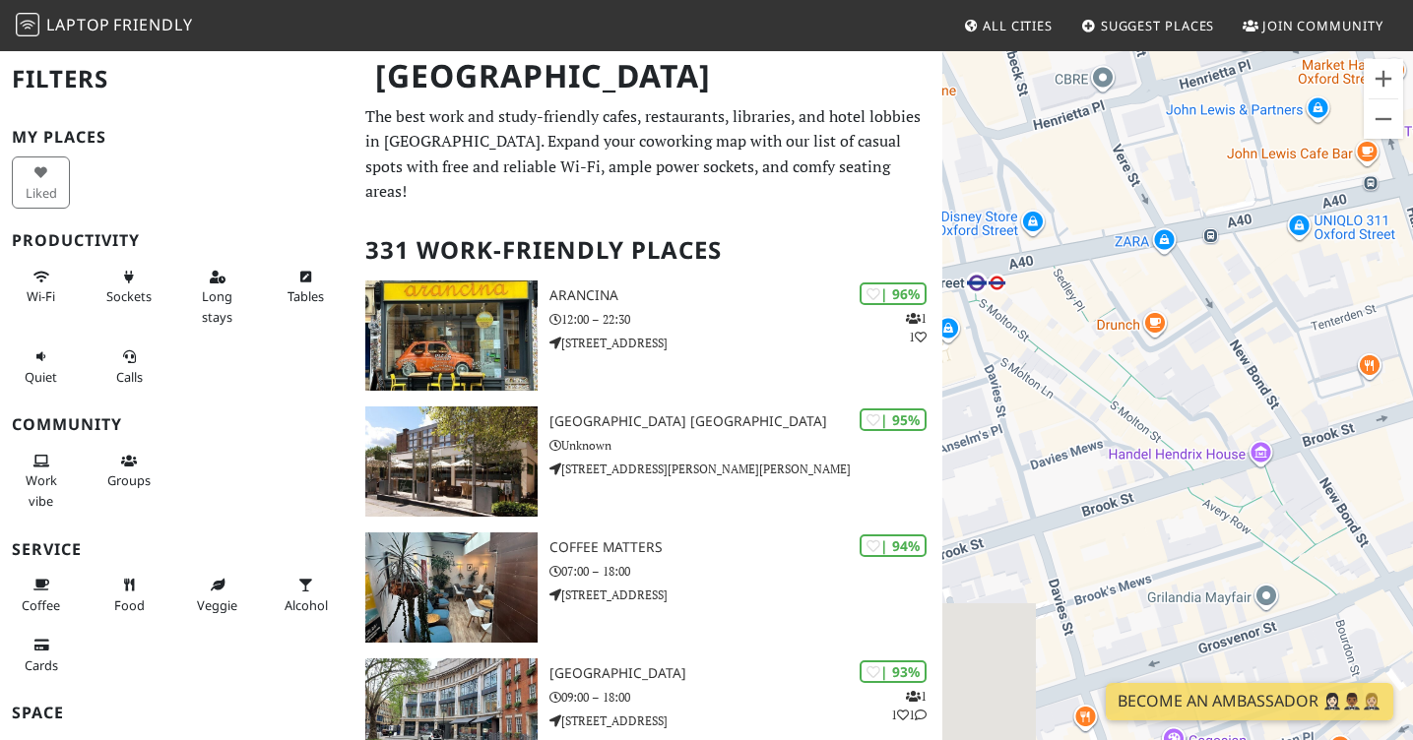
drag, startPoint x: 1229, startPoint y: 433, endPoint x: 1098, endPoint y: 186, distance: 279.6
click at [1098, 186] on div "To navigate, press the arrow keys. Farm Girl Soho" at bounding box center [1177, 419] width 471 height 740
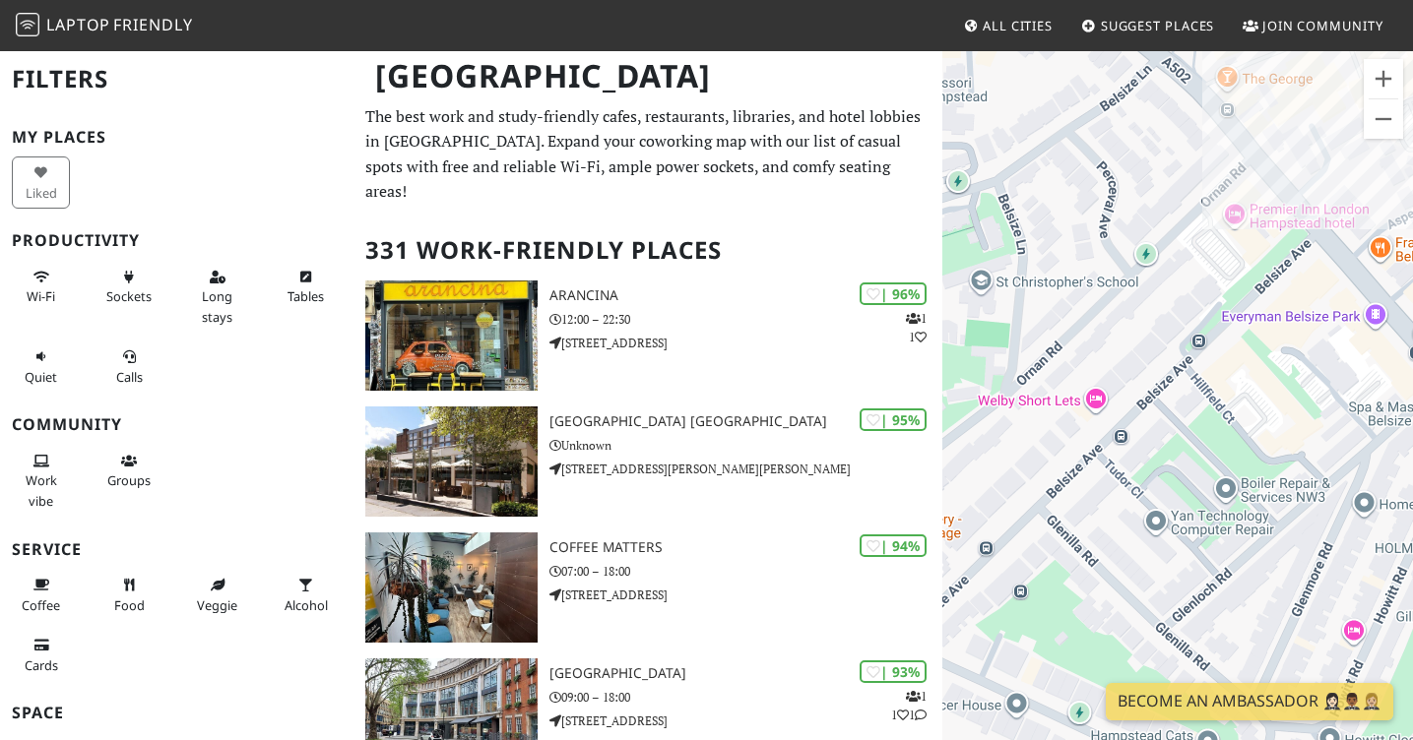
drag, startPoint x: 1130, startPoint y: 401, endPoint x: 1137, endPoint y: 453, distance: 52.6
click at [1137, 453] on div "To navigate, press the arrow keys. Farm Girl Soho" at bounding box center [1177, 419] width 471 height 740
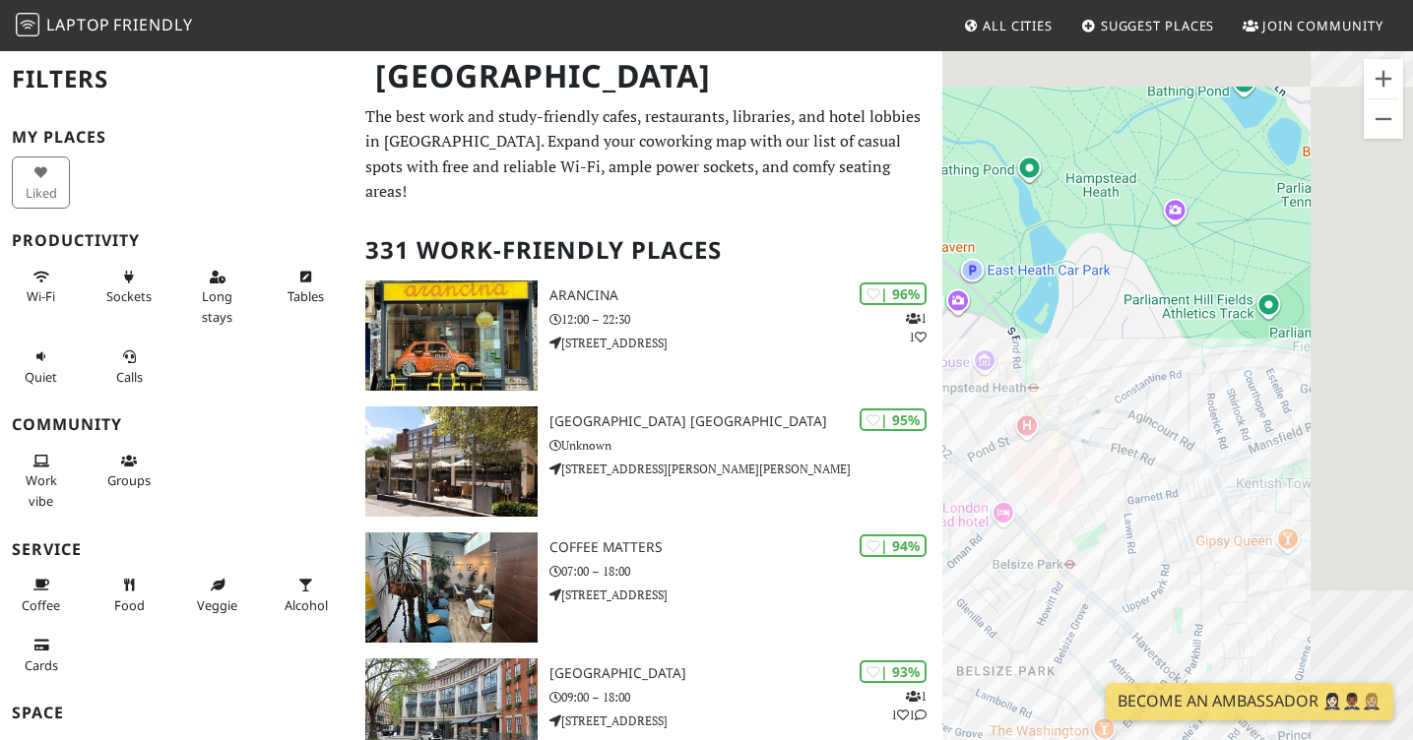
drag, startPoint x: 1180, startPoint y: 454, endPoint x: 1123, endPoint y: 487, distance: 66.2
click at [1123, 487] on div "To navigate, press the arrow keys. Farm Girl Soho" at bounding box center [1177, 419] width 471 height 740
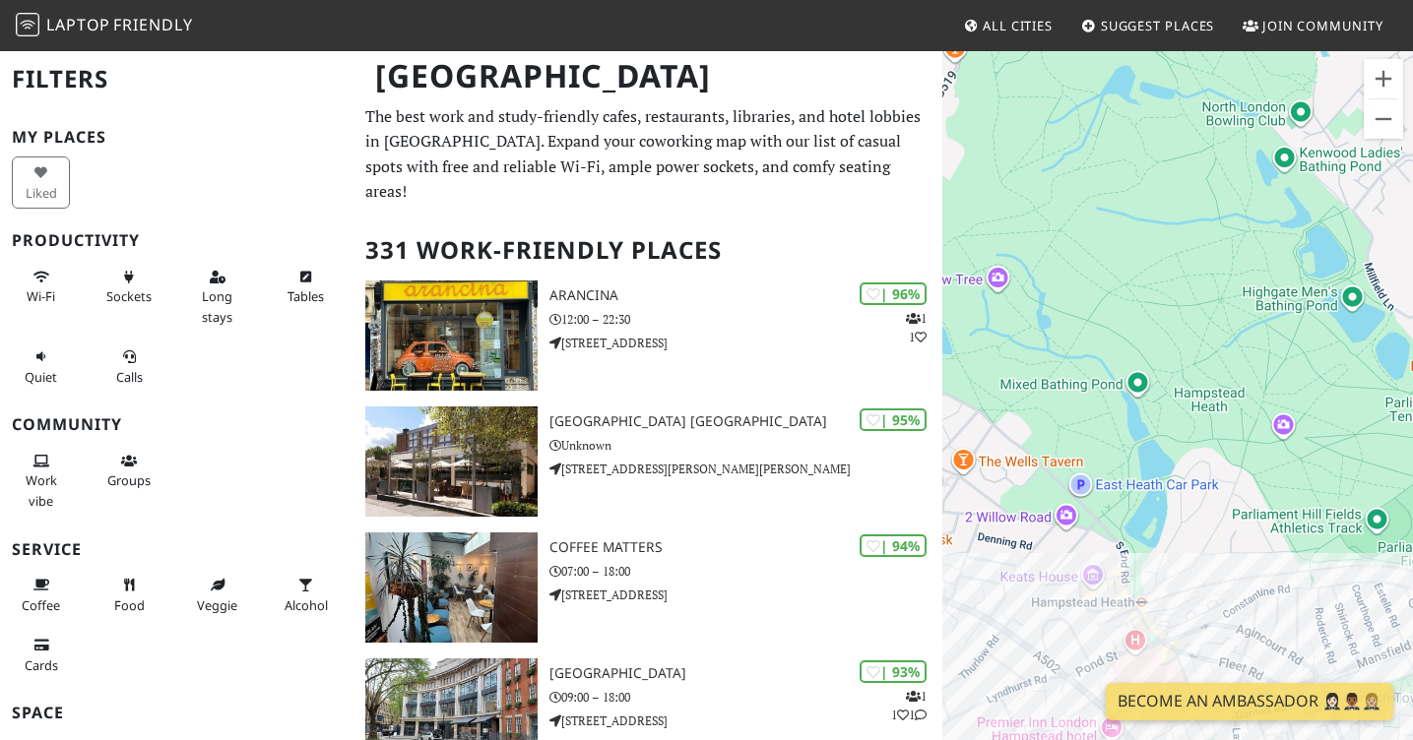
drag, startPoint x: 1152, startPoint y: 422, endPoint x: 1328, endPoint y: 639, distance: 279.2
click at [1321, 637] on div "To navigate, press the arrow keys. Farm Girl Soho" at bounding box center [1177, 419] width 471 height 740
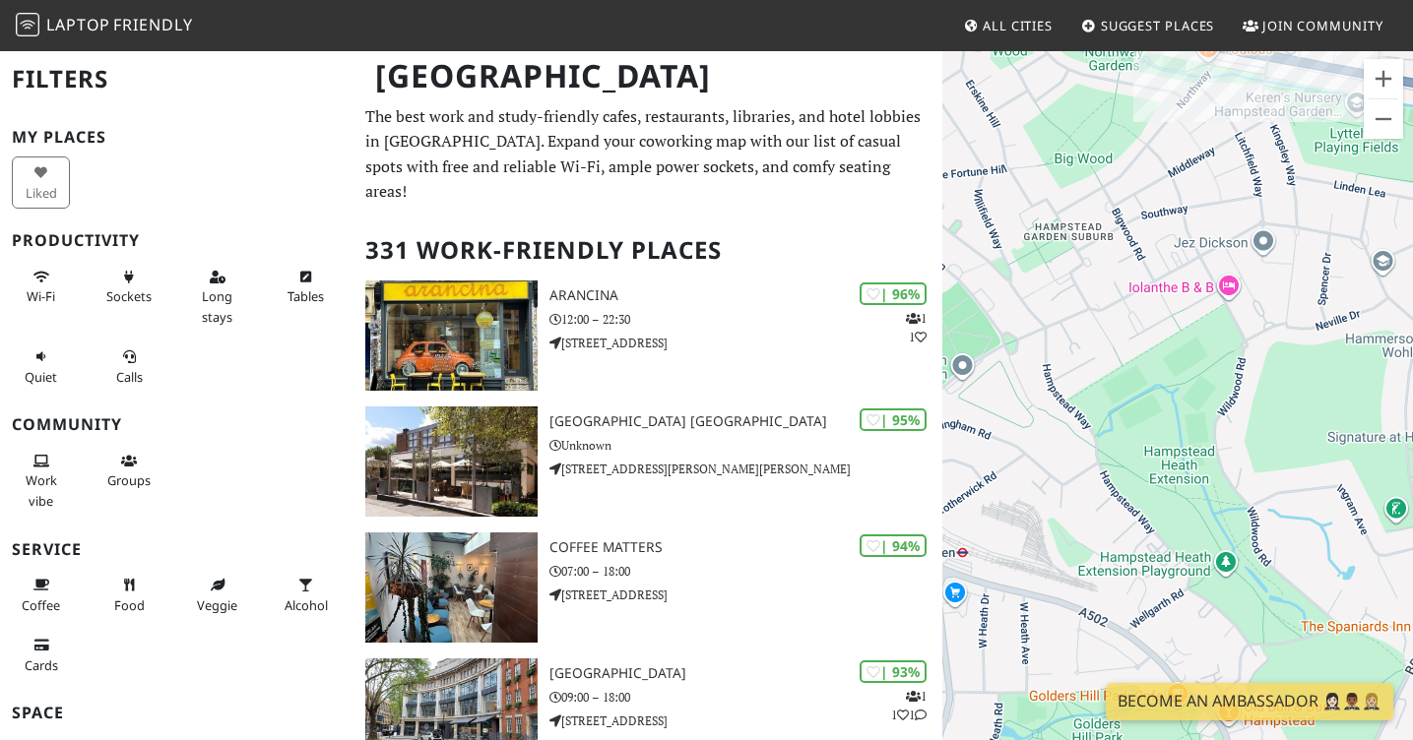
drag, startPoint x: 989, startPoint y: 382, endPoint x: 1426, endPoint y: 388, distance: 437.1
click at [1412, 397] on html "Laptop Friendly All Cities Suggest Places Join Community London Filters My Plac…" at bounding box center [706, 370] width 1413 height 740
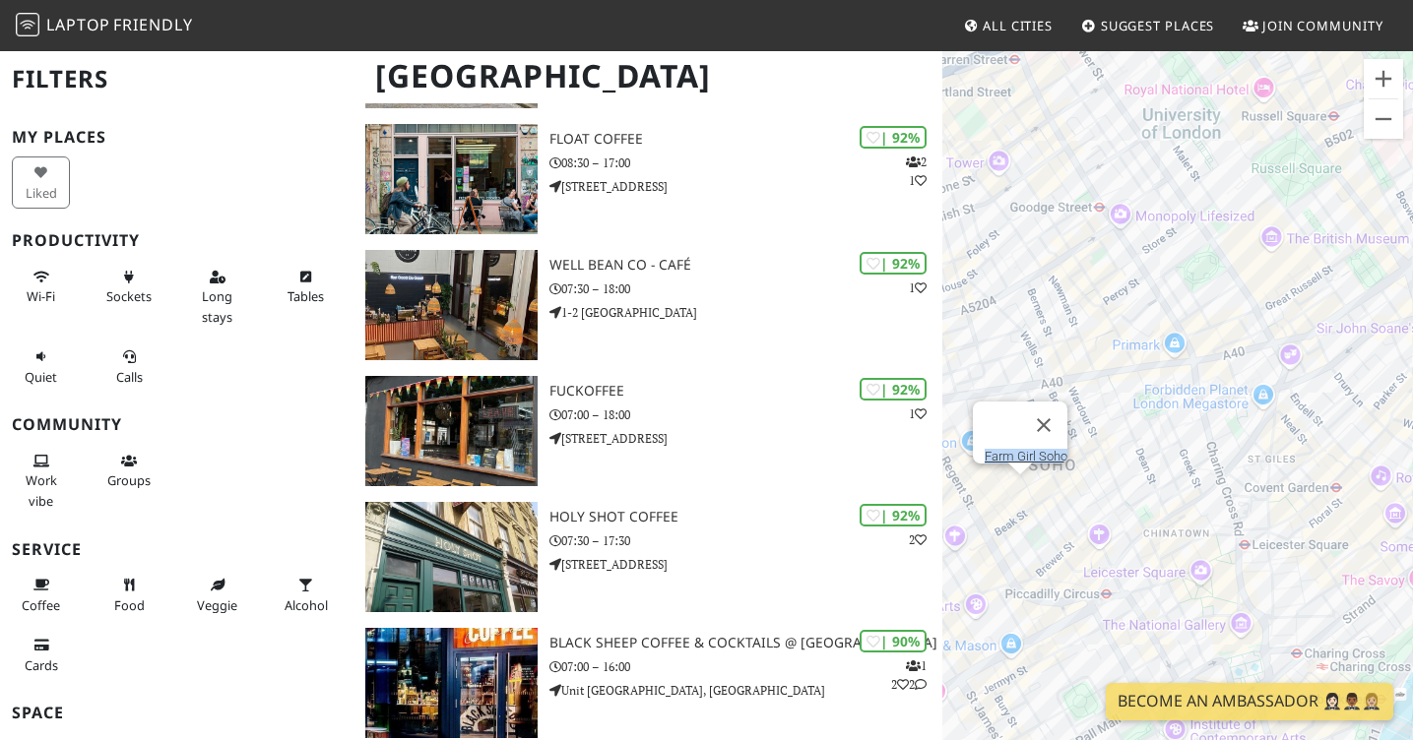
scroll to position [660, 0]
click at [1166, 29] on span "Suggest Places" at bounding box center [1158, 26] width 114 height 18
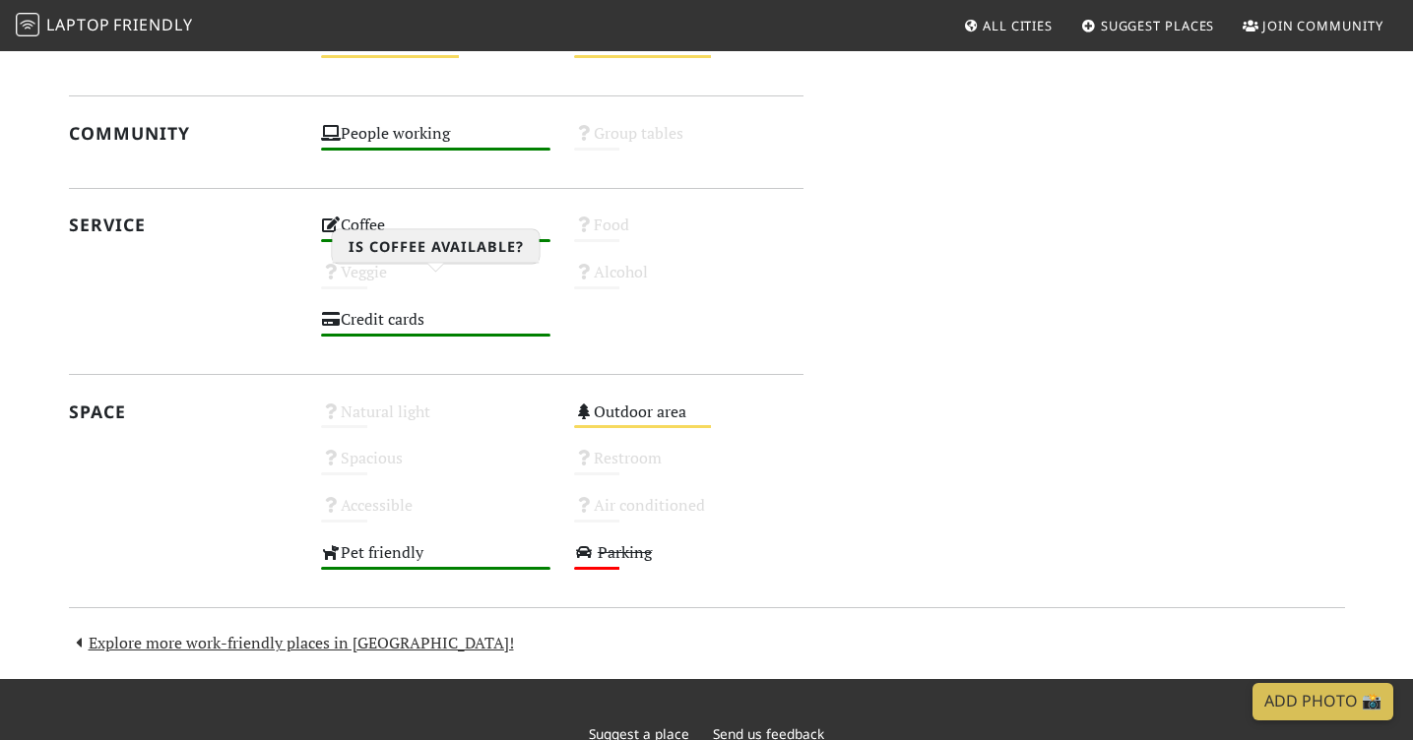
scroll to position [1078, 0]
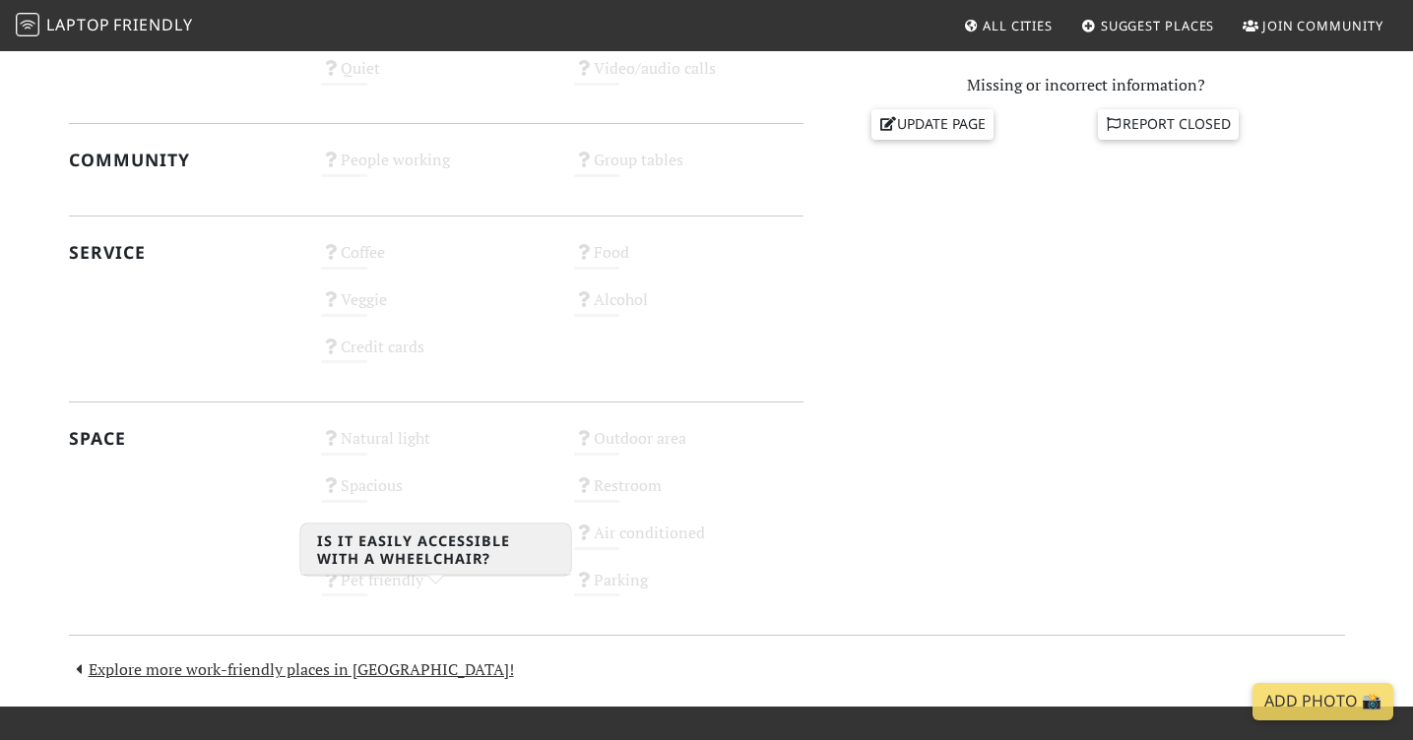
scroll to position [764, 0]
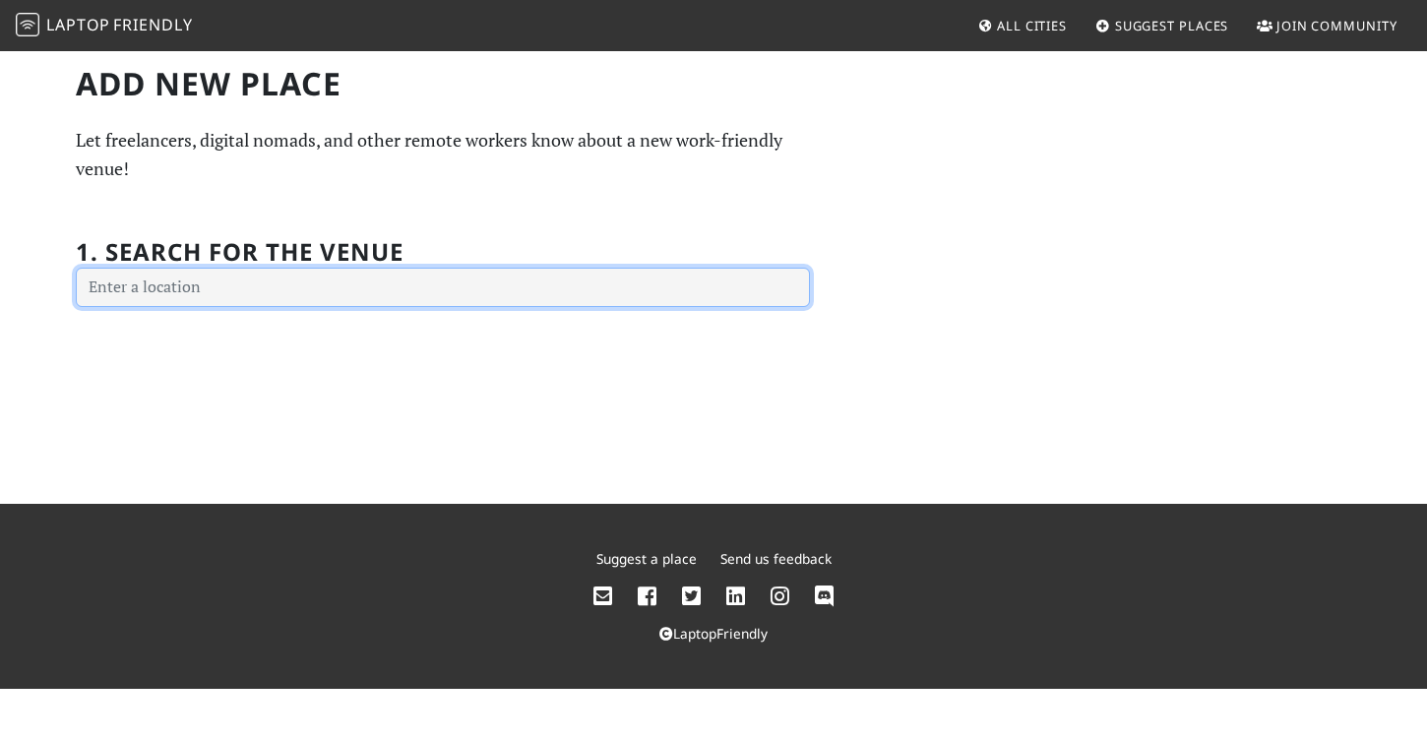
click at [543, 280] on input "text" at bounding box center [443, 287] width 734 height 39
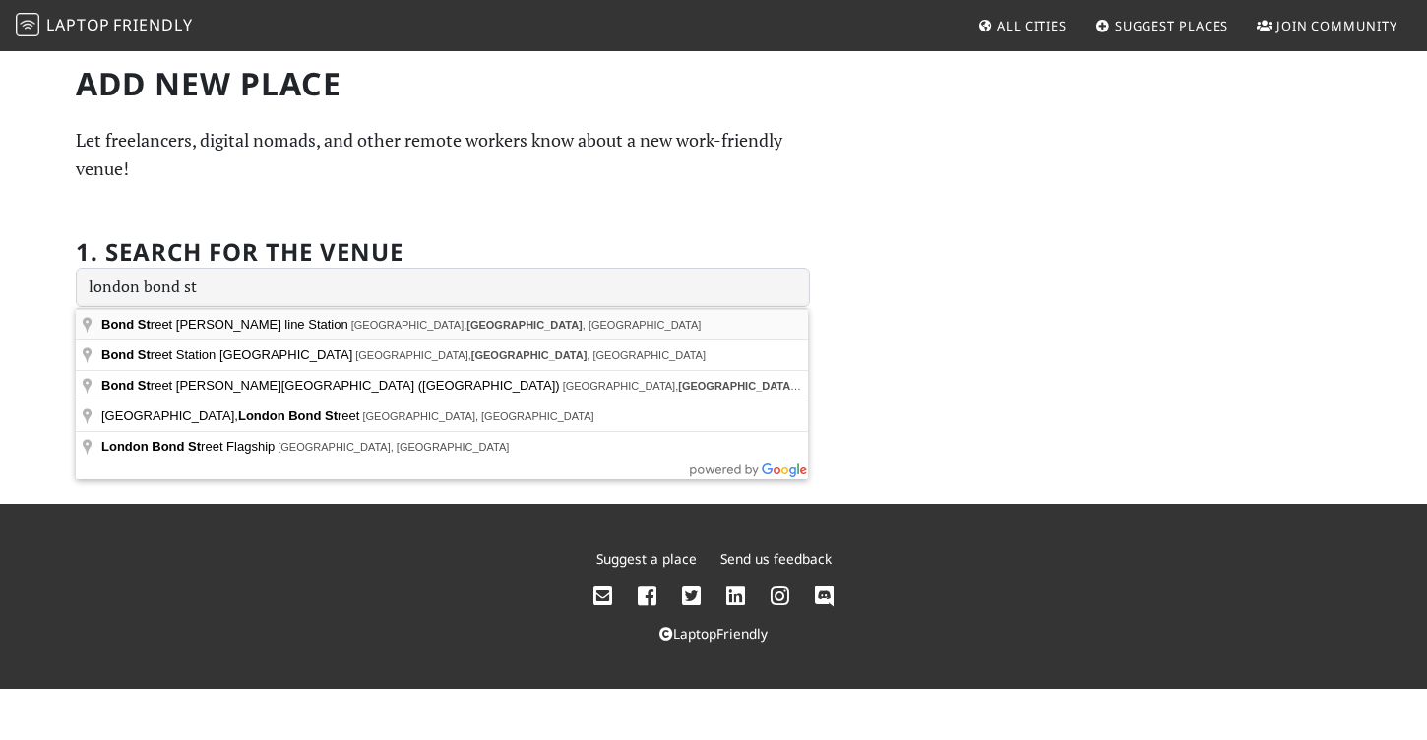
type input "[GEOGRAPHIC_DATA][PERSON_NAME], [GEOGRAPHIC_DATA], [GEOGRAPHIC_DATA], [GEOGRAPH…"
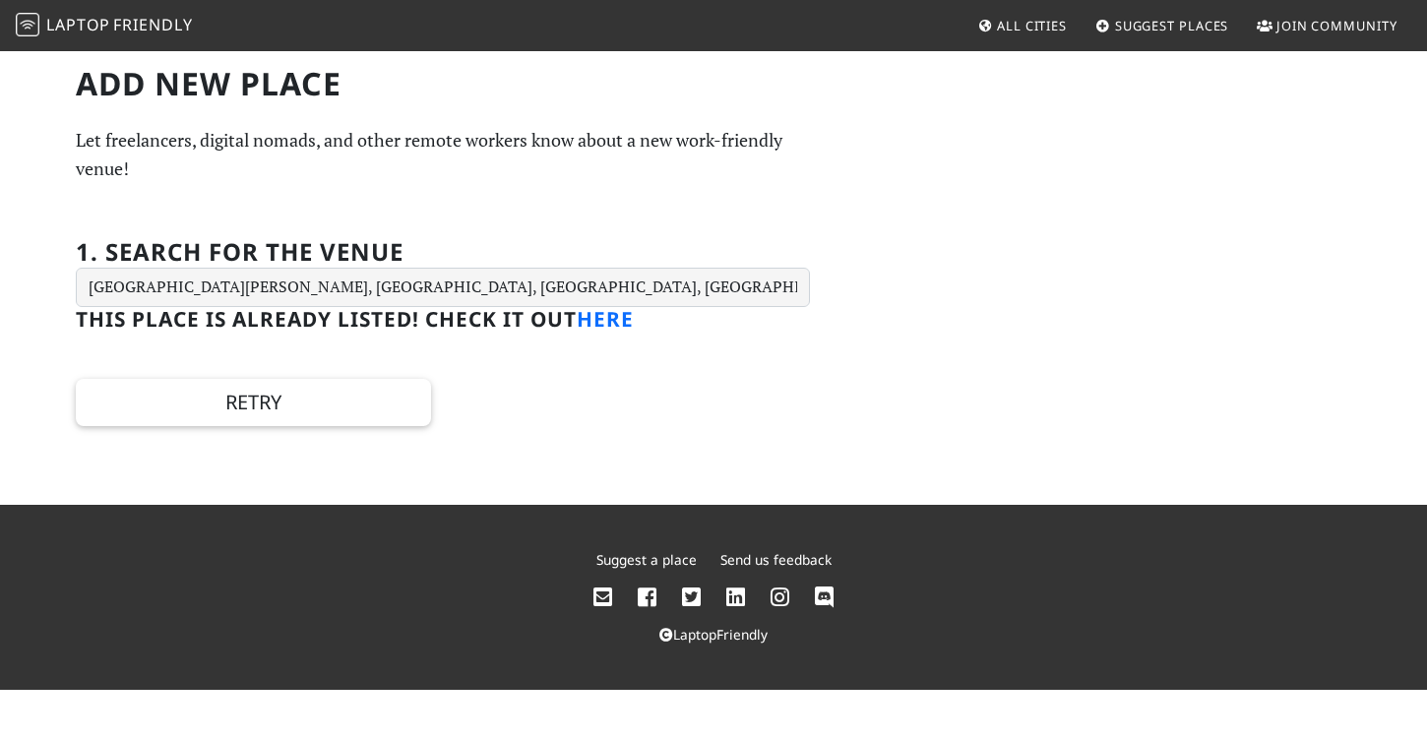
click at [613, 324] on link "here" at bounding box center [605, 319] width 57 height 28
